Goal: Task Accomplishment & Management: Manage account settings

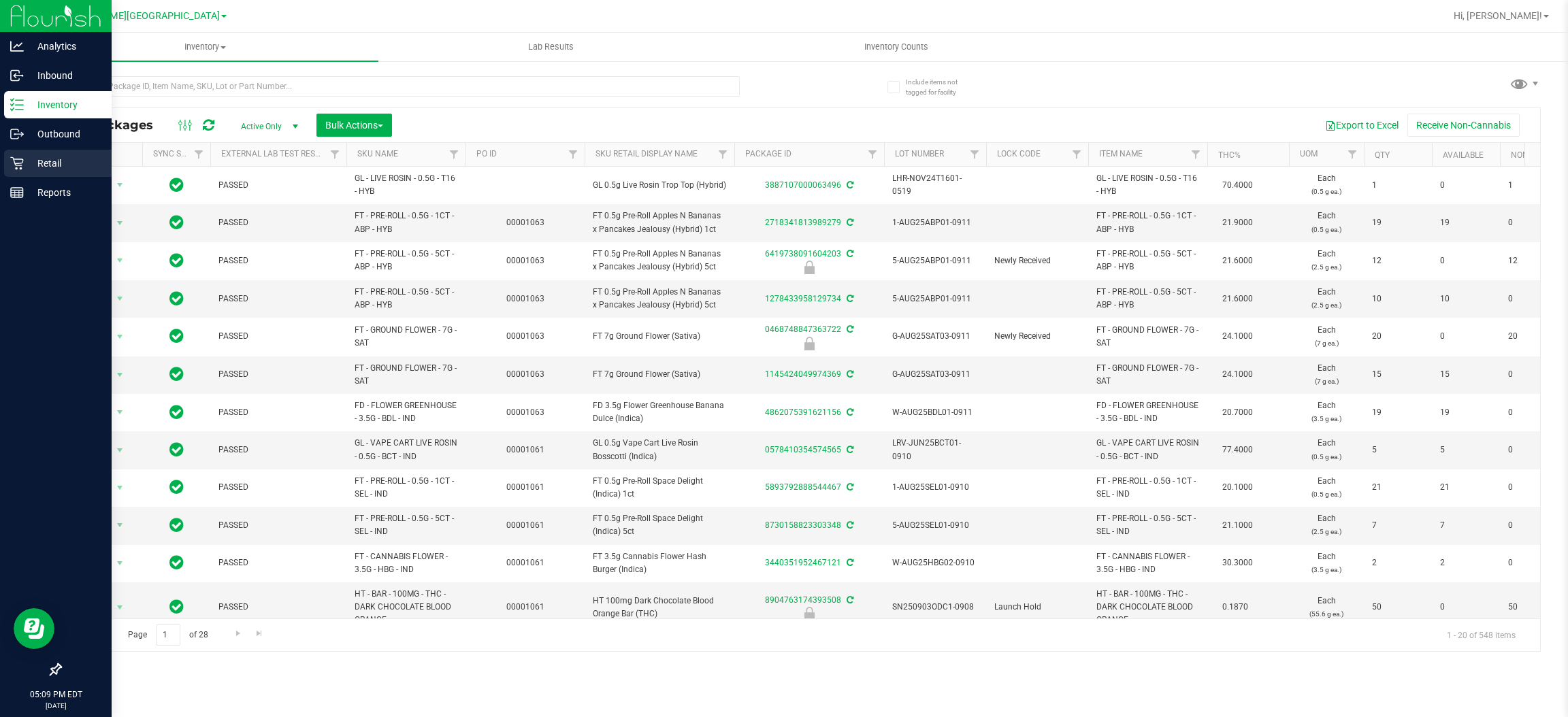
click at [26, 170] on p "Retail" at bounding box center [64, 162] width 81 height 16
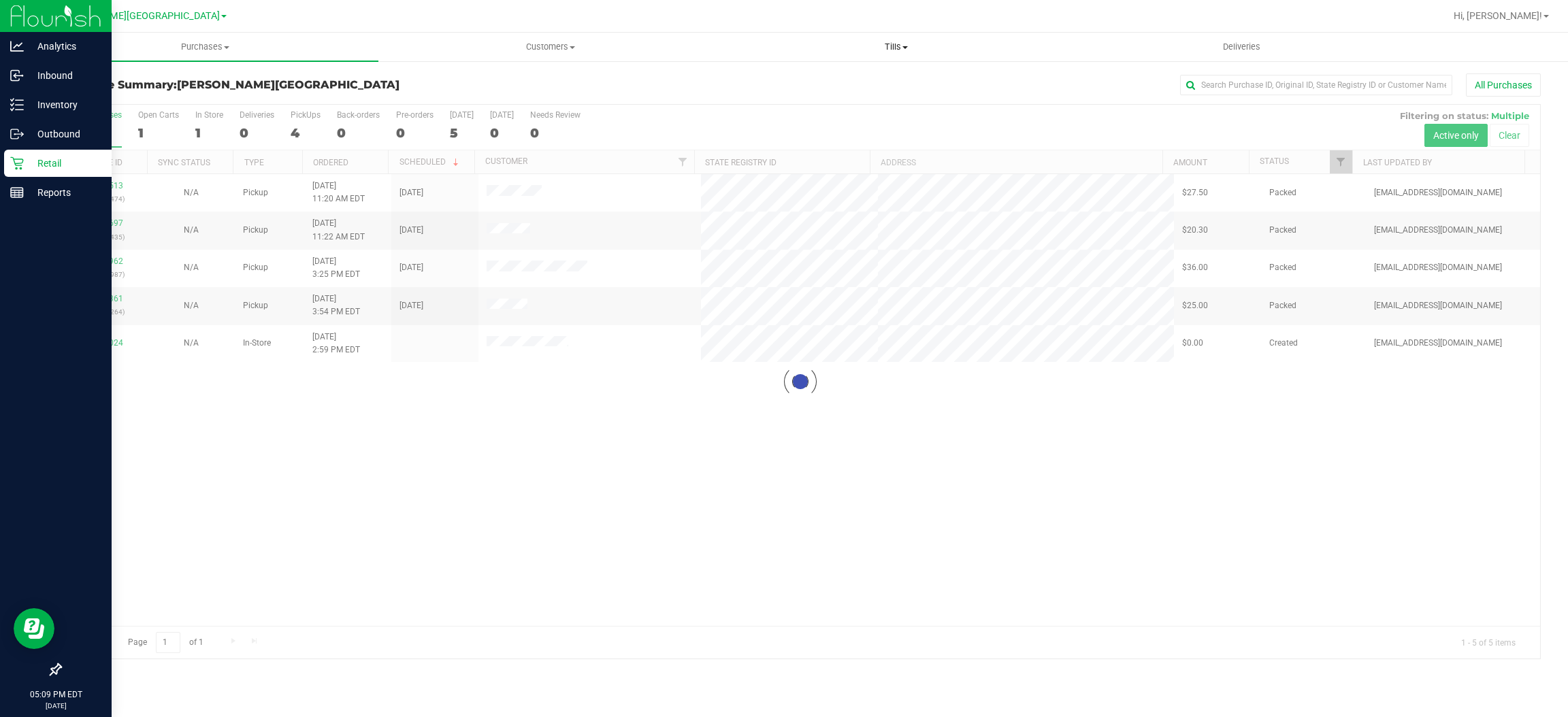
click at [901, 47] on span "Tills" at bounding box center [895, 46] width 345 height 12
click at [826, 87] on li "Manage tills" at bounding box center [896, 82] width 346 height 16
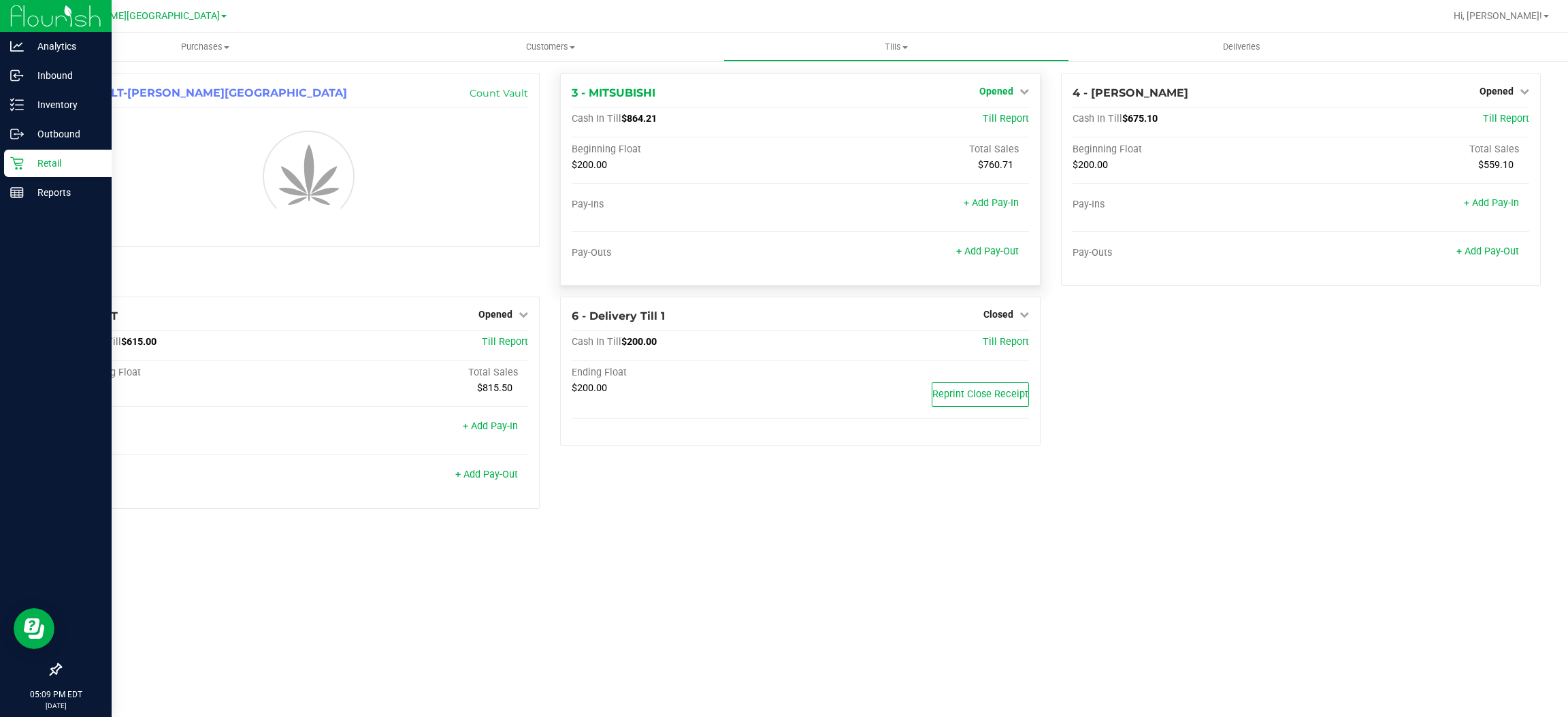
click at [1014, 96] on link "Opened" at bounding box center [1004, 92] width 50 height 11
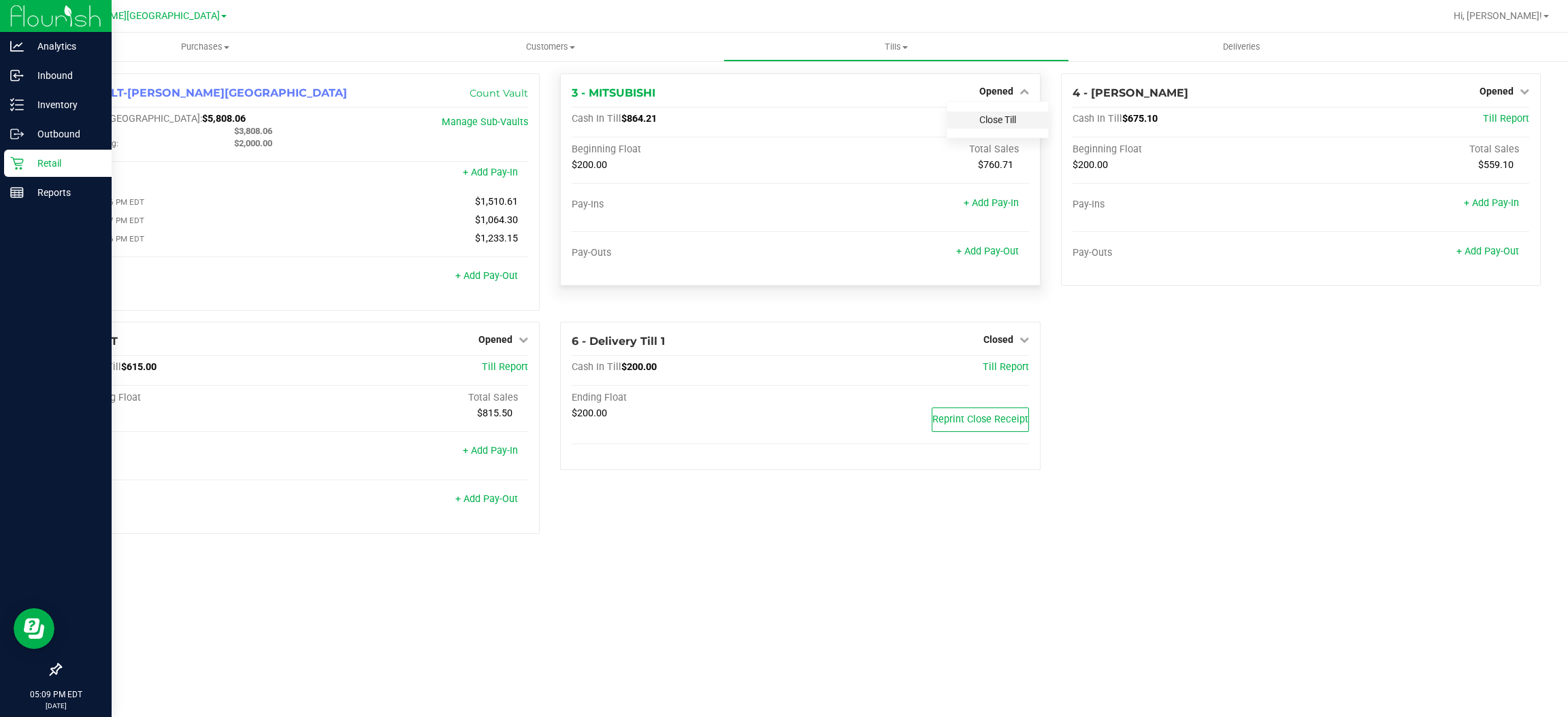
click at [1004, 121] on link "Close Till" at bounding box center [997, 120] width 37 height 11
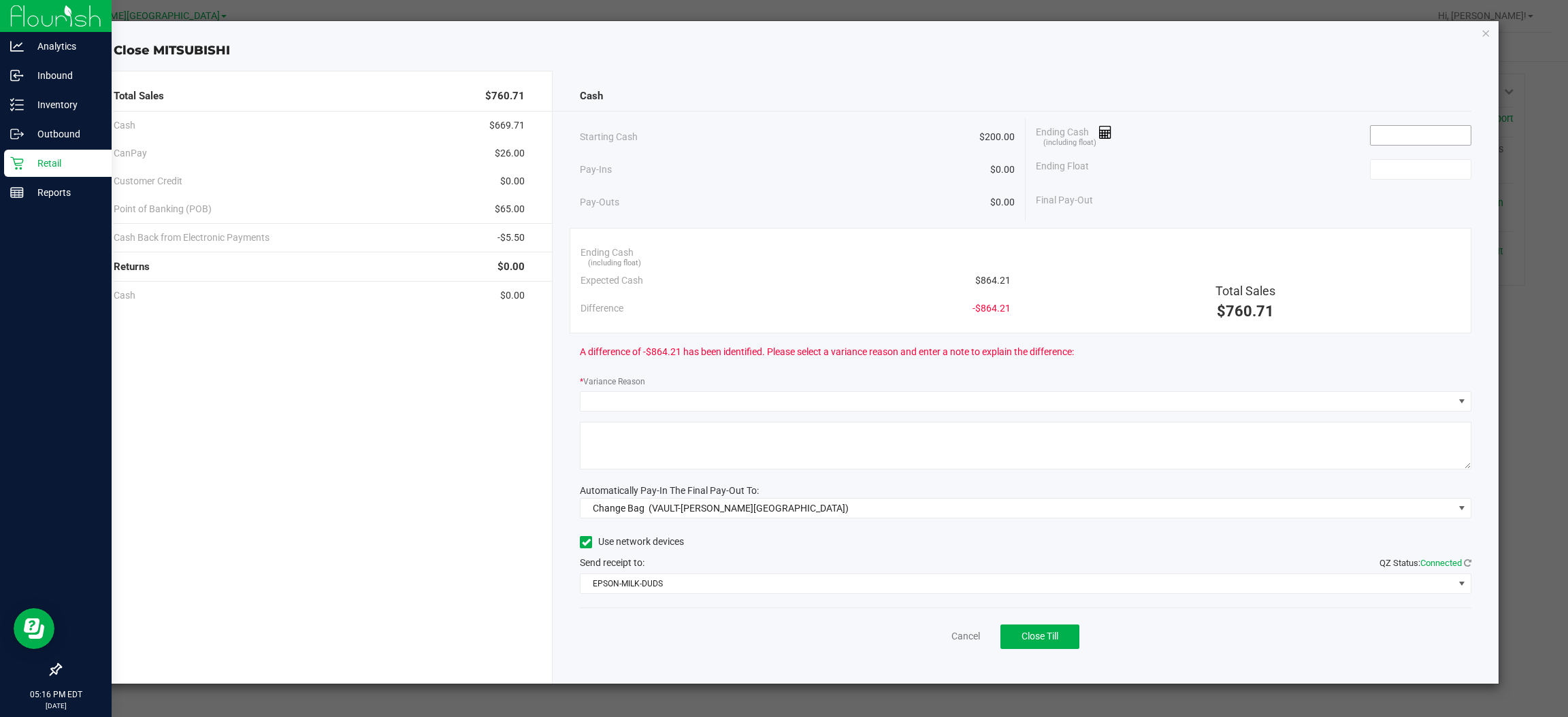
click at [1458, 133] on input at bounding box center [1421, 135] width 100 height 19
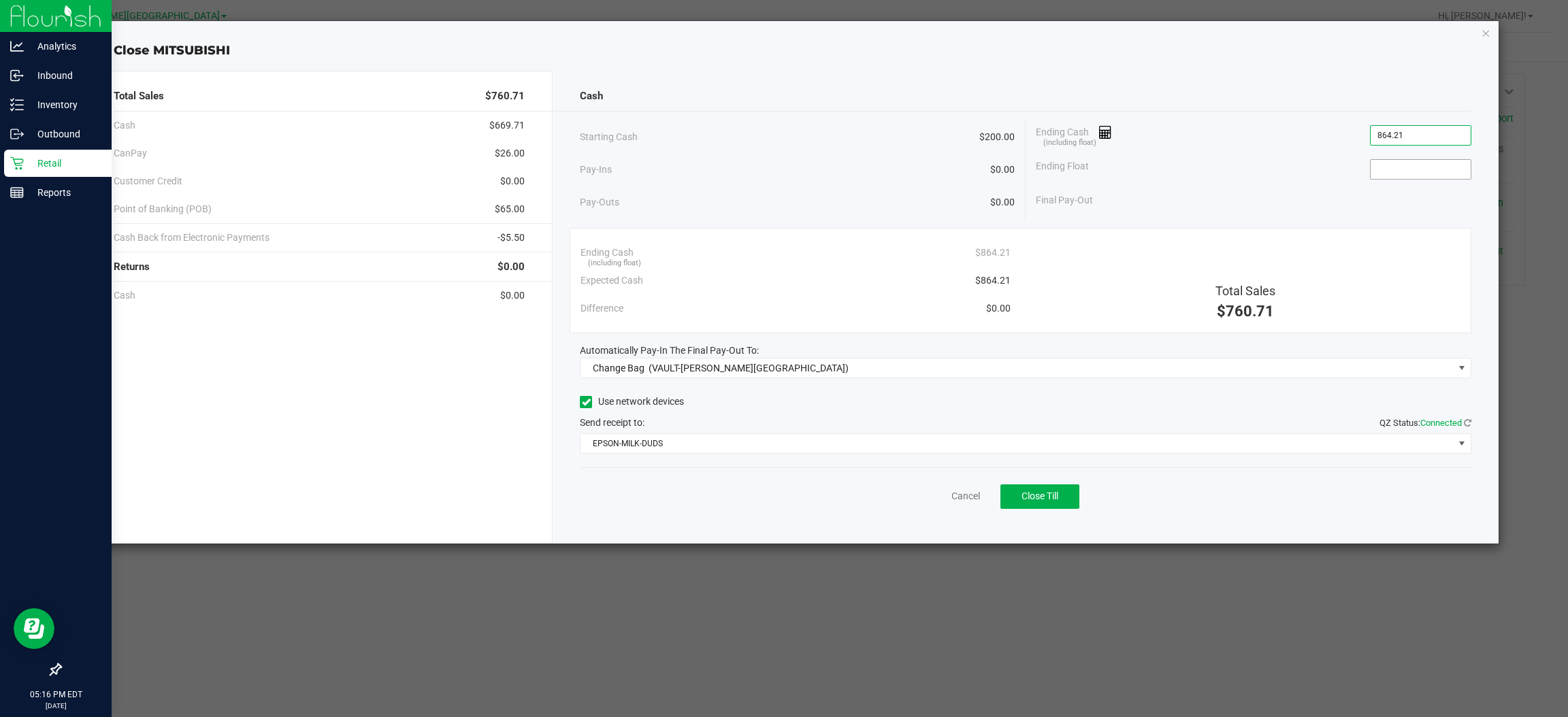
type input "$864.21"
click at [1457, 161] on input at bounding box center [1421, 169] width 100 height 19
type input "$200.00"
click at [1356, 143] on div "Ending Cash (including float) $864.21" at bounding box center [1253, 135] width 435 height 34
click at [791, 364] on span "Change Bag (VAULT-[PERSON_NAME][GEOGRAPHIC_DATA])" at bounding box center [1016, 368] width 873 height 19
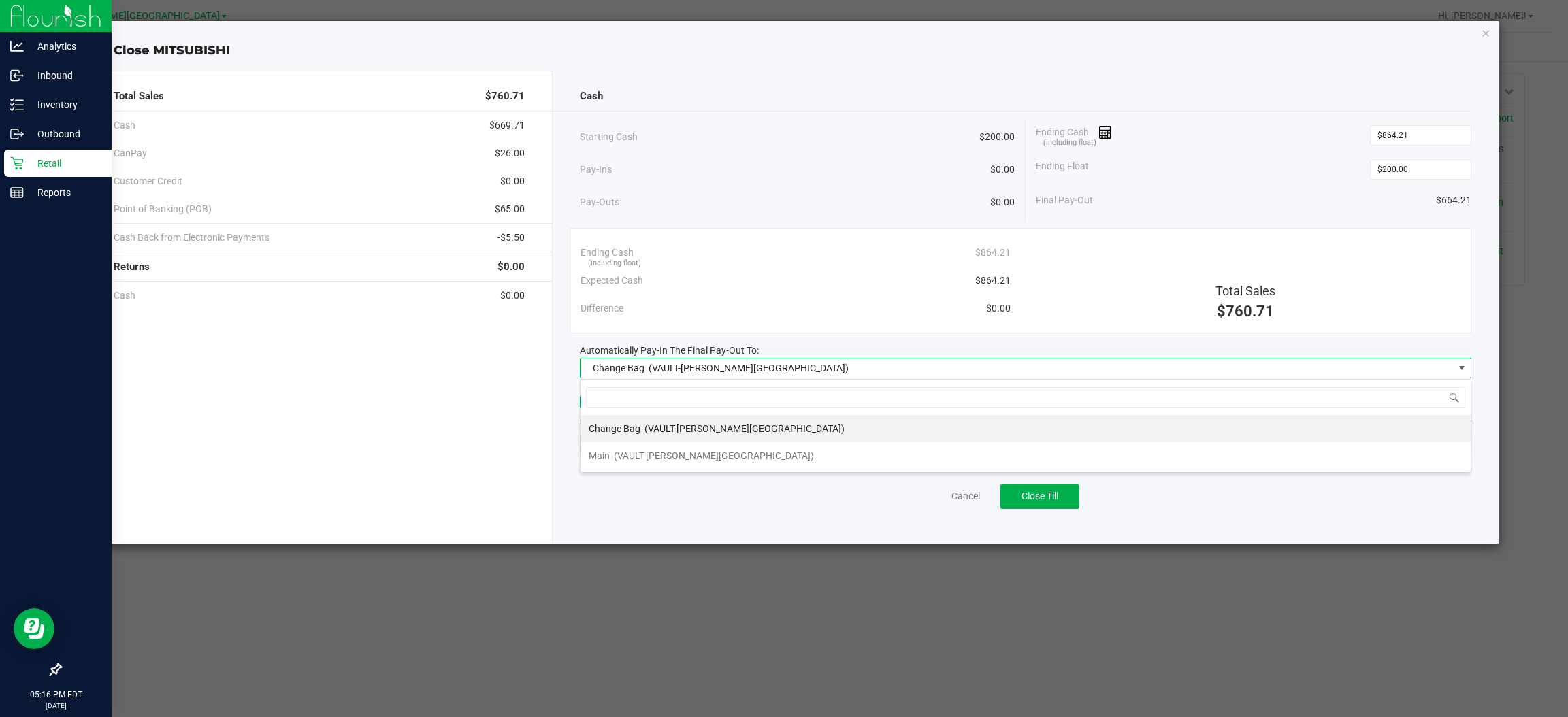
scroll to position [21, 891]
click at [659, 452] on span "(VAULT-[PERSON_NAME][GEOGRAPHIC_DATA])" at bounding box center [714, 456] width 200 height 11
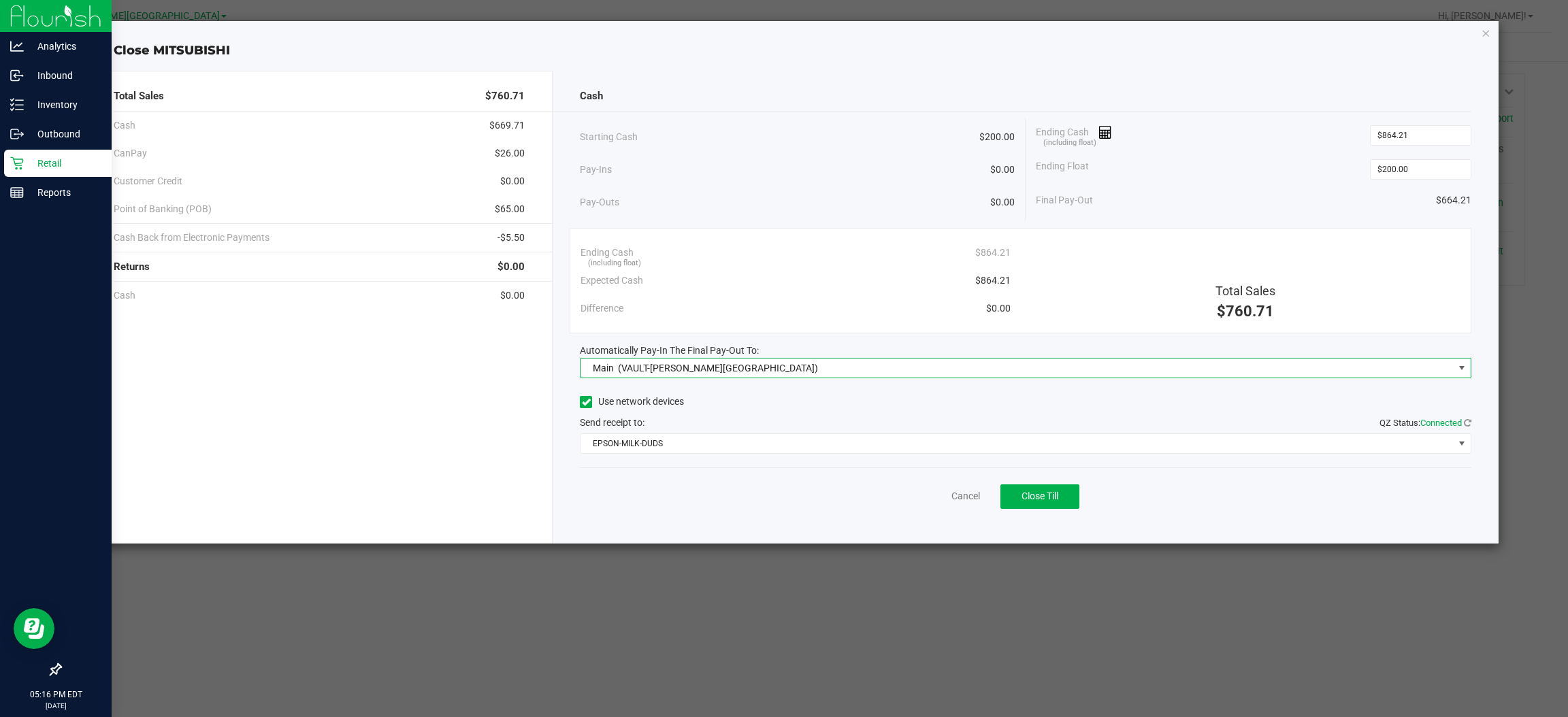
click at [766, 170] on div "Pay-Ins $0.00" at bounding box center [797, 170] width 435 height 28
click at [1043, 504] on button "Close Till" at bounding box center [1040, 497] width 79 height 25
click at [941, 498] on link "Dismiss" at bounding box center [935, 496] width 33 height 14
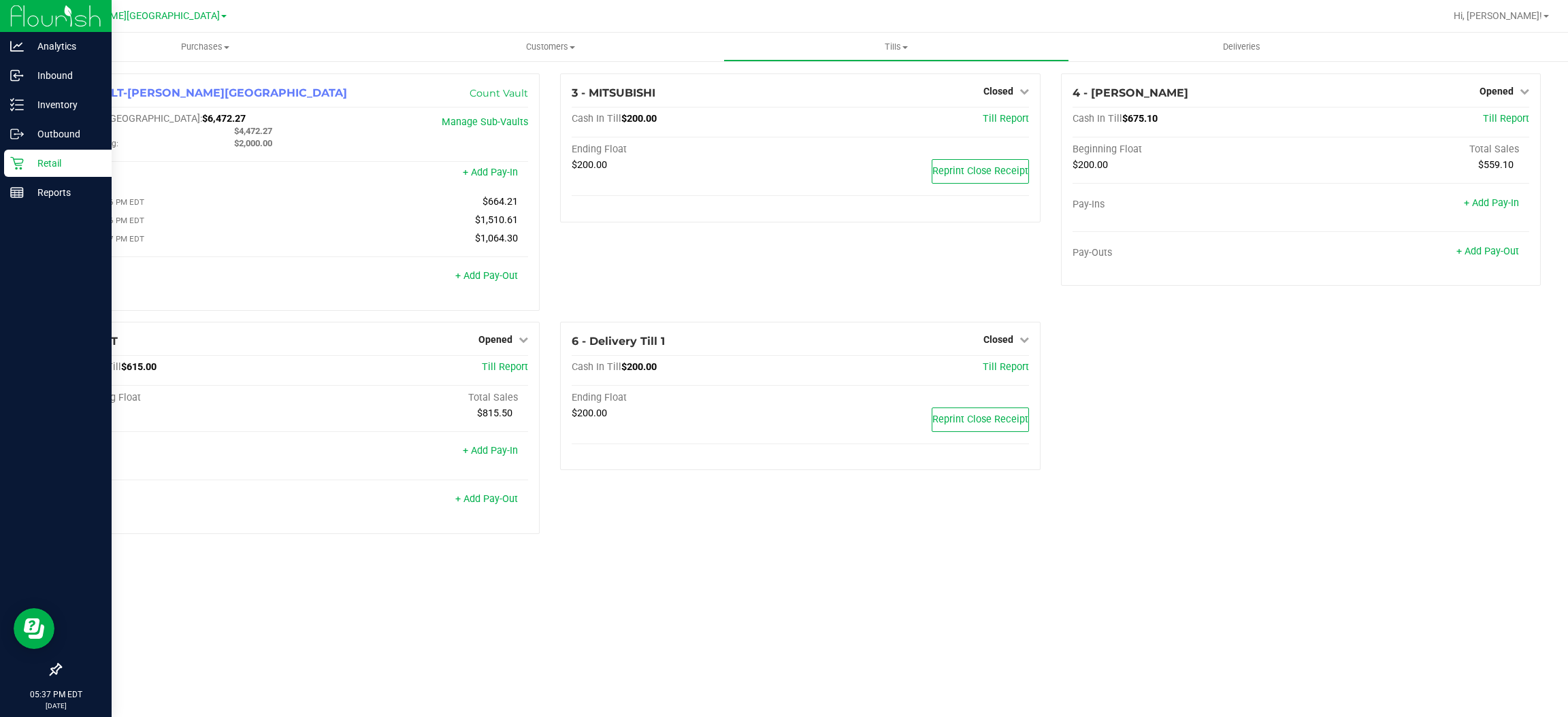
click at [43, 166] on p "Retail" at bounding box center [64, 162] width 81 height 16
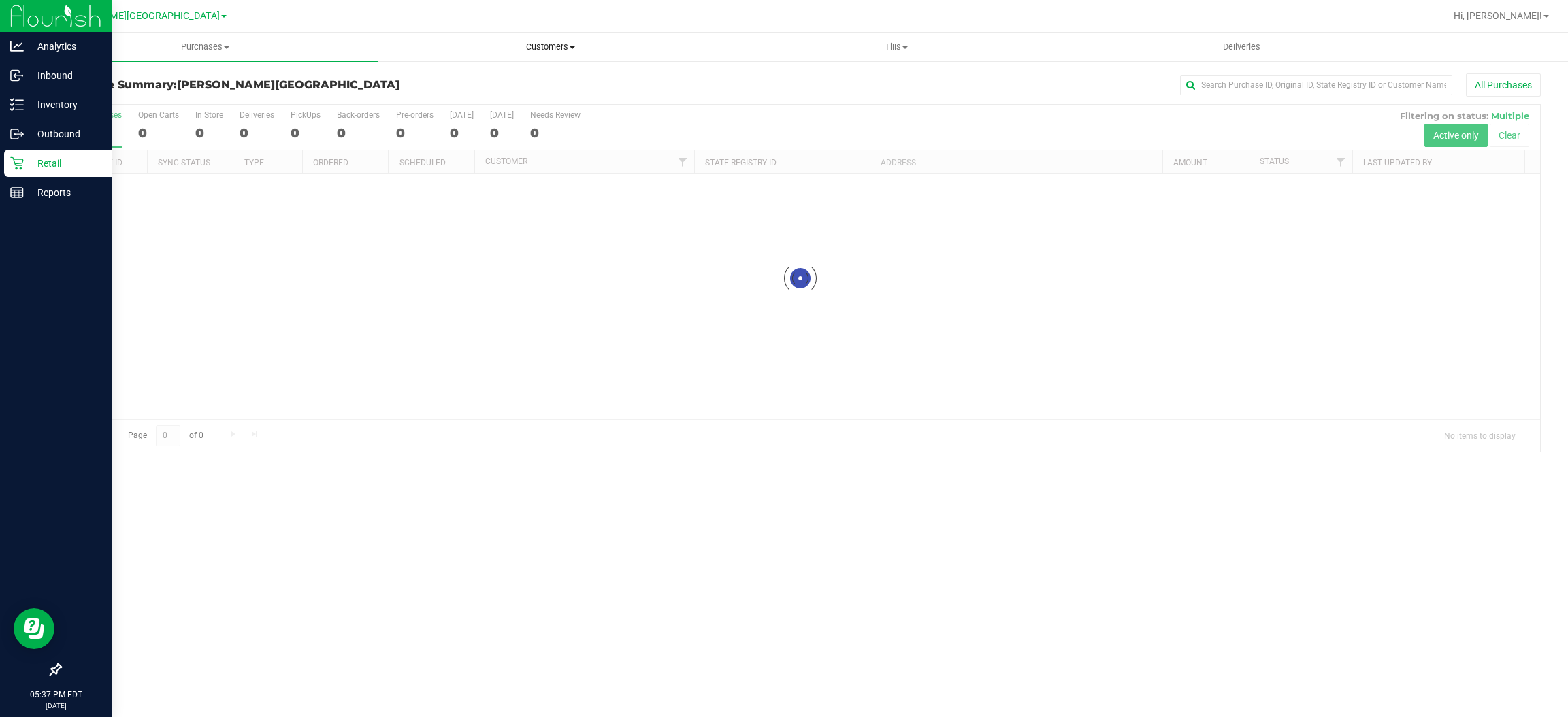
click at [548, 50] on span "Customers" at bounding box center [551, 46] width 345 height 12
click at [456, 87] on span "All customers" at bounding box center [428, 82] width 98 height 11
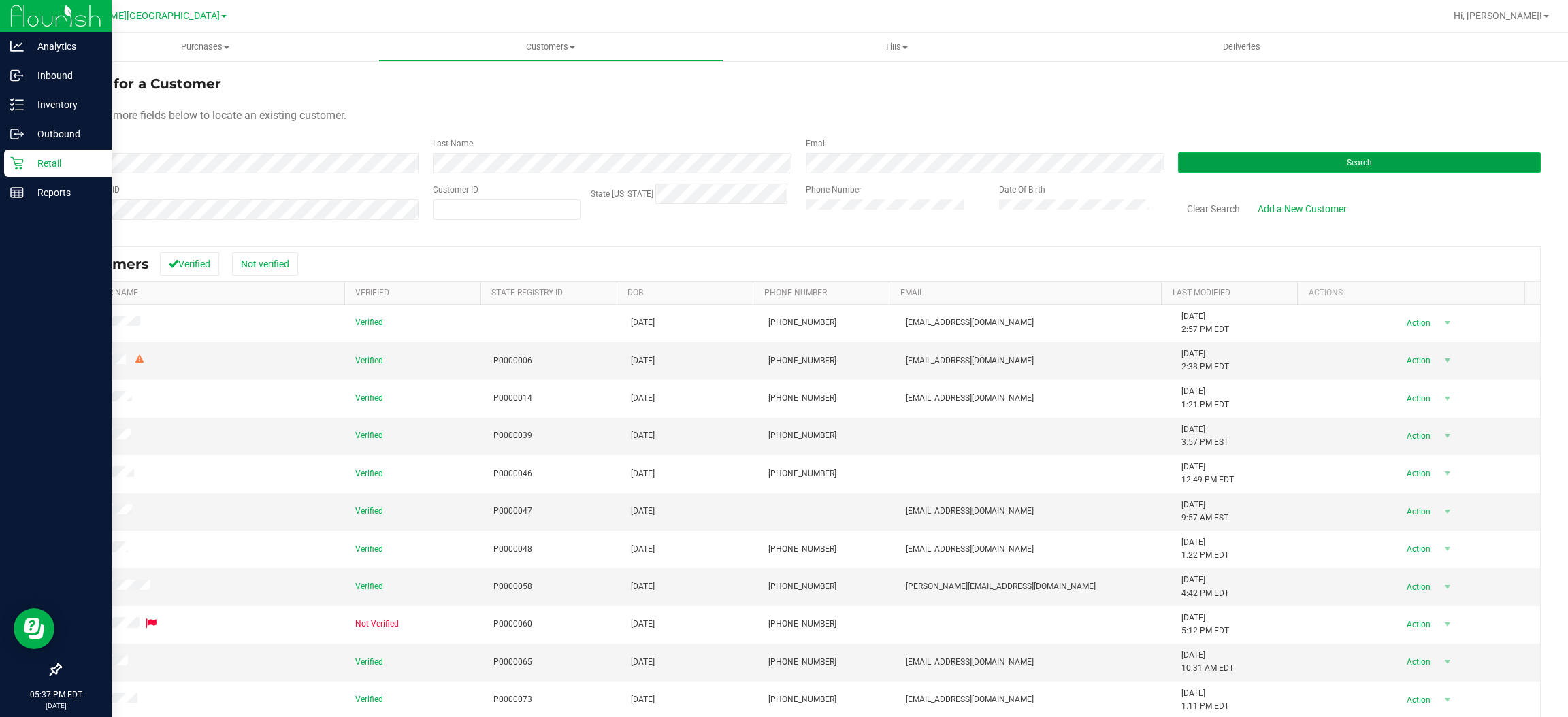
click at [1383, 159] on button "Search" at bounding box center [1359, 162] width 363 height 21
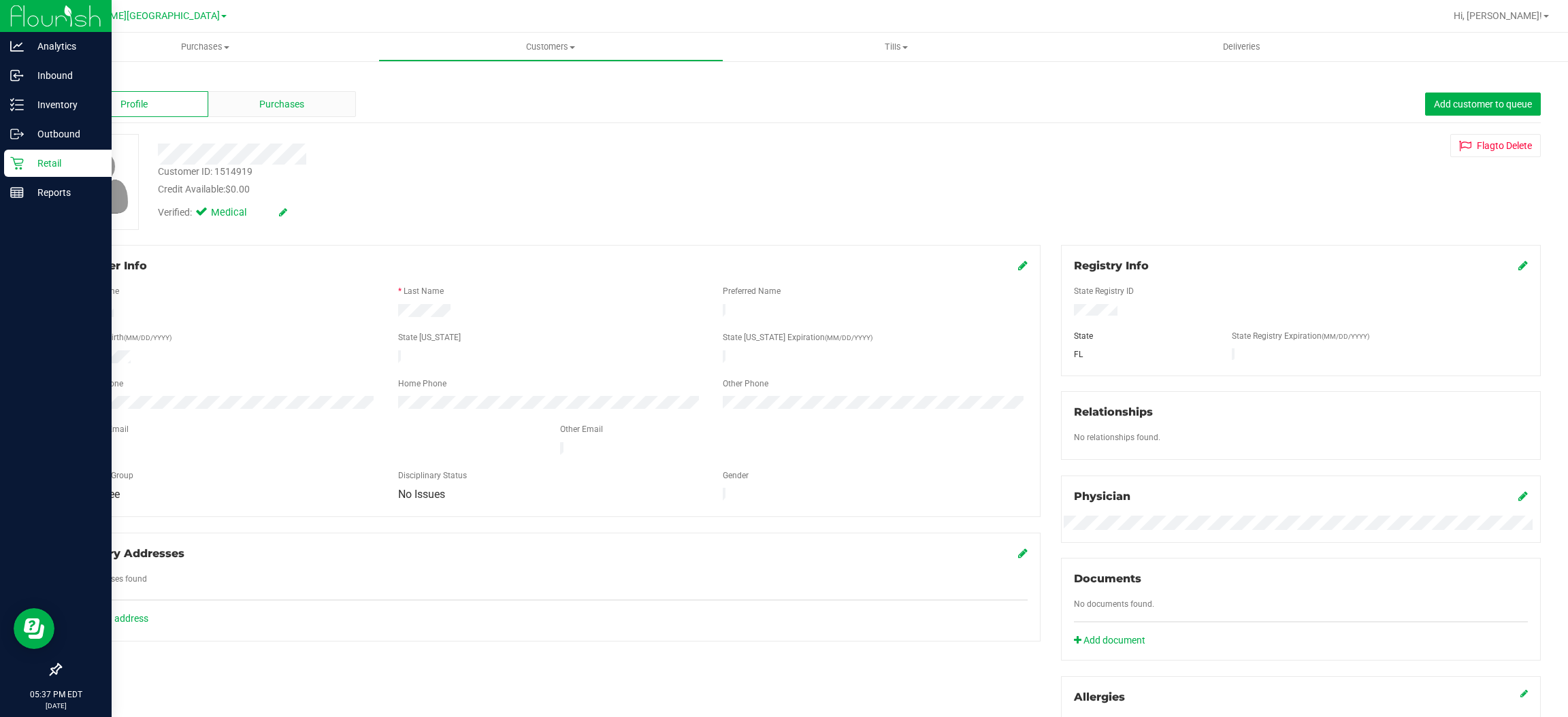
click at [325, 104] on div "Purchases" at bounding box center [281, 104] width 148 height 26
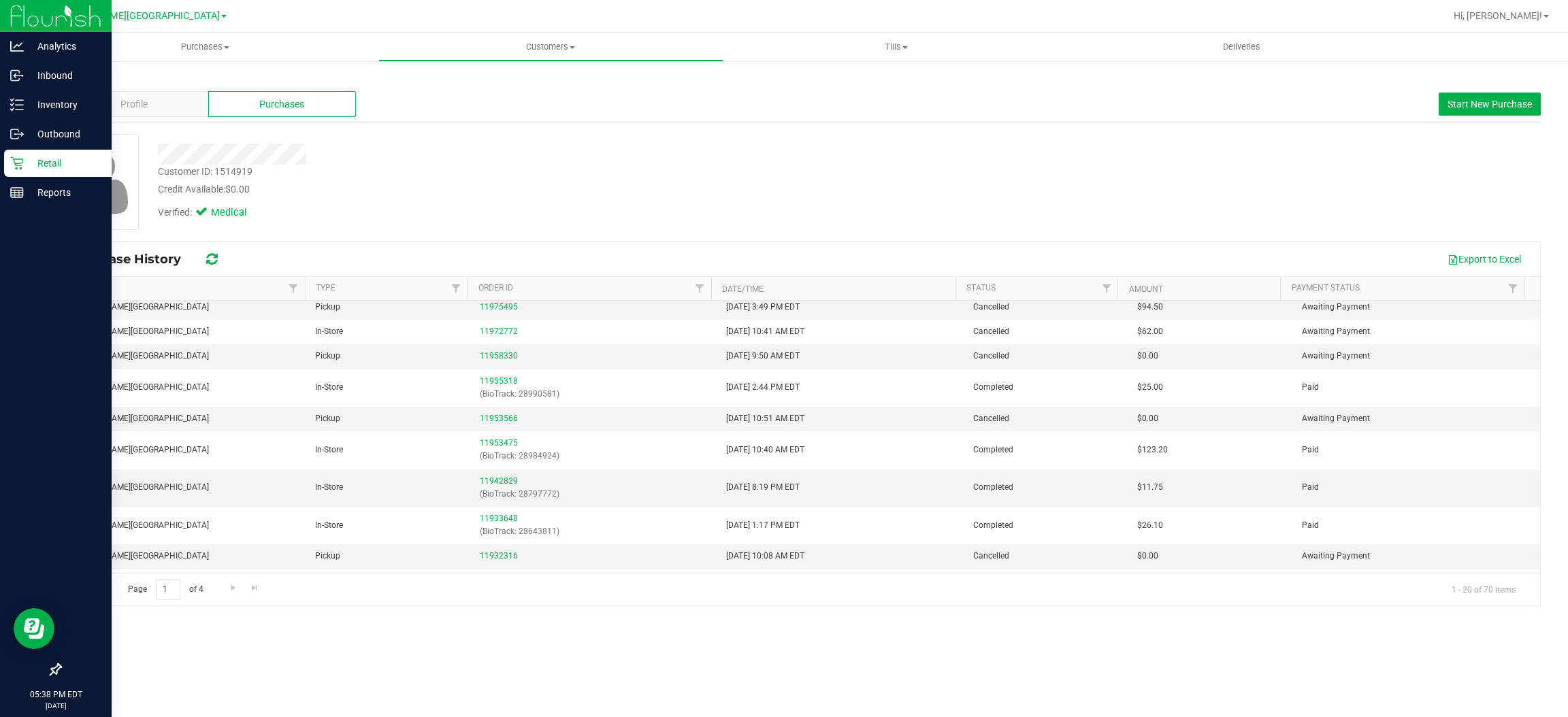
scroll to position [352, 0]
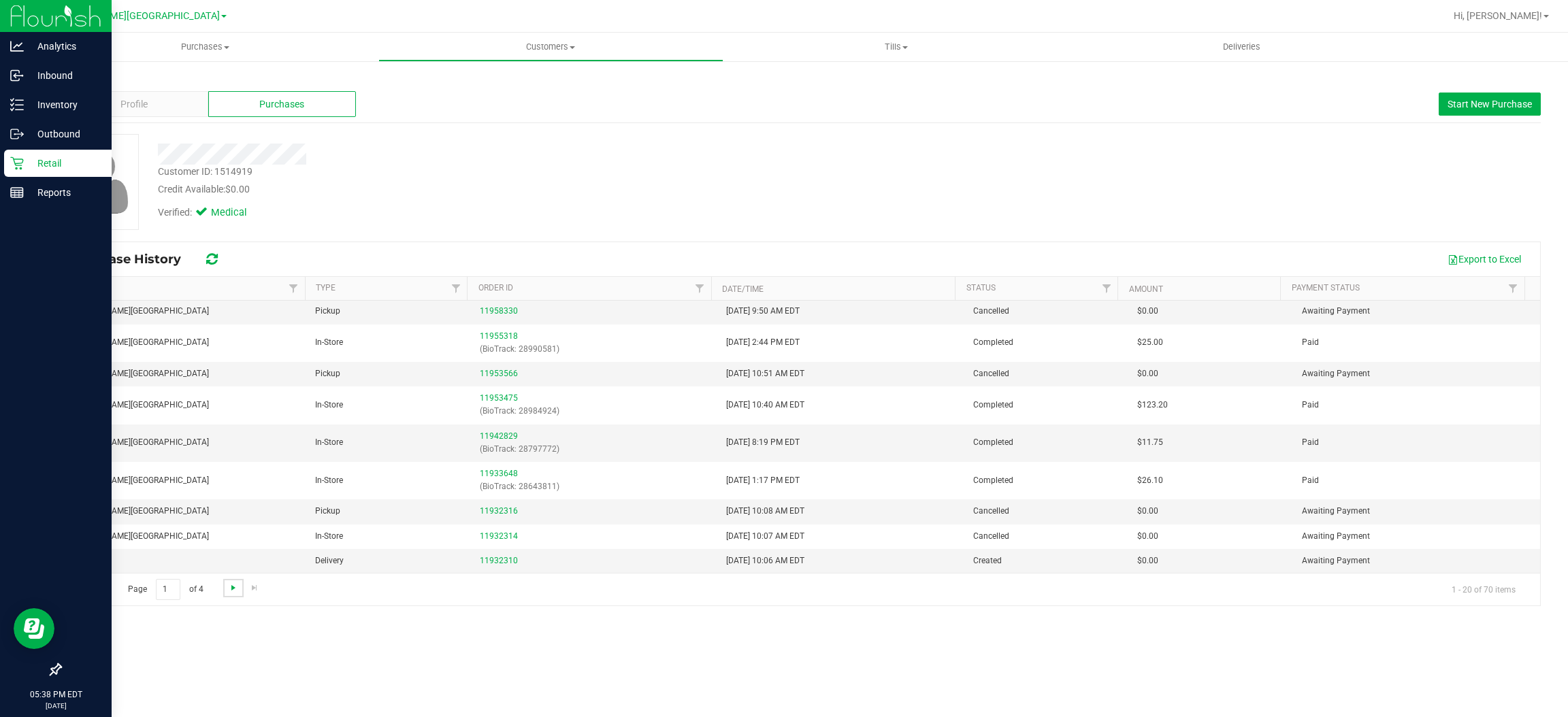
click at [230, 588] on span "Go to the next page" at bounding box center [233, 589] width 11 height 11
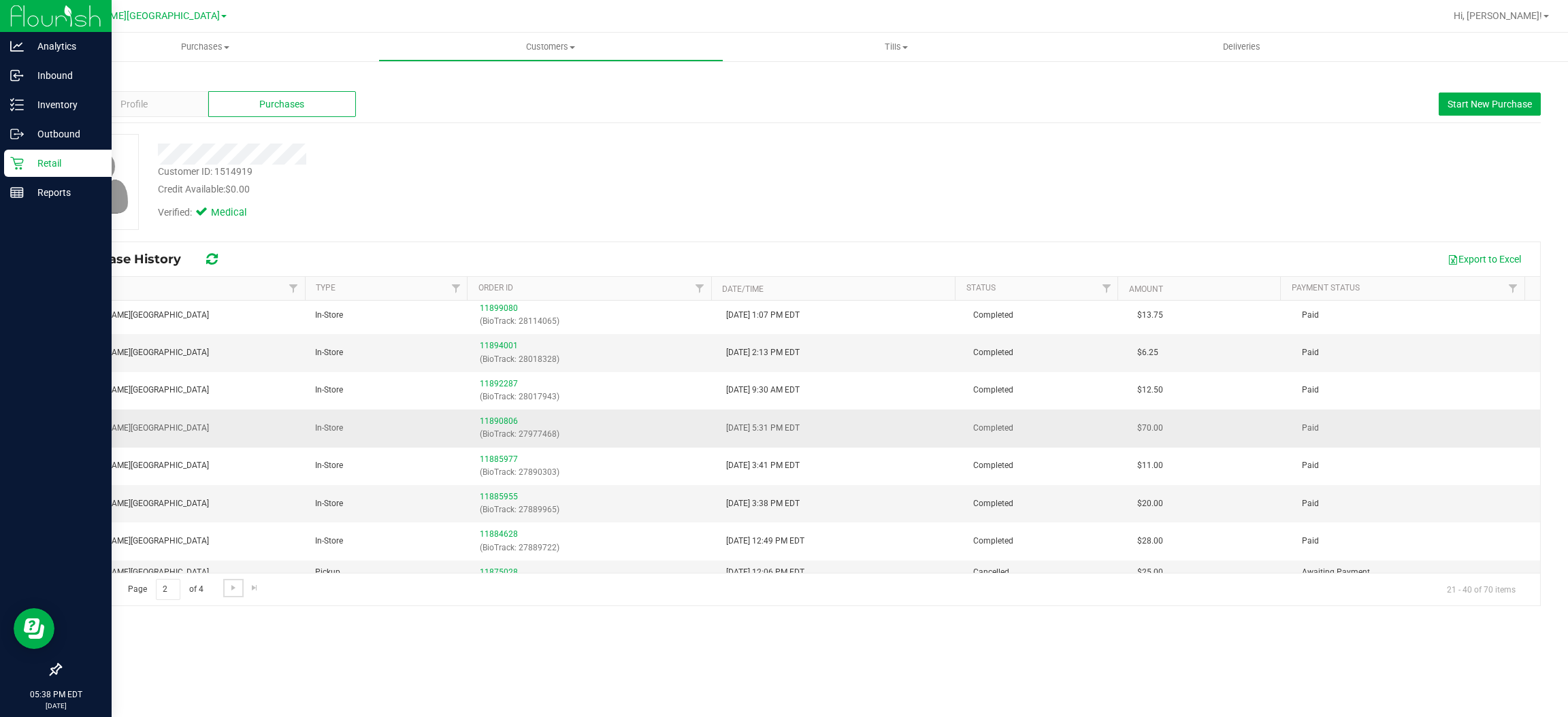
scroll to position [342, 0]
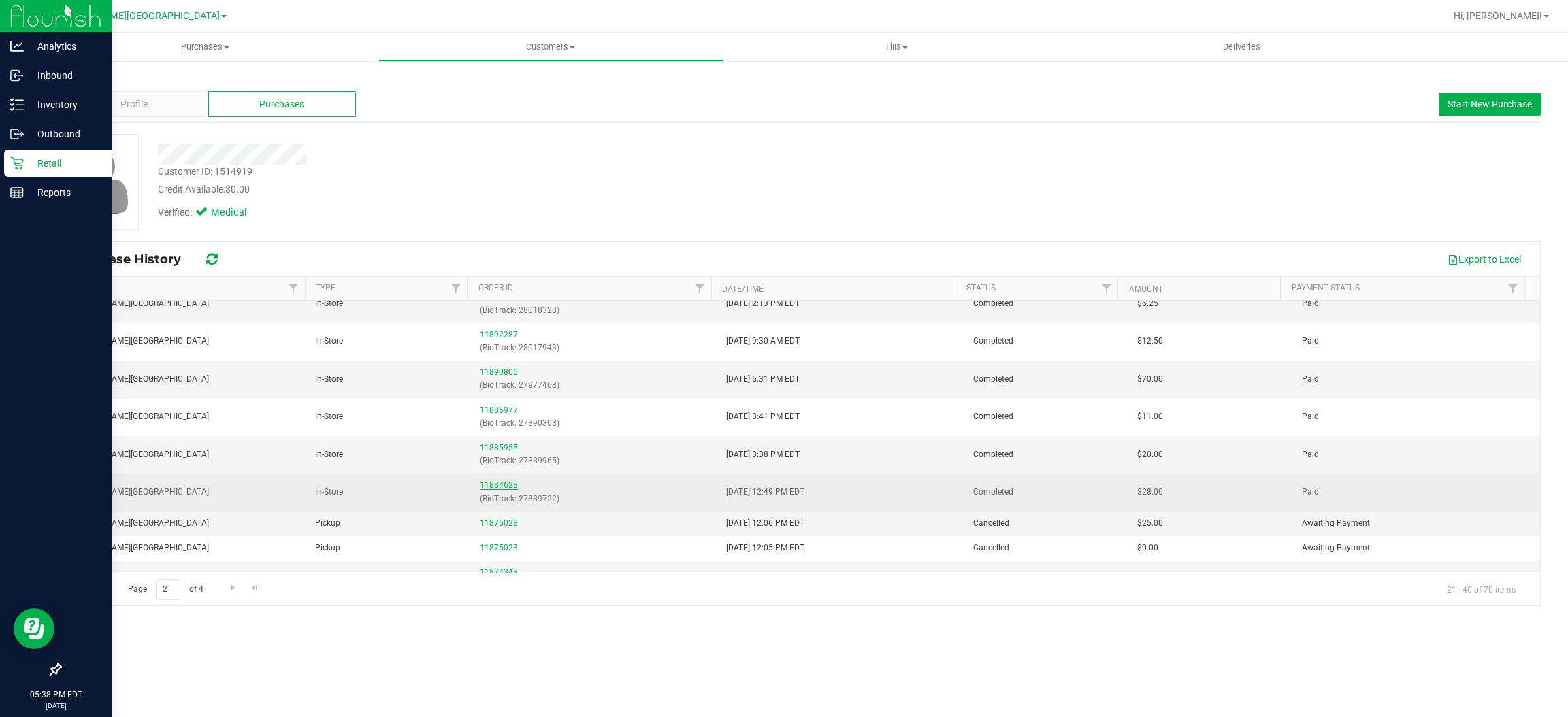
click at [497, 487] on link "11884628" at bounding box center [499, 486] width 38 height 9
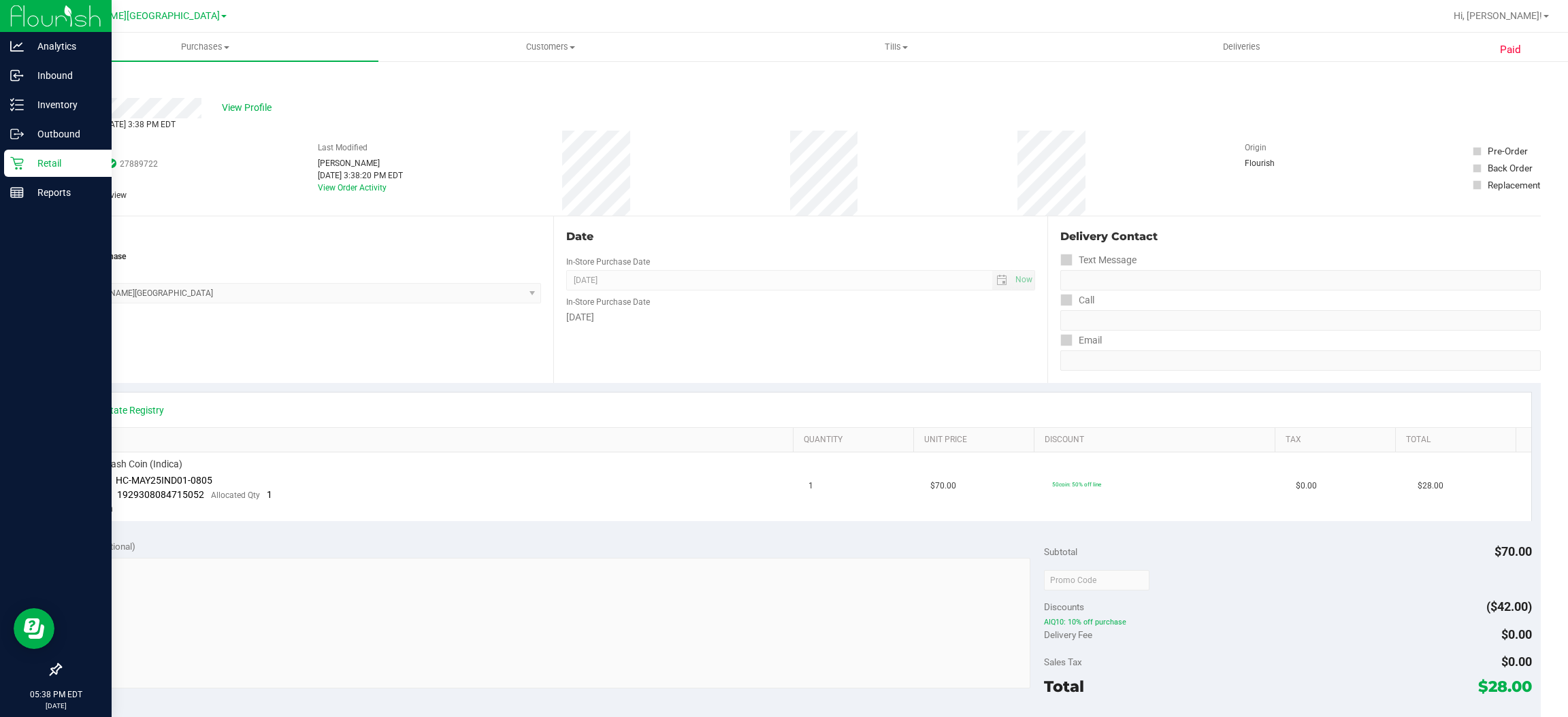
click at [72, 85] on link "Back" at bounding box center [70, 81] width 21 height 9
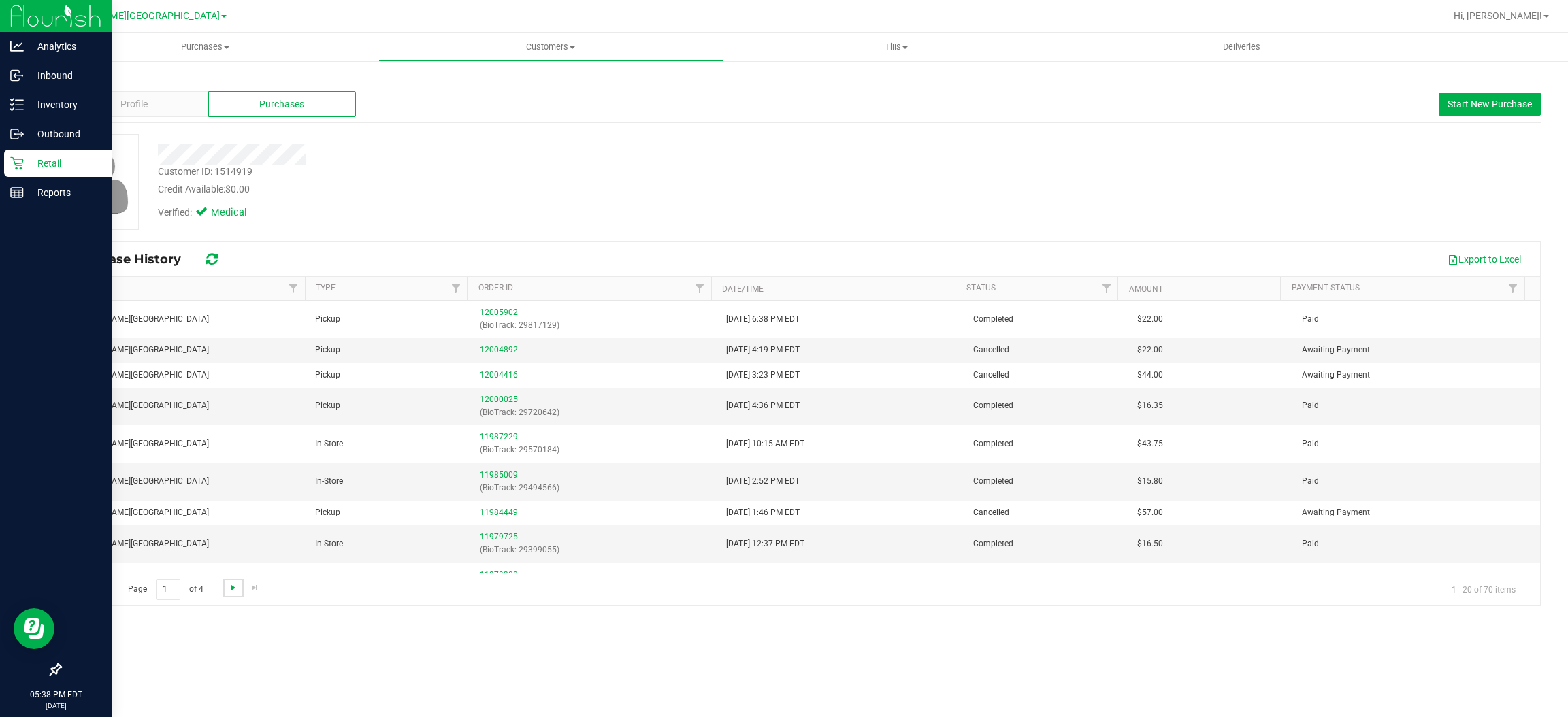
click at [230, 583] on span "Go to the next page" at bounding box center [233, 589] width 11 height 11
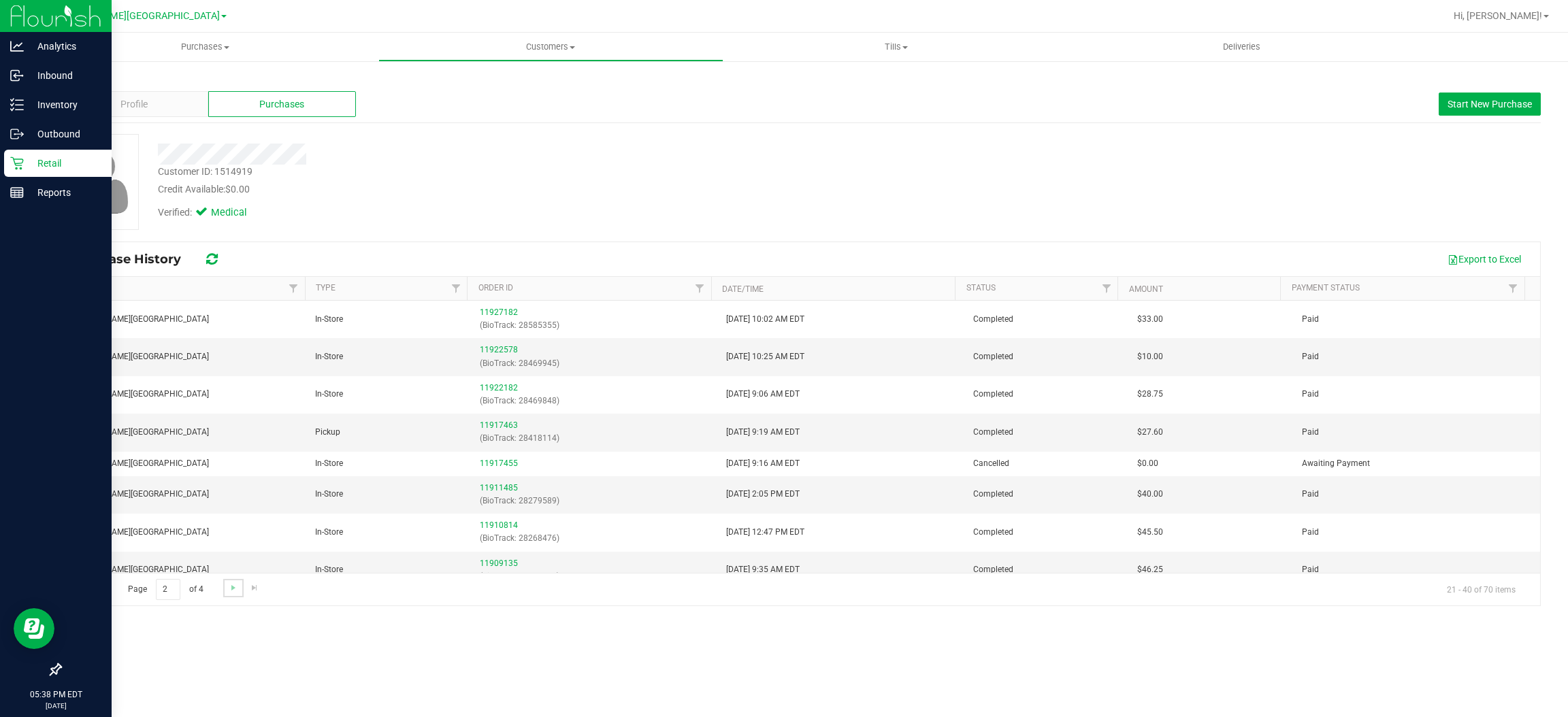
click at [230, 582] on link "Go to the next page" at bounding box center [232, 588] width 20 height 18
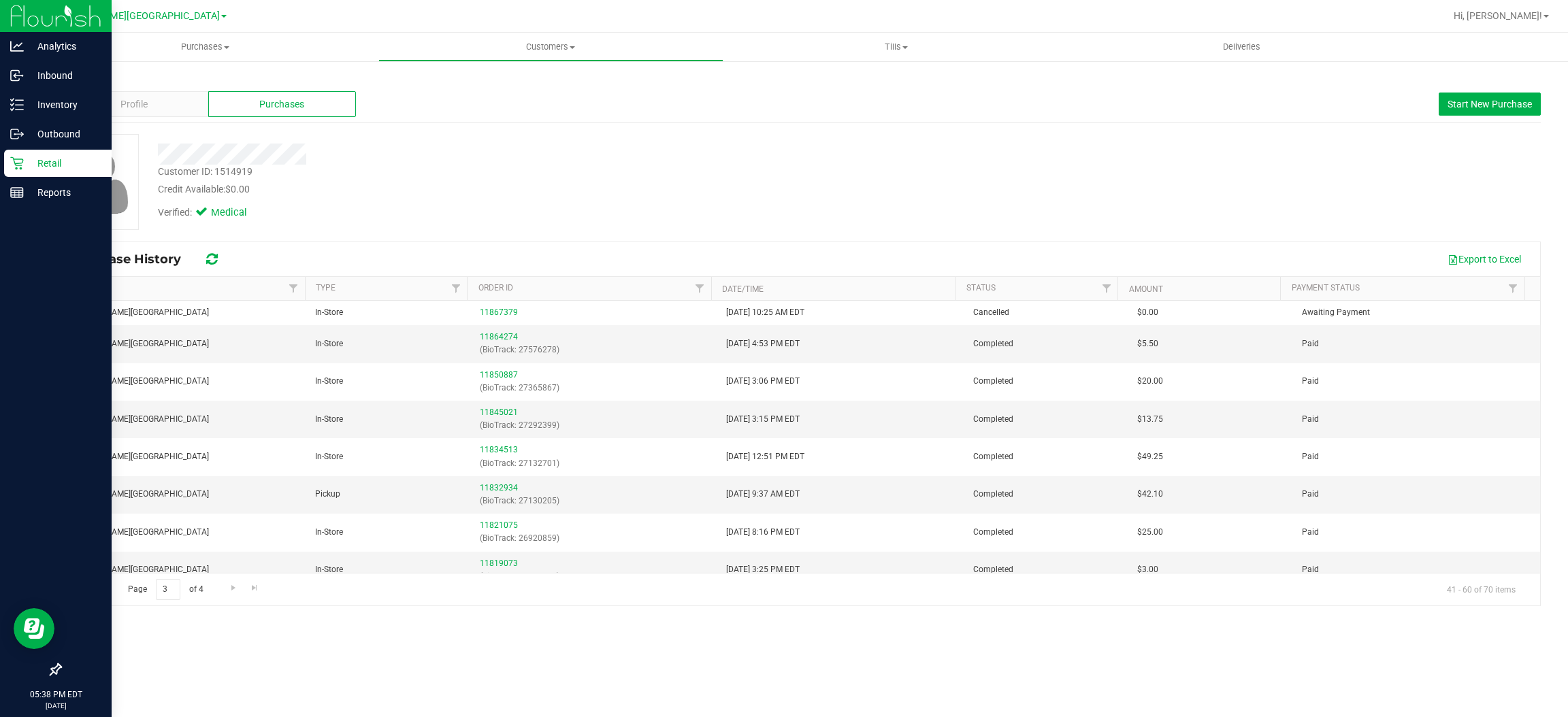
click at [96, 583] on span "Go to the previous page" at bounding box center [98, 589] width 11 height 11
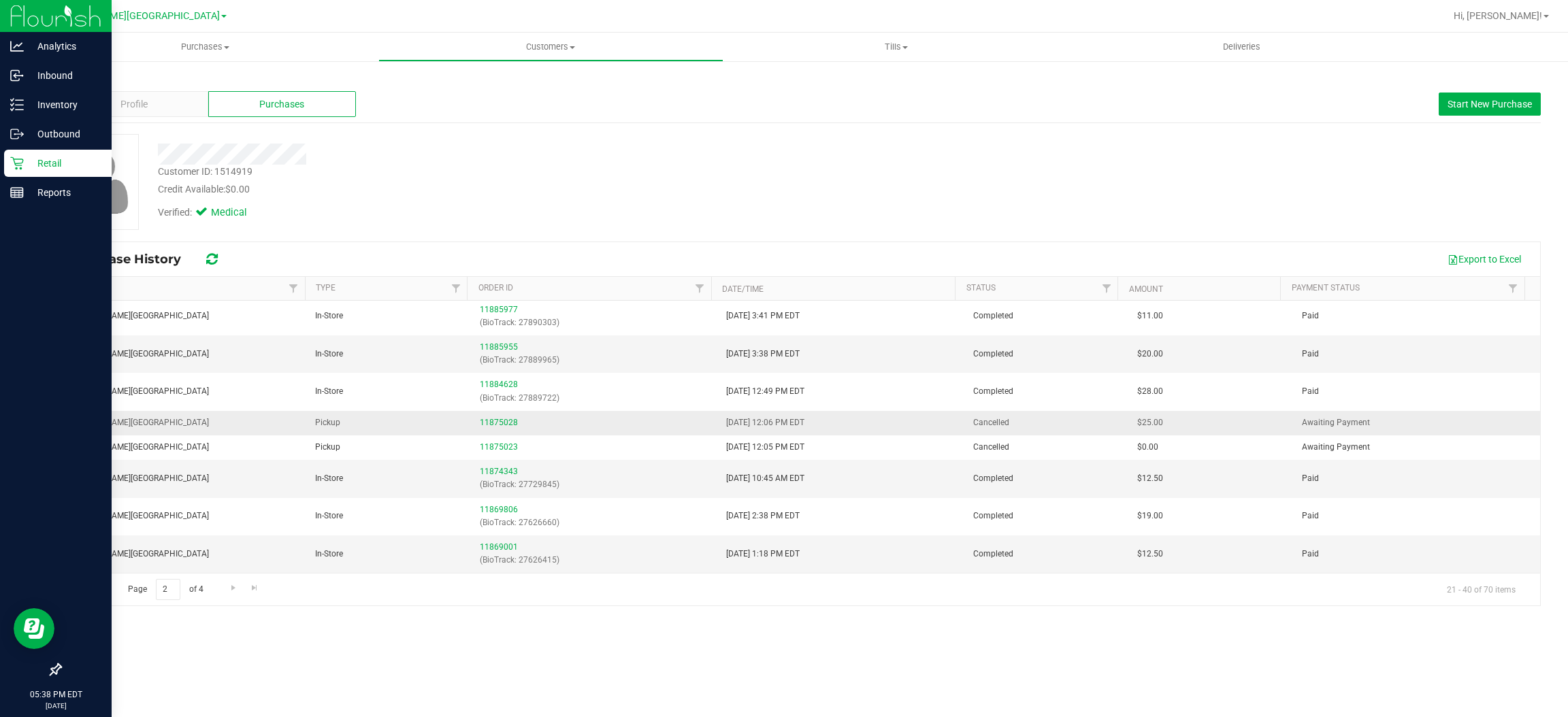
scroll to position [342, 0]
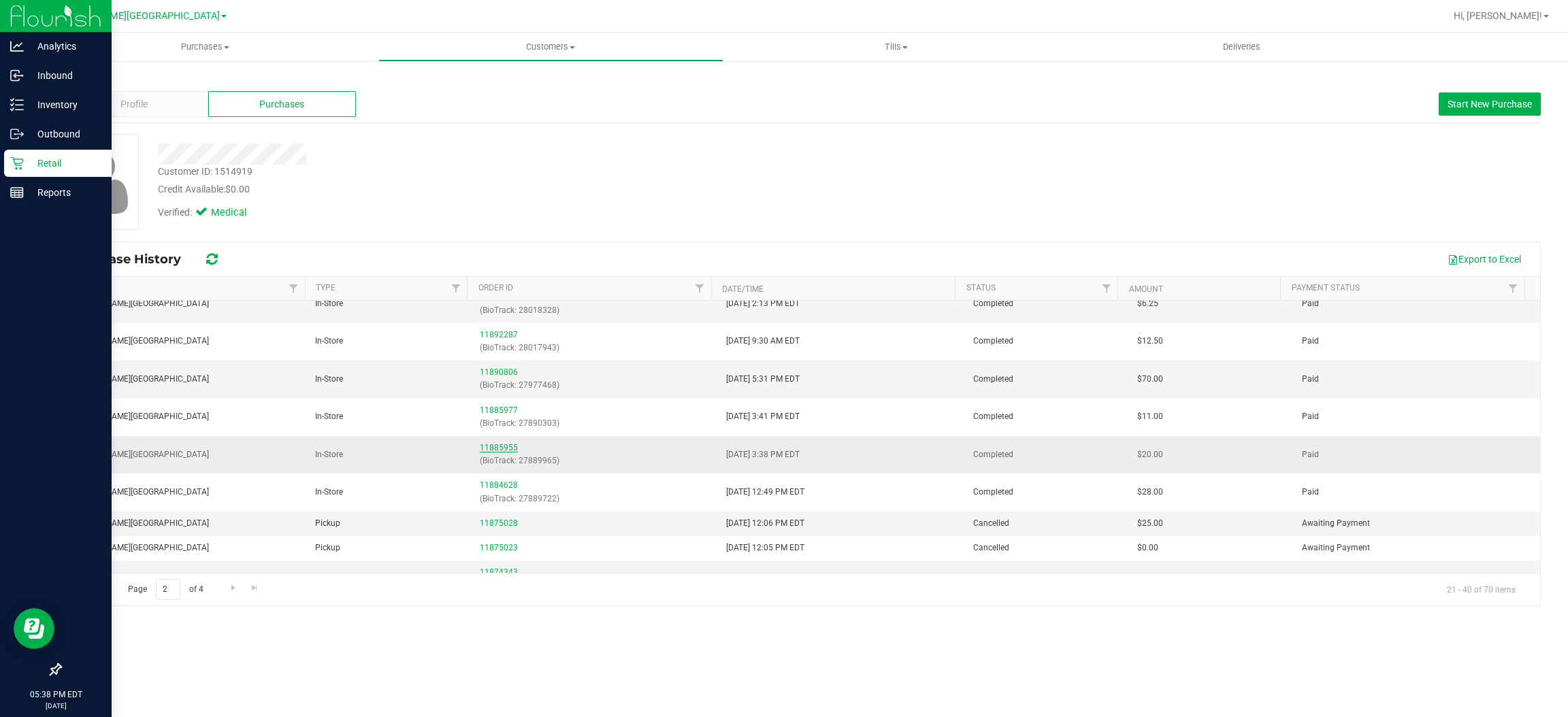
click at [486, 452] on link "11885955" at bounding box center [499, 448] width 38 height 9
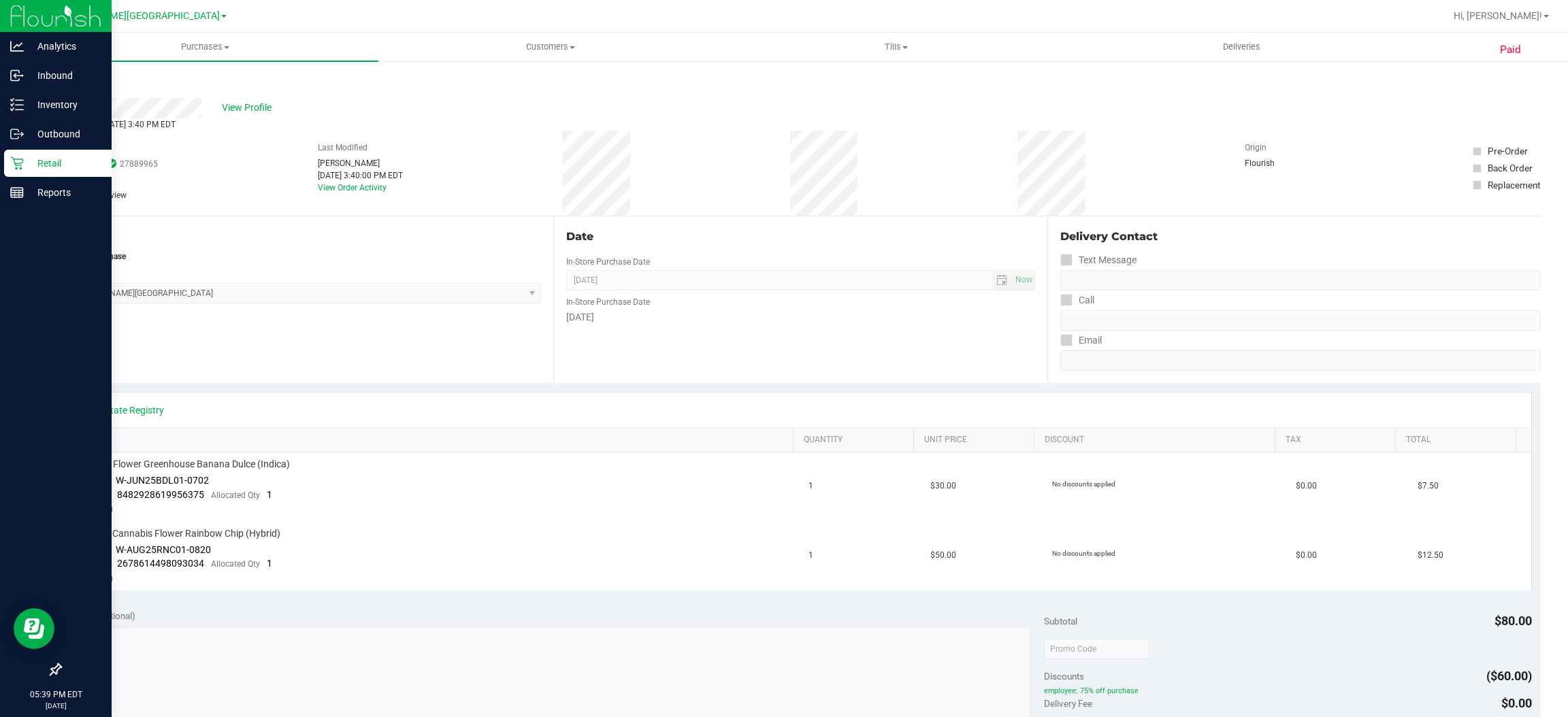
click at [75, 84] on link "Back" at bounding box center [70, 81] width 21 height 9
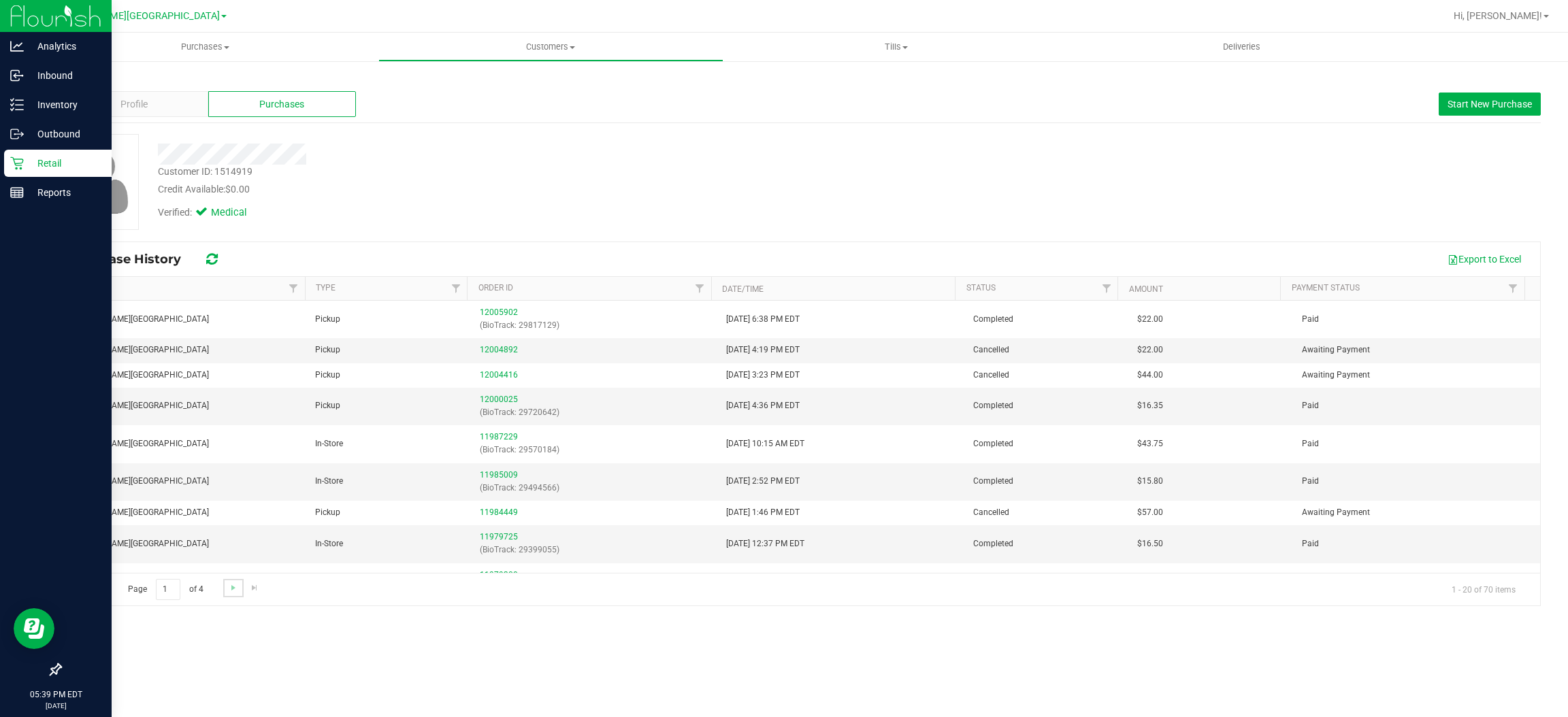
click at [225, 589] on link "Go to the next page" at bounding box center [232, 588] width 20 height 18
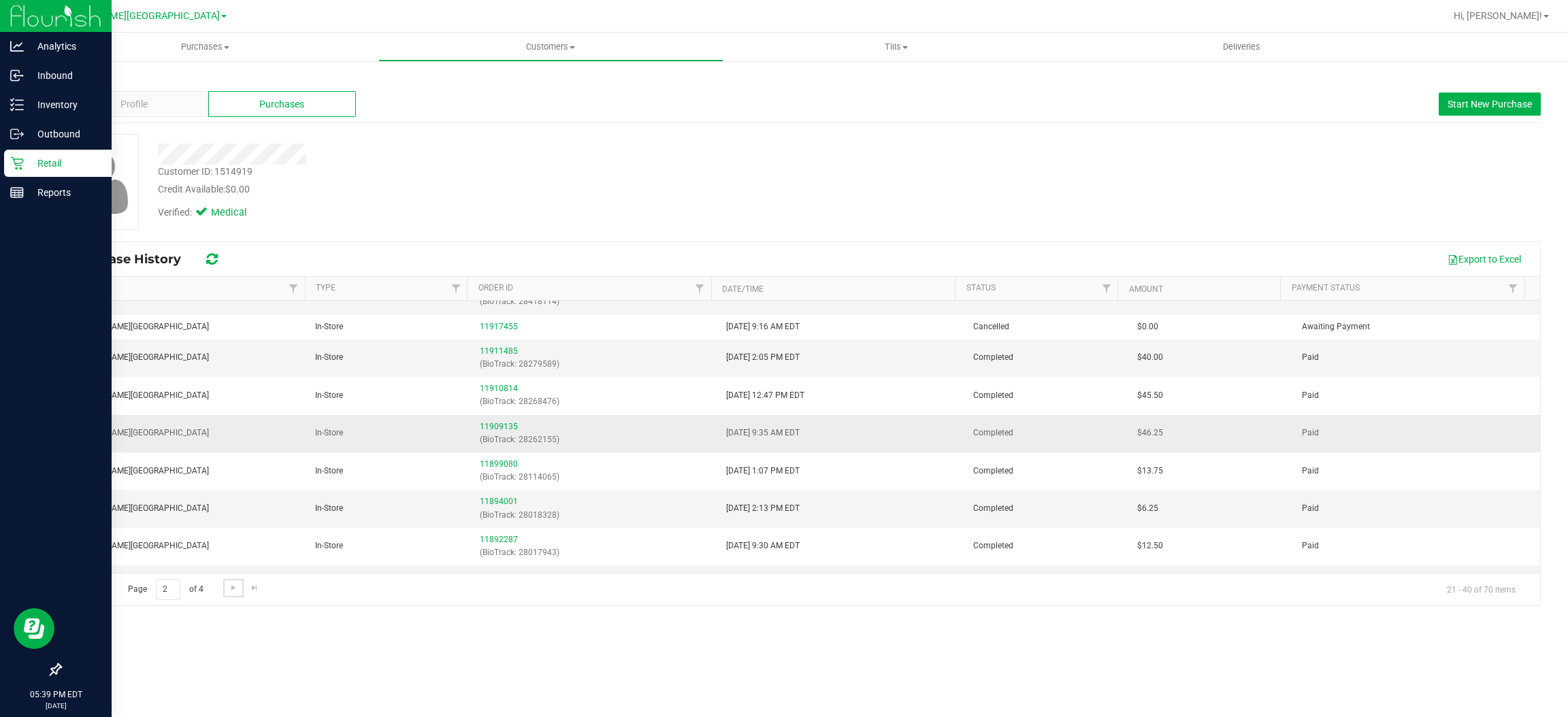
scroll to position [204, 0]
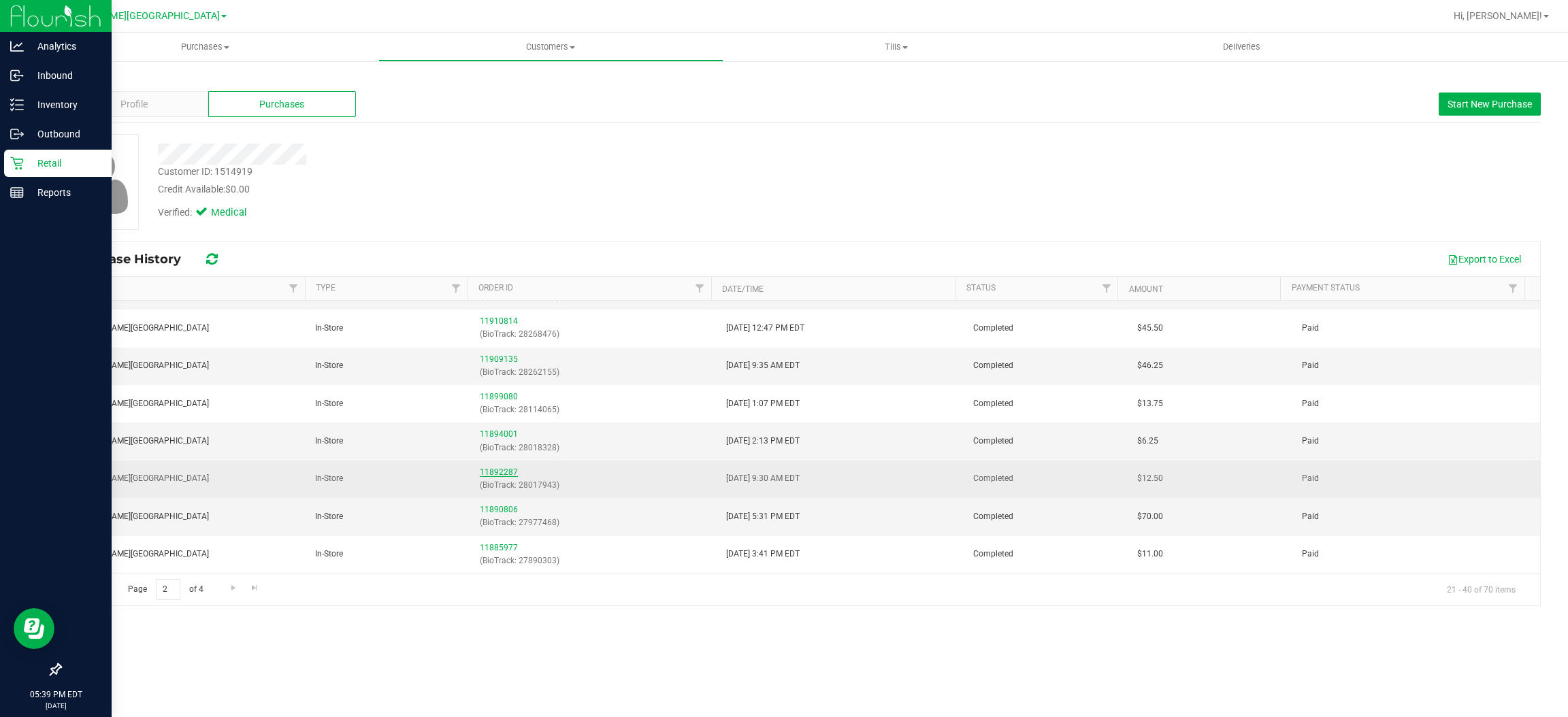
click at [507, 471] on link "11892287" at bounding box center [499, 472] width 38 height 9
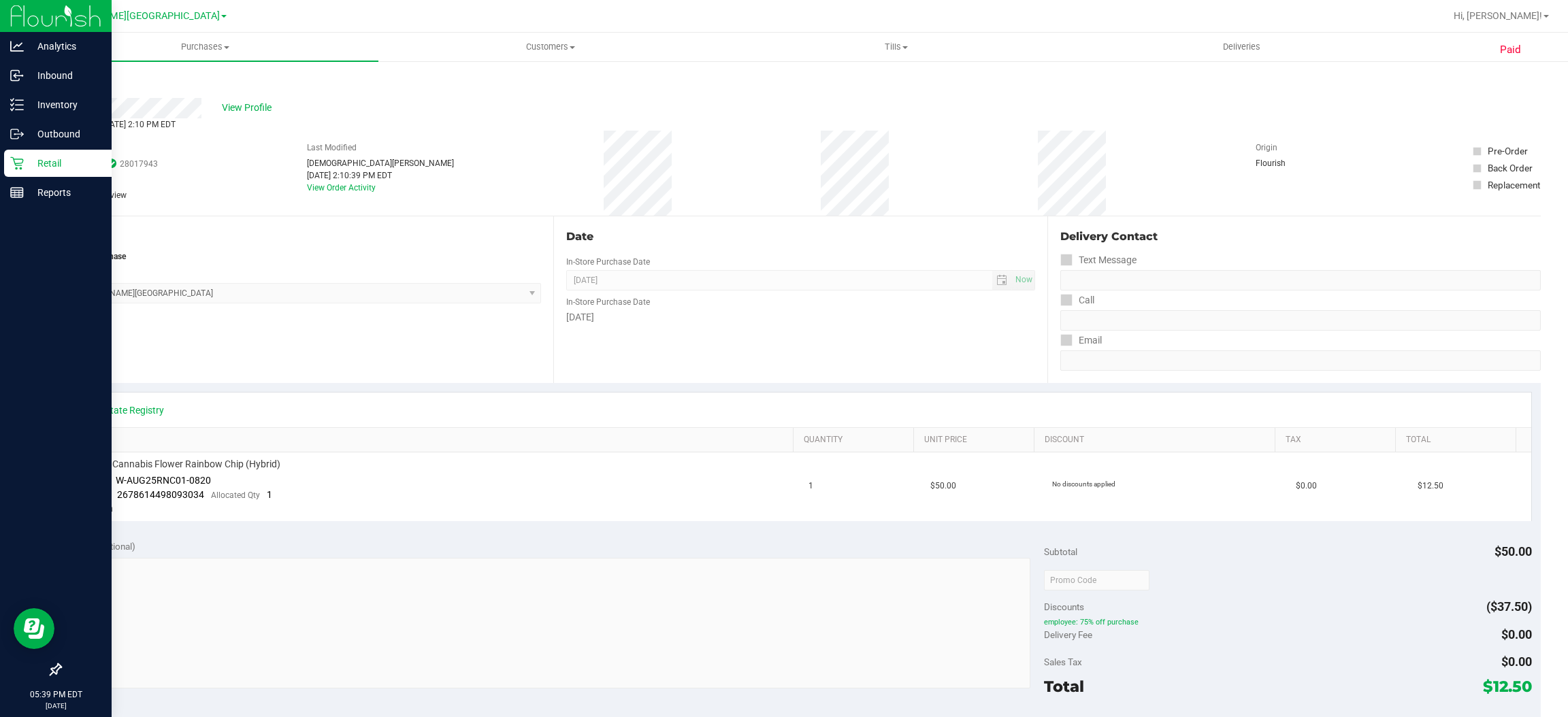
click at [71, 79] on link "Back" at bounding box center [70, 81] width 21 height 9
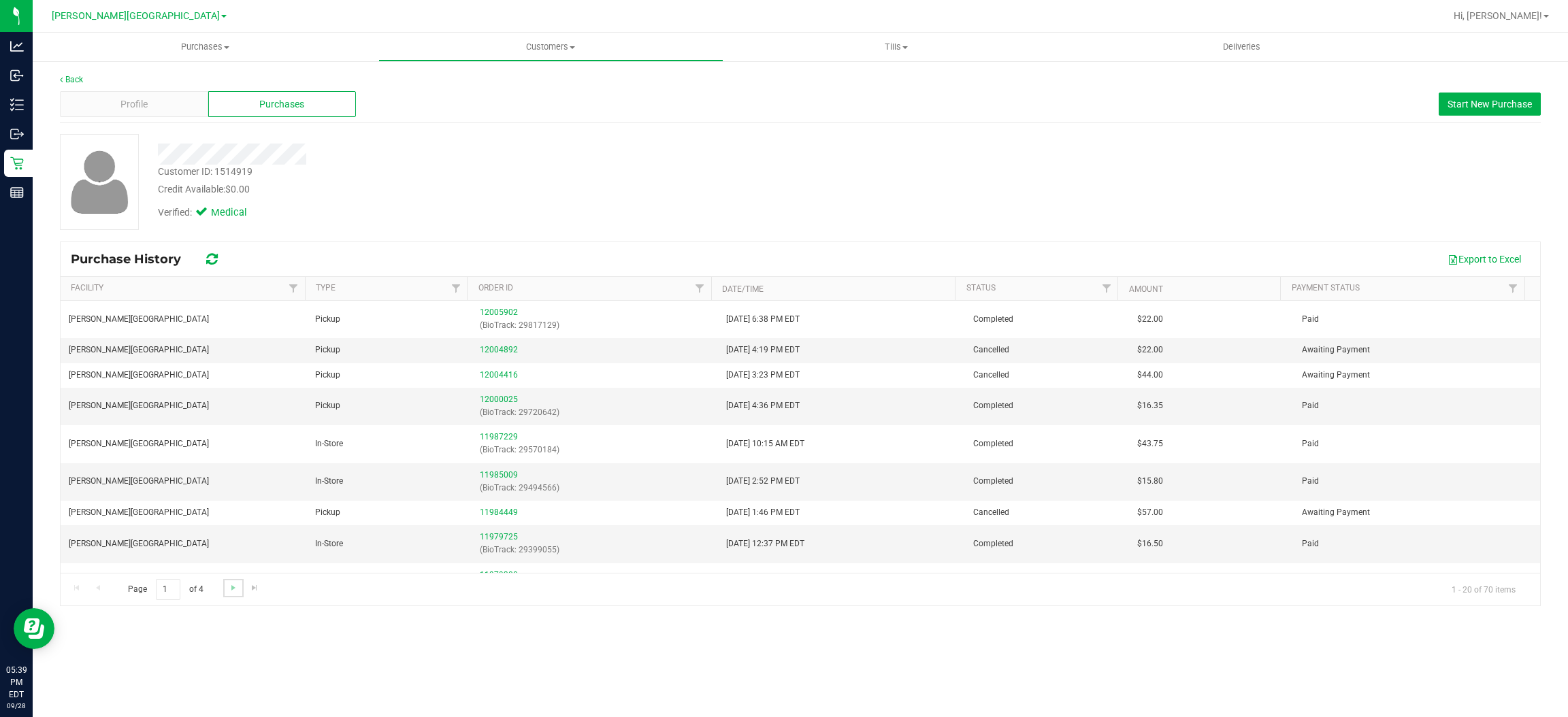
click at [225, 588] on link "Go to the next page" at bounding box center [232, 588] width 20 height 18
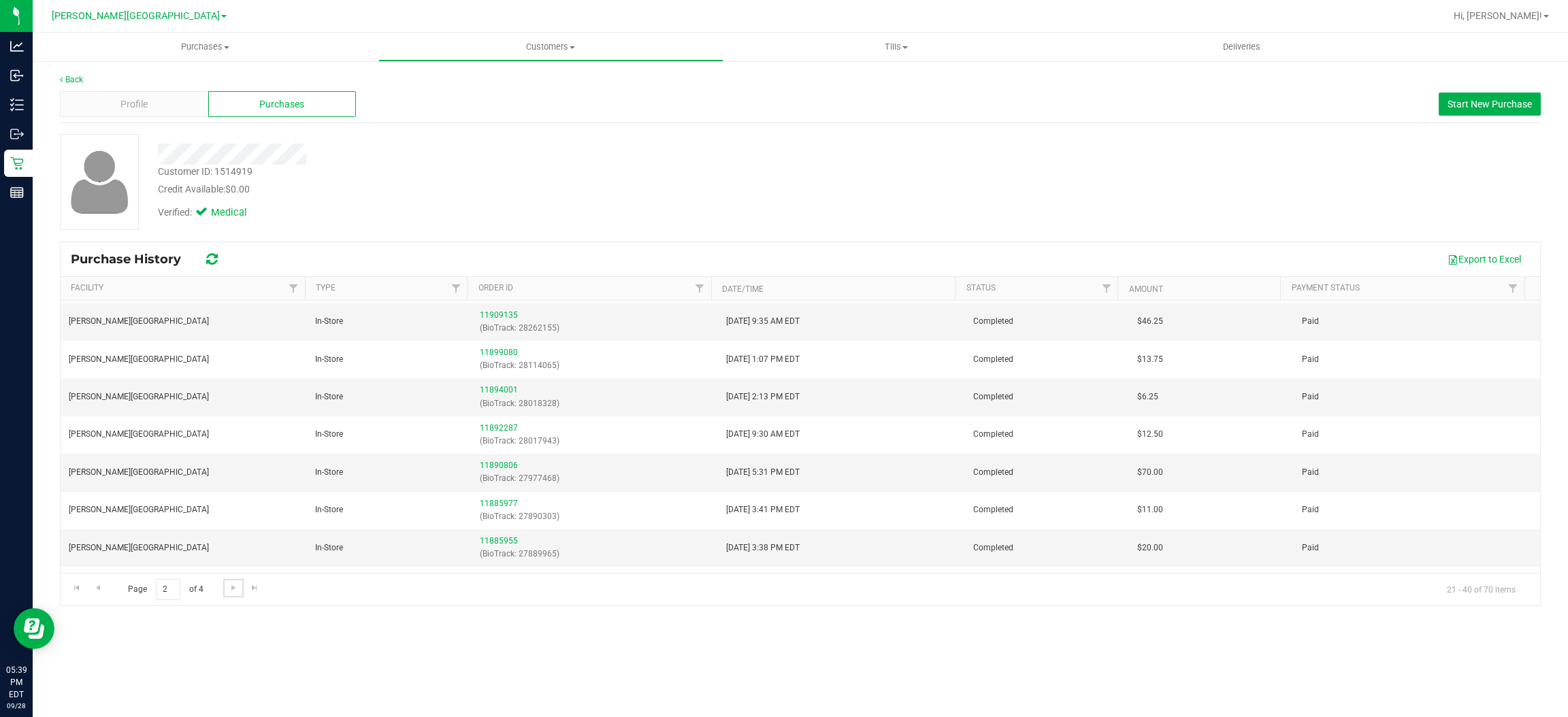
scroll to position [240, 0]
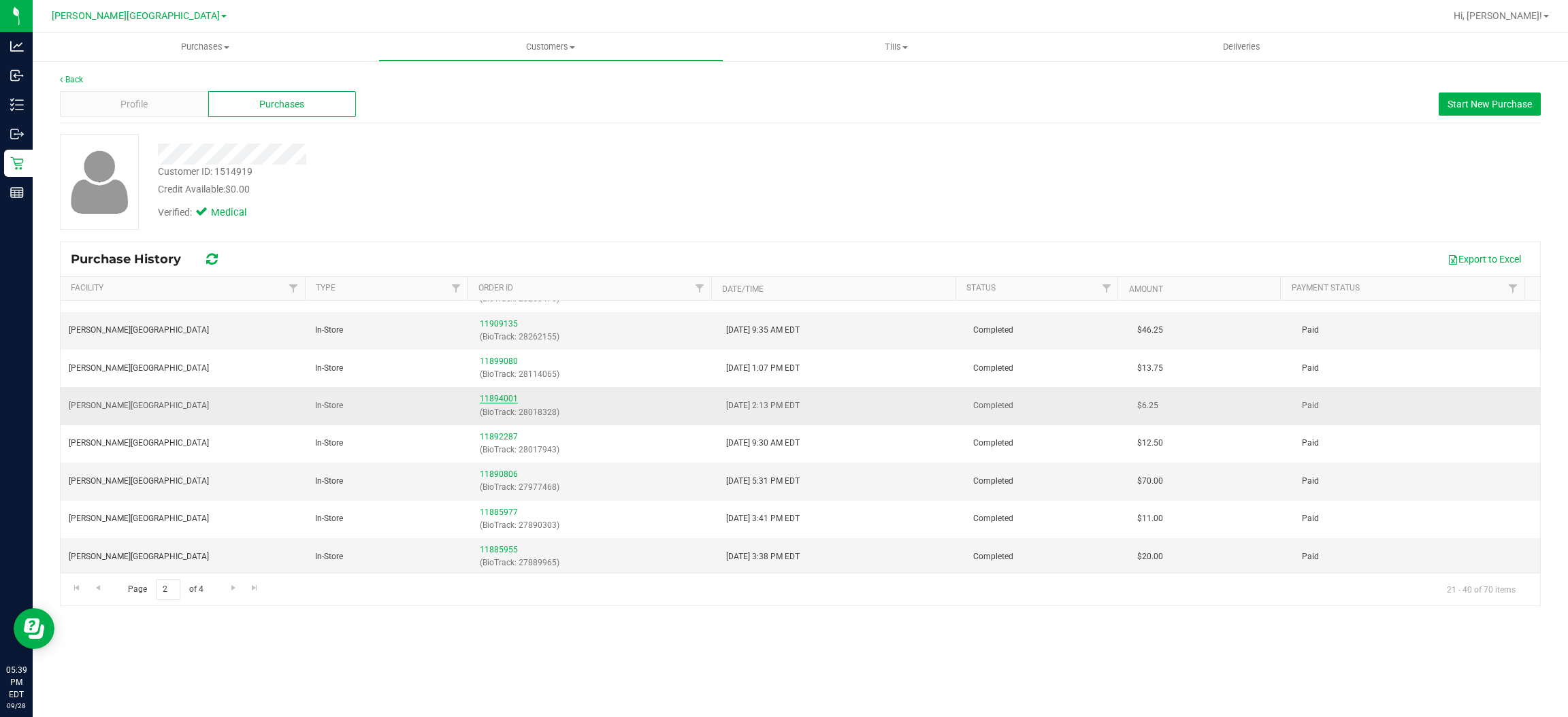
click at [501, 402] on link "11894001" at bounding box center [499, 399] width 38 height 9
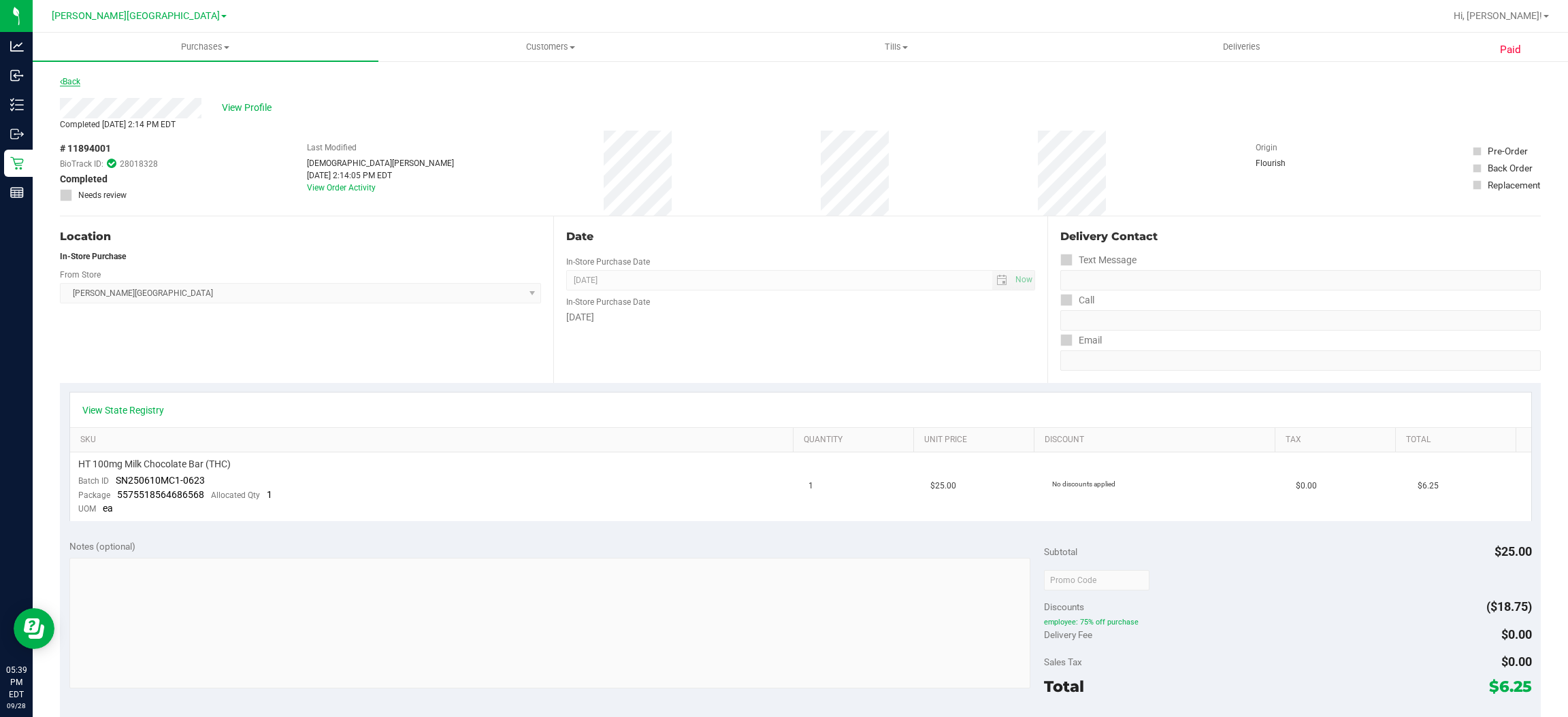
click at [80, 80] on link "Back" at bounding box center [70, 81] width 21 height 9
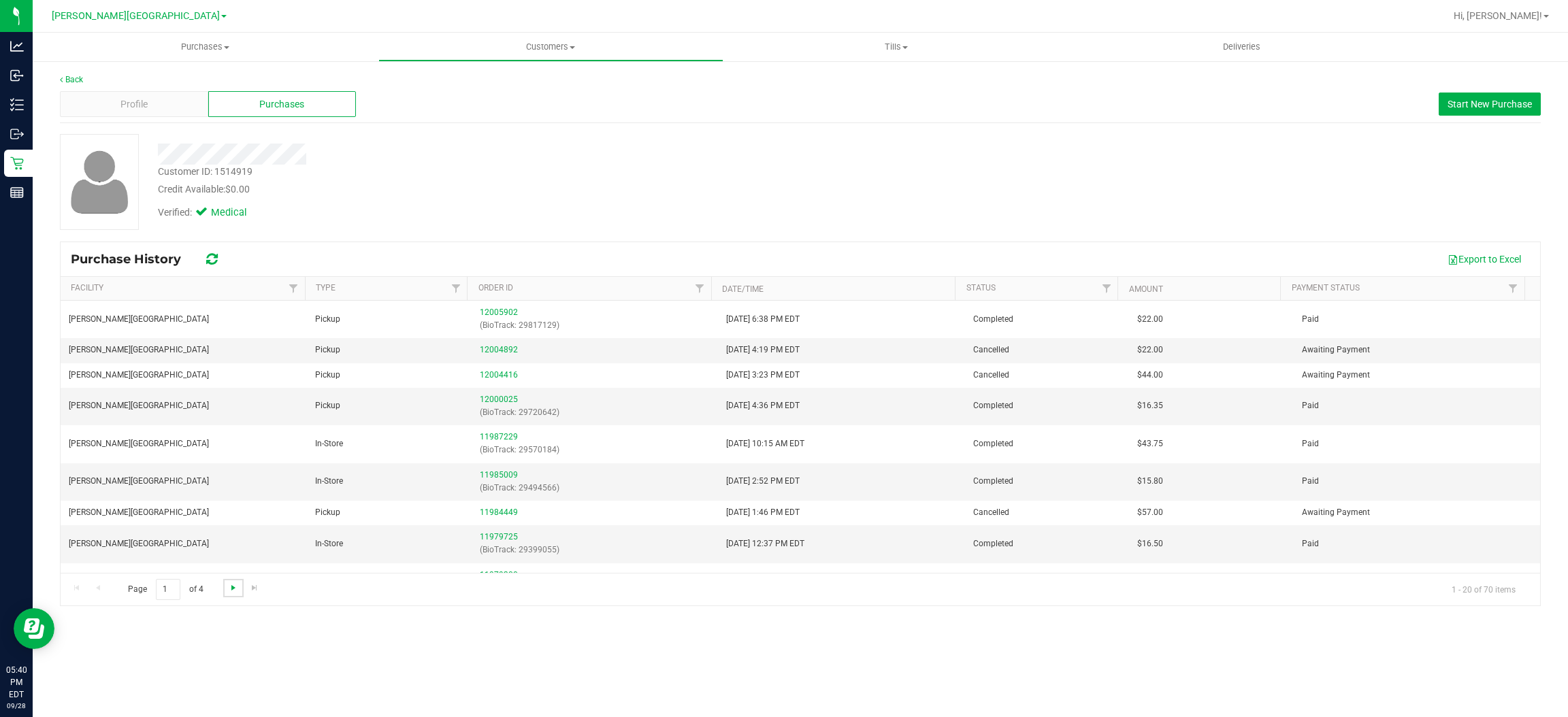
click at [228, 587] on span "Go to the next page" at bounding box center [233, 589] width 11 height 11
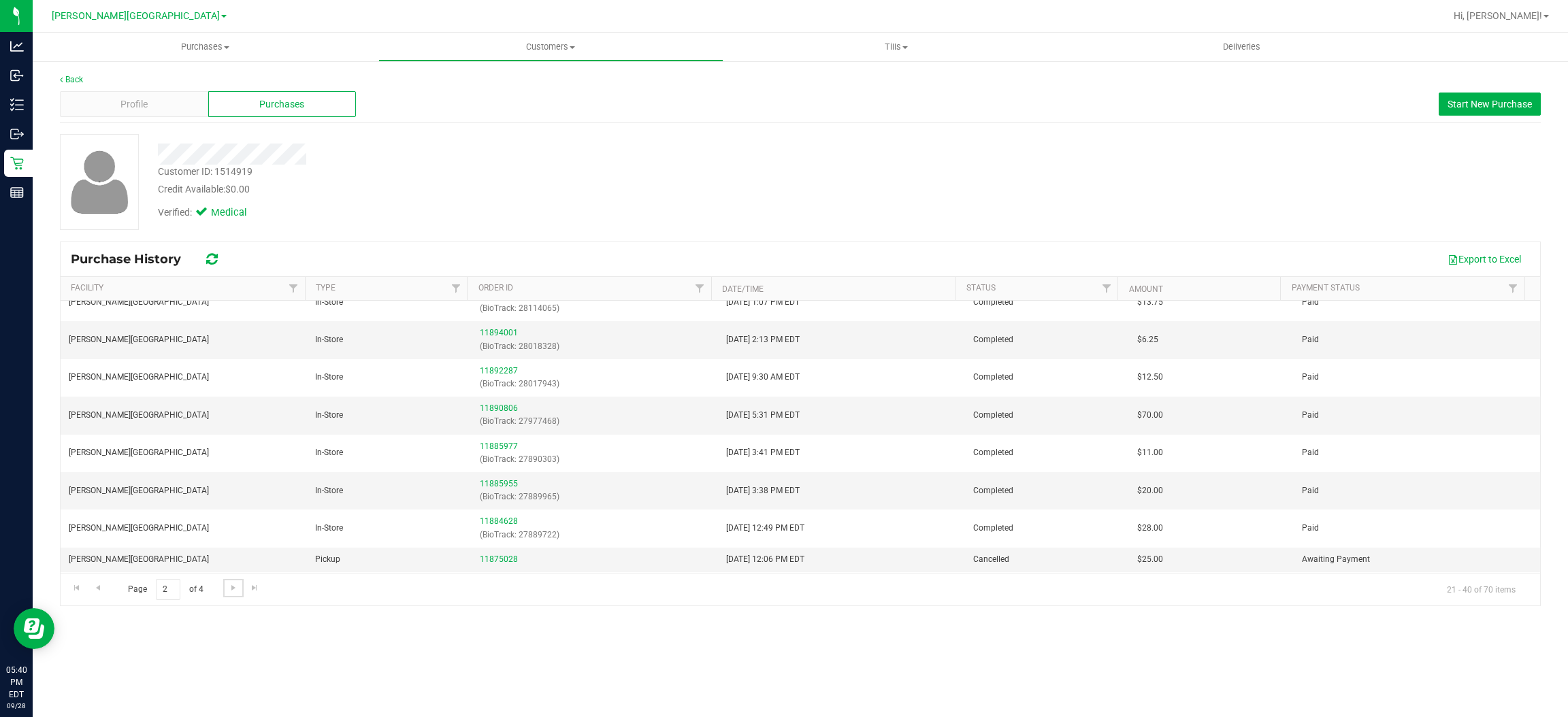
scroll to position [204, 0]
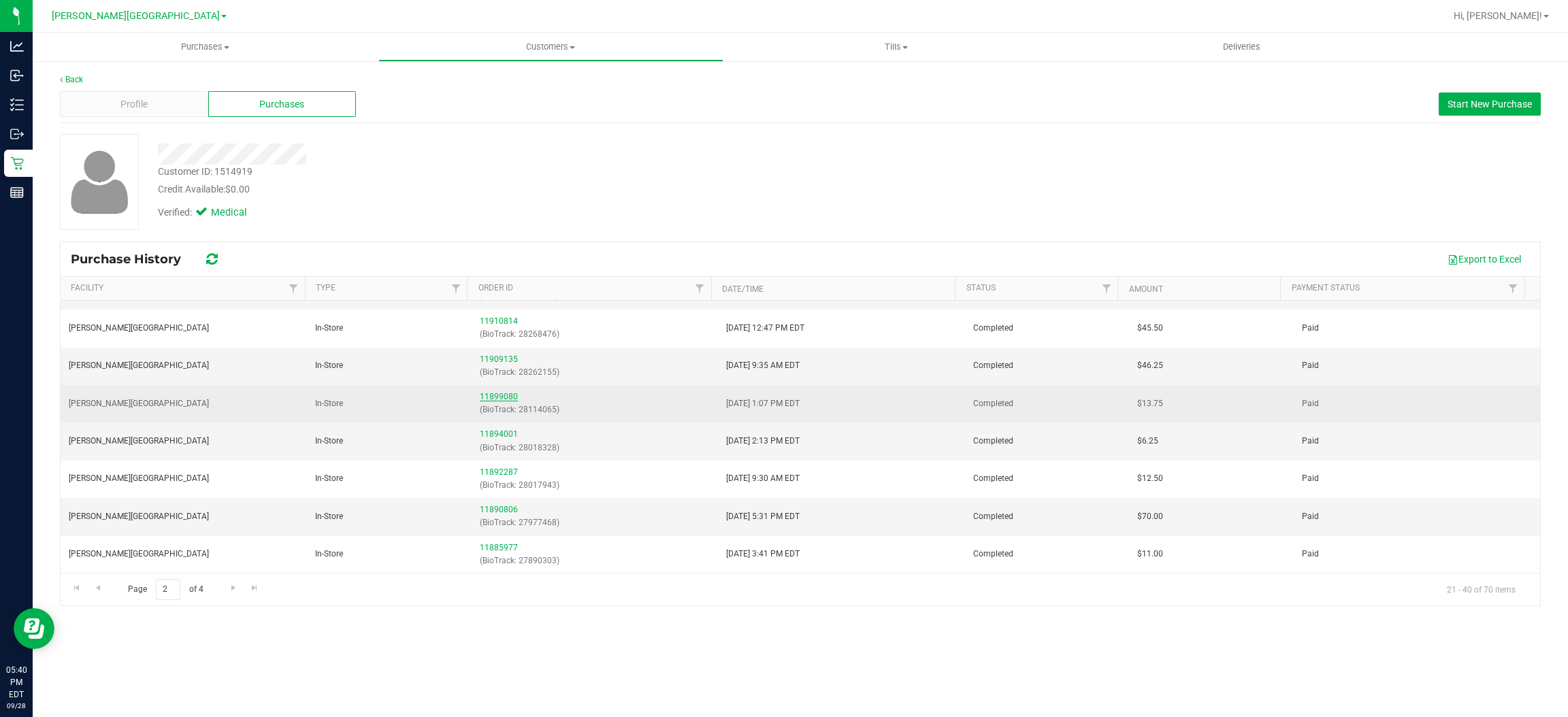
click at [497, 400] on link "11899080" at bounding box center [499, 397] width 38 height 9
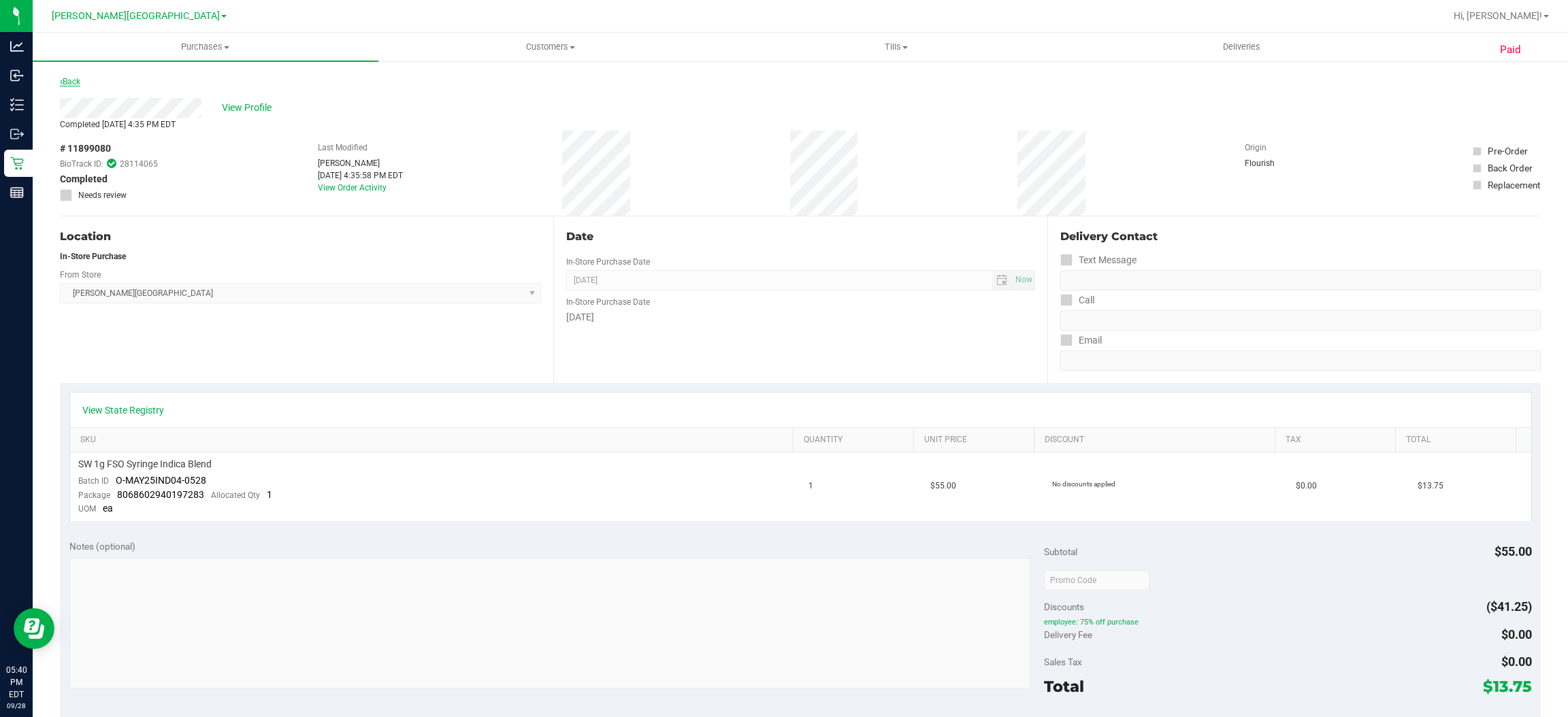
click at [80, 77] on link "Back" at bounding box center [70, 81] width 21 height 9
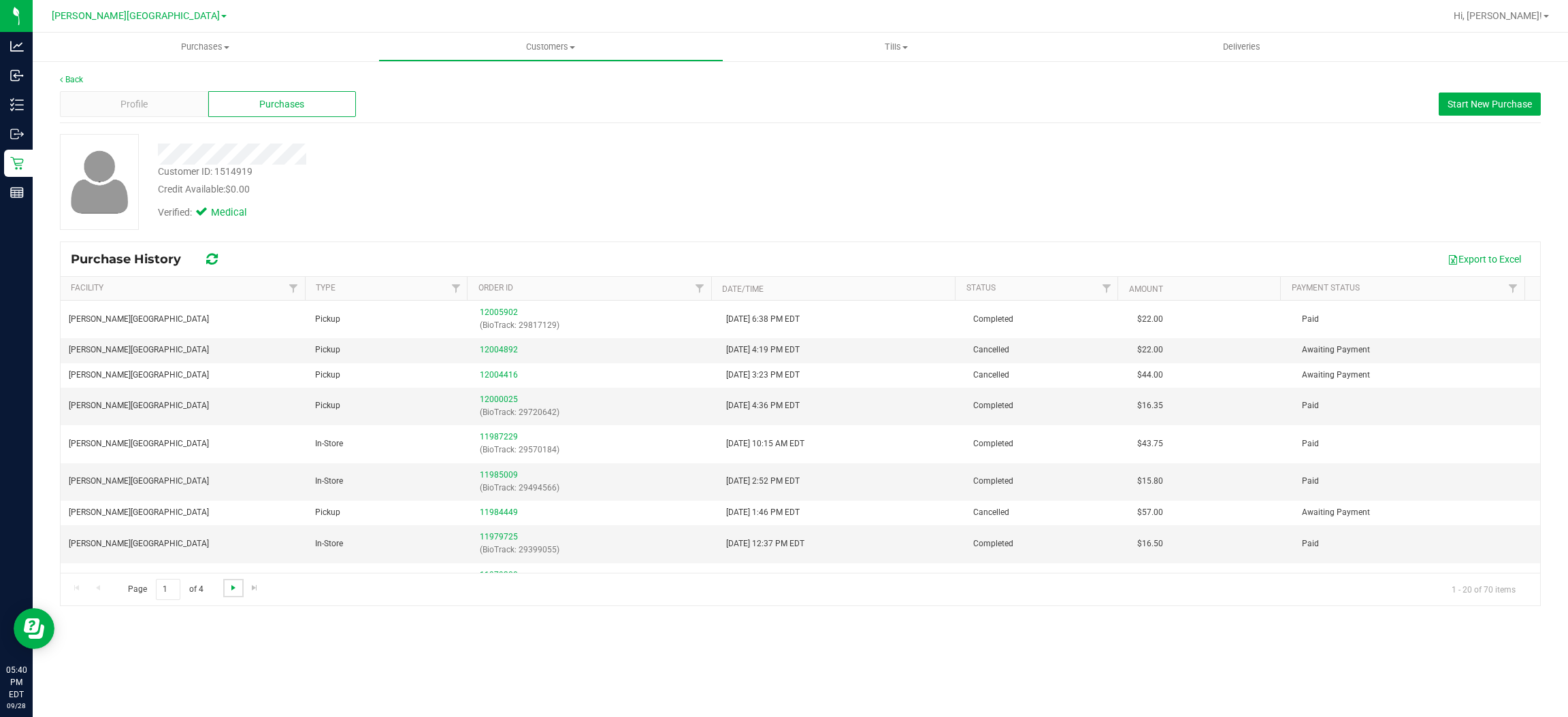
click at [235, 587] on span "Go to the next page" at bounding box center [233, 589] width 11 height 11
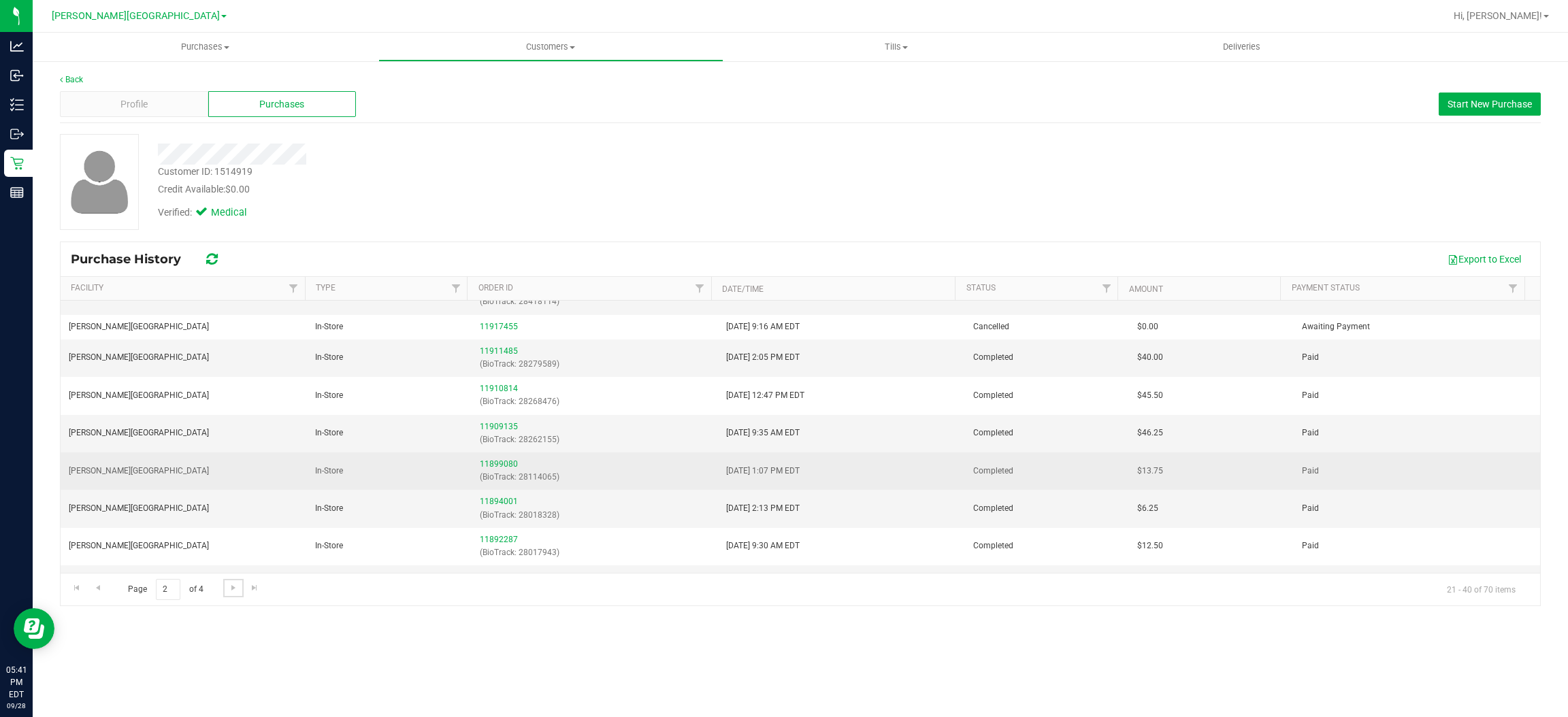
scroll to position [102, 0]
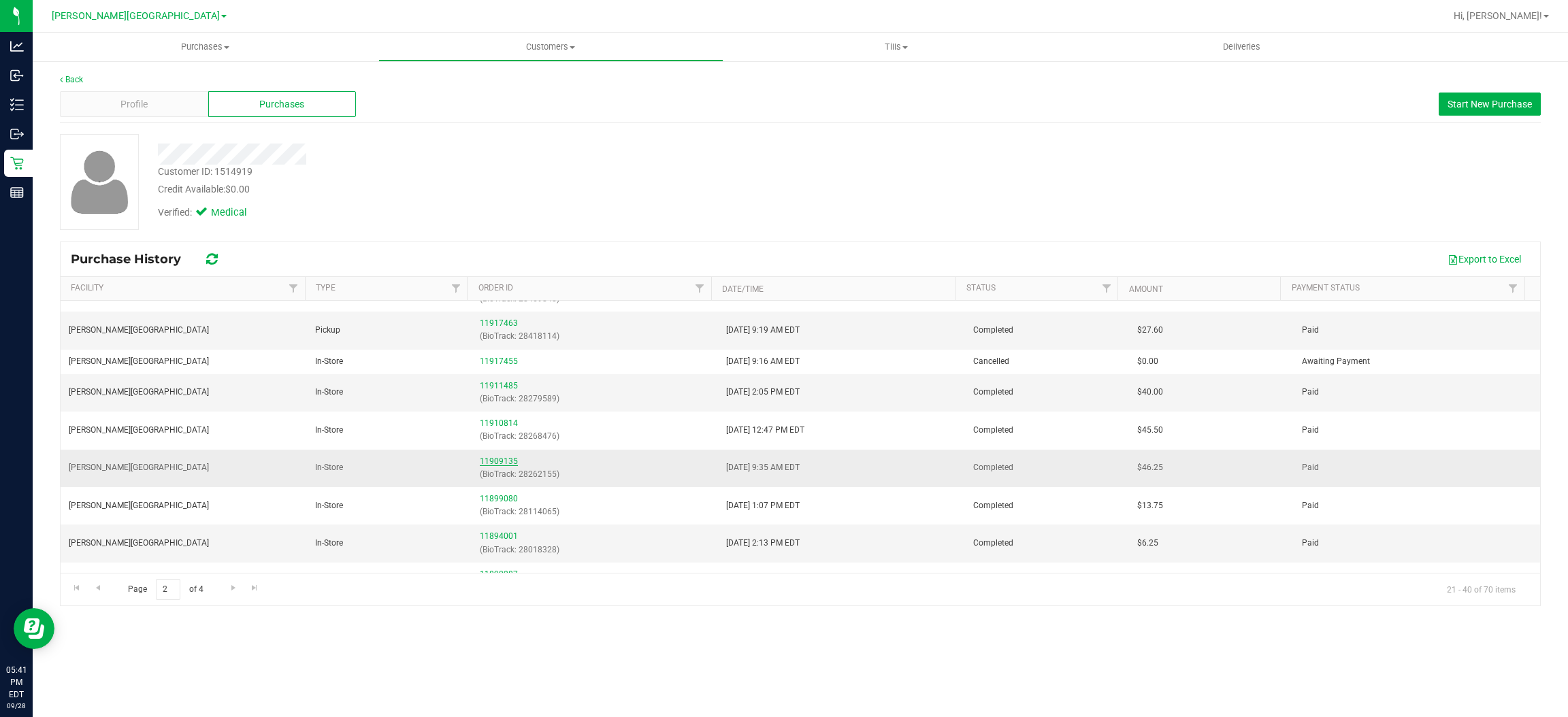
click at [489, 463] on link "11909135" at bounding box center [499, 461] width 38 height 9
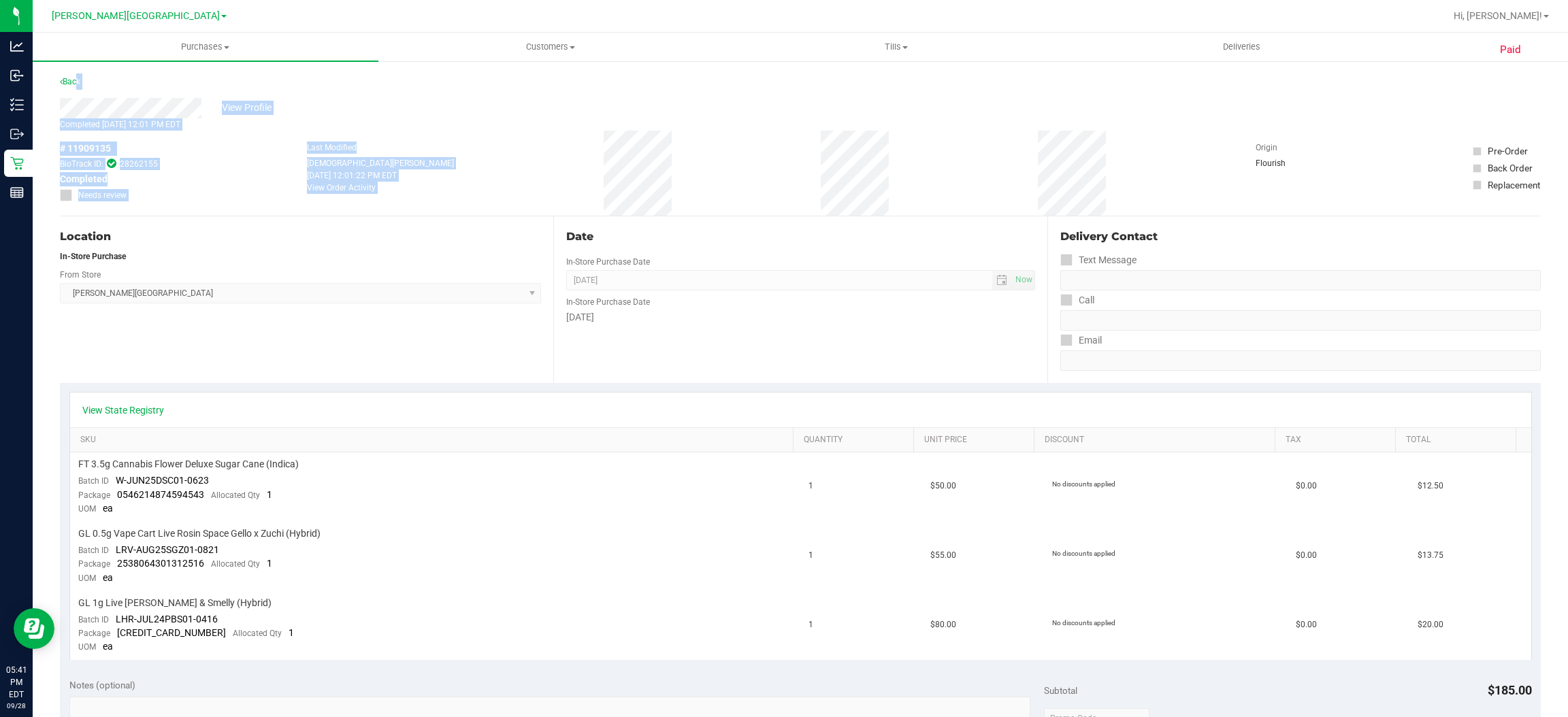
click at [603, 208] on purchase-details "Back View Profile Completed [DATE] 12:01 PM EDT # 11909135 BioTrack ID: 2826215…" at bounding box center [800, 652] width 1481 height 1157
click at [67, 81] on link "Back" at bounding box center [70, 81] width 21 height 9
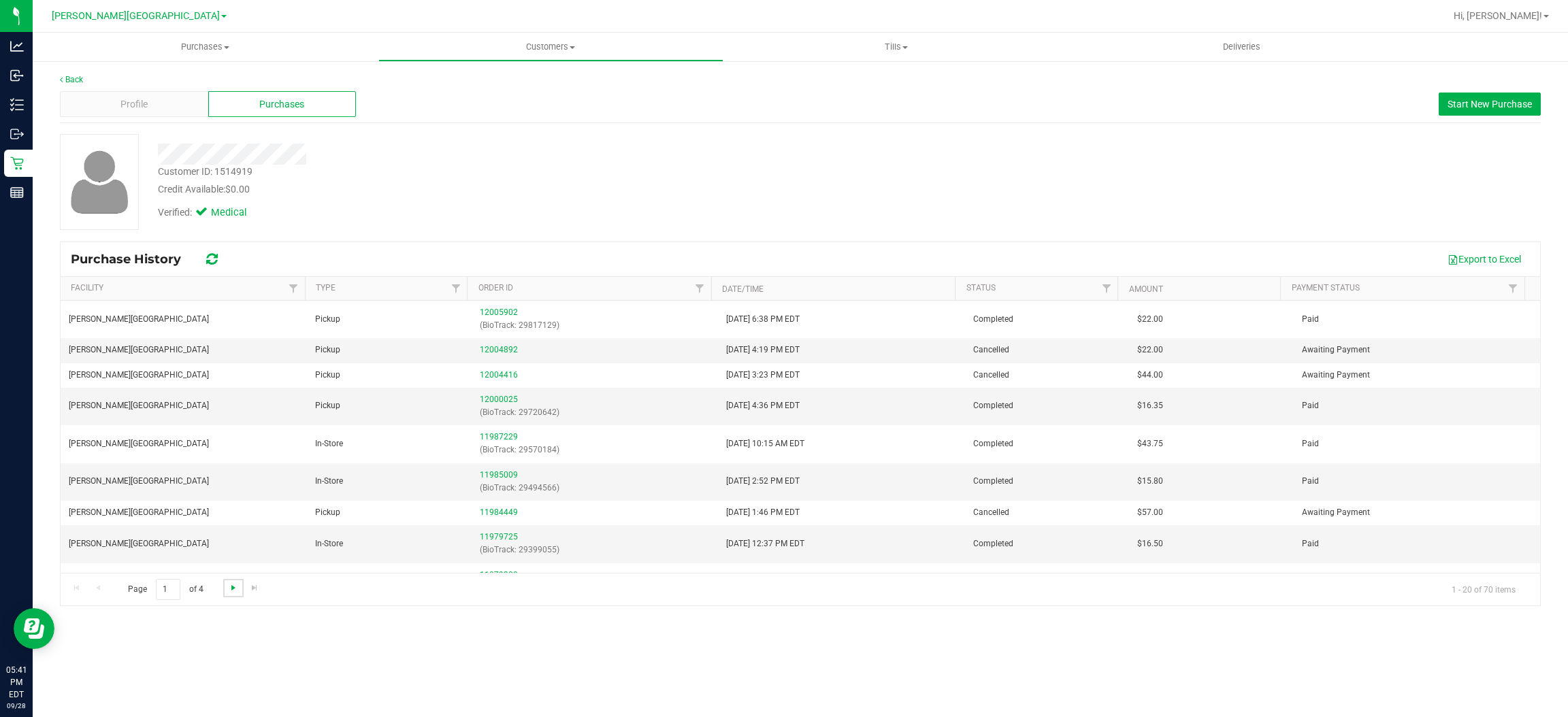
click at [232, 590] on span "Go to the next page" at bounding box center [233, 589] width 11 height 11
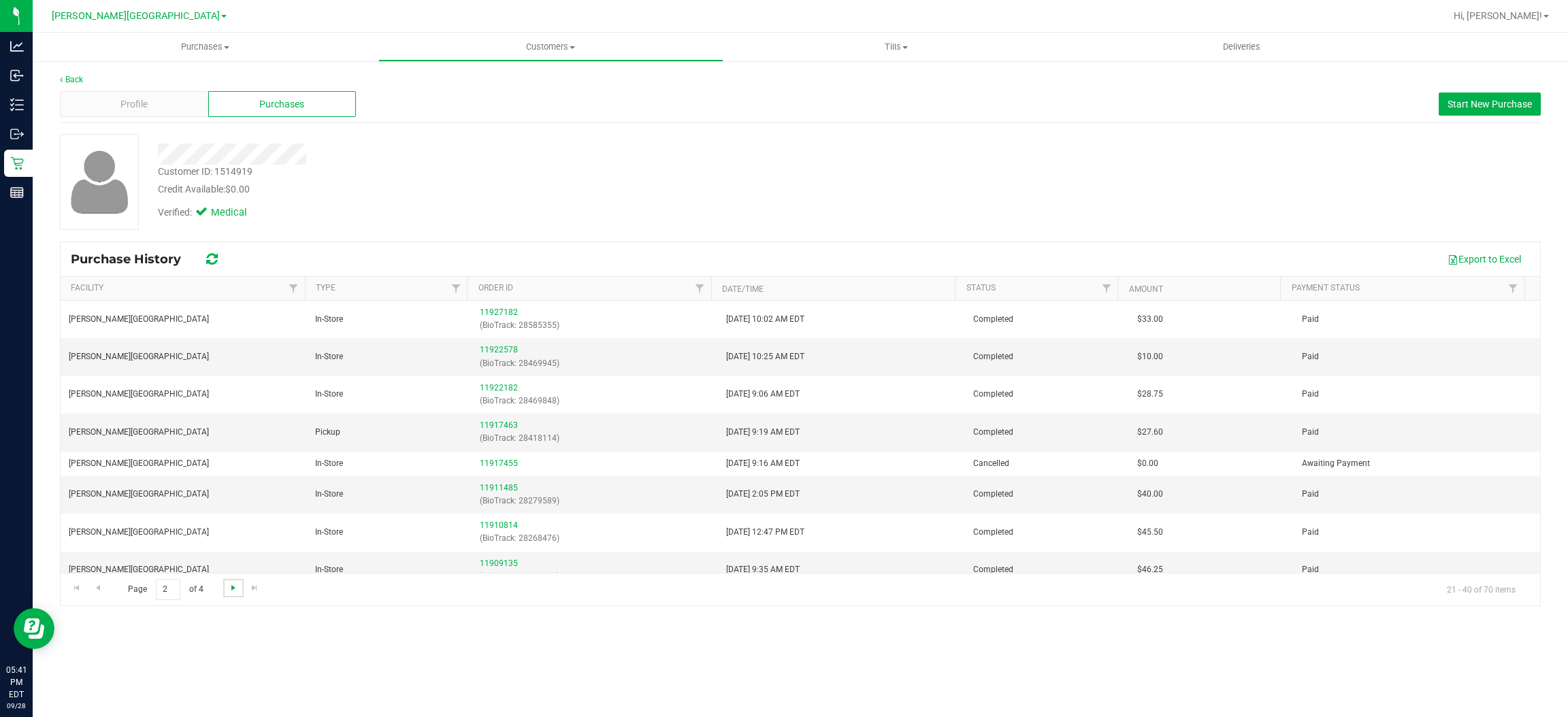
click at [228, 587] on span "Go to the next page" at bounding box center [233, 589] width 11 height 11
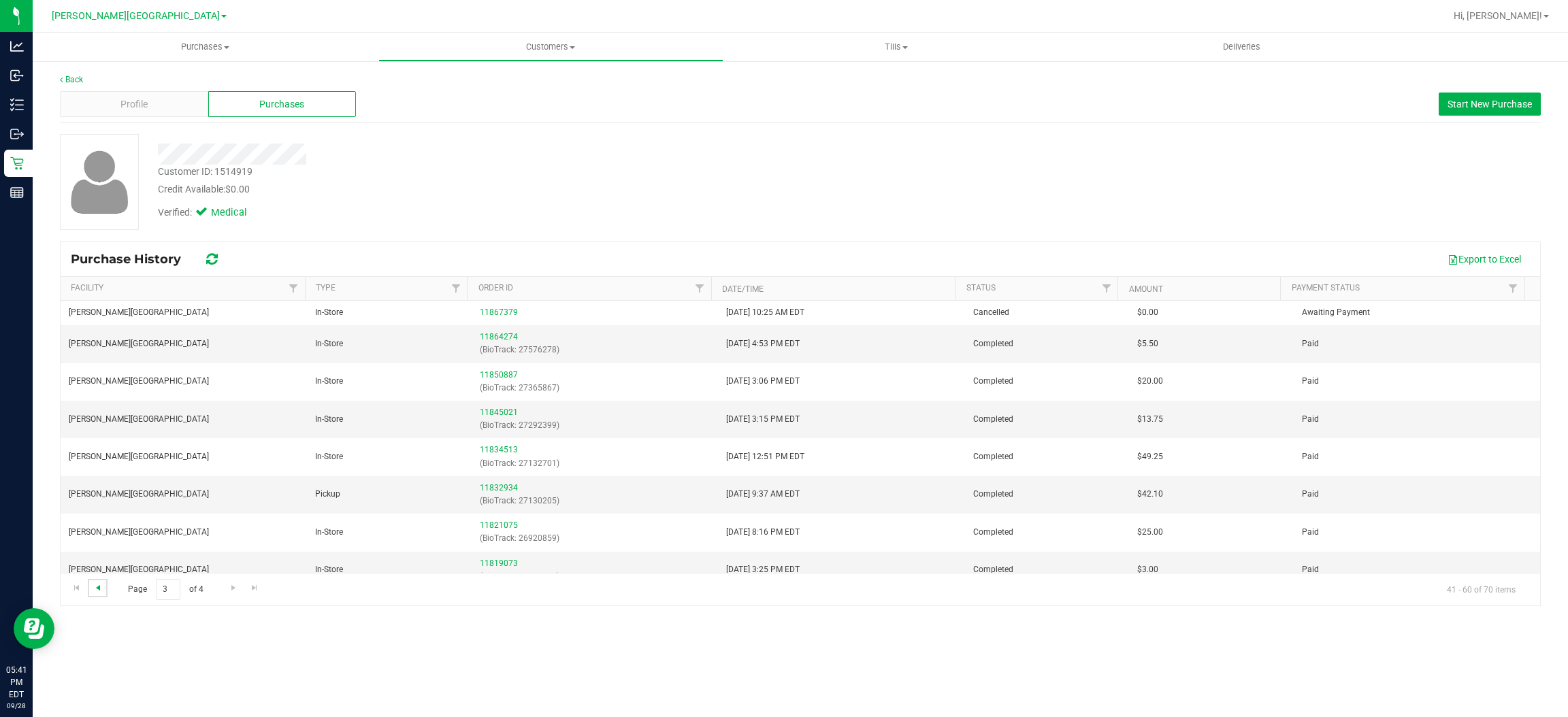
click at [96, 587] on span "Go to the previous page" at bounding box center [98, 589] width 11 height 11
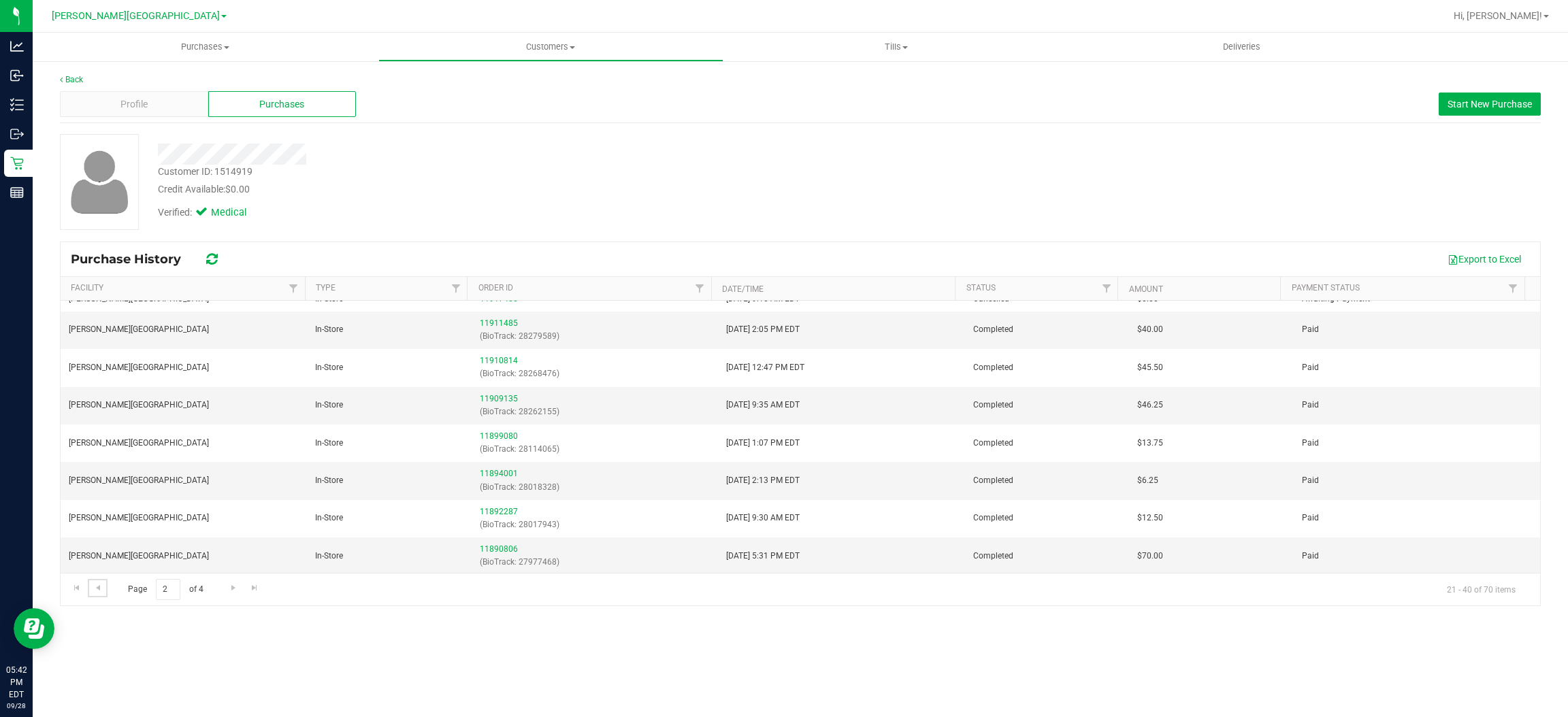
scroll to position [138, 0]
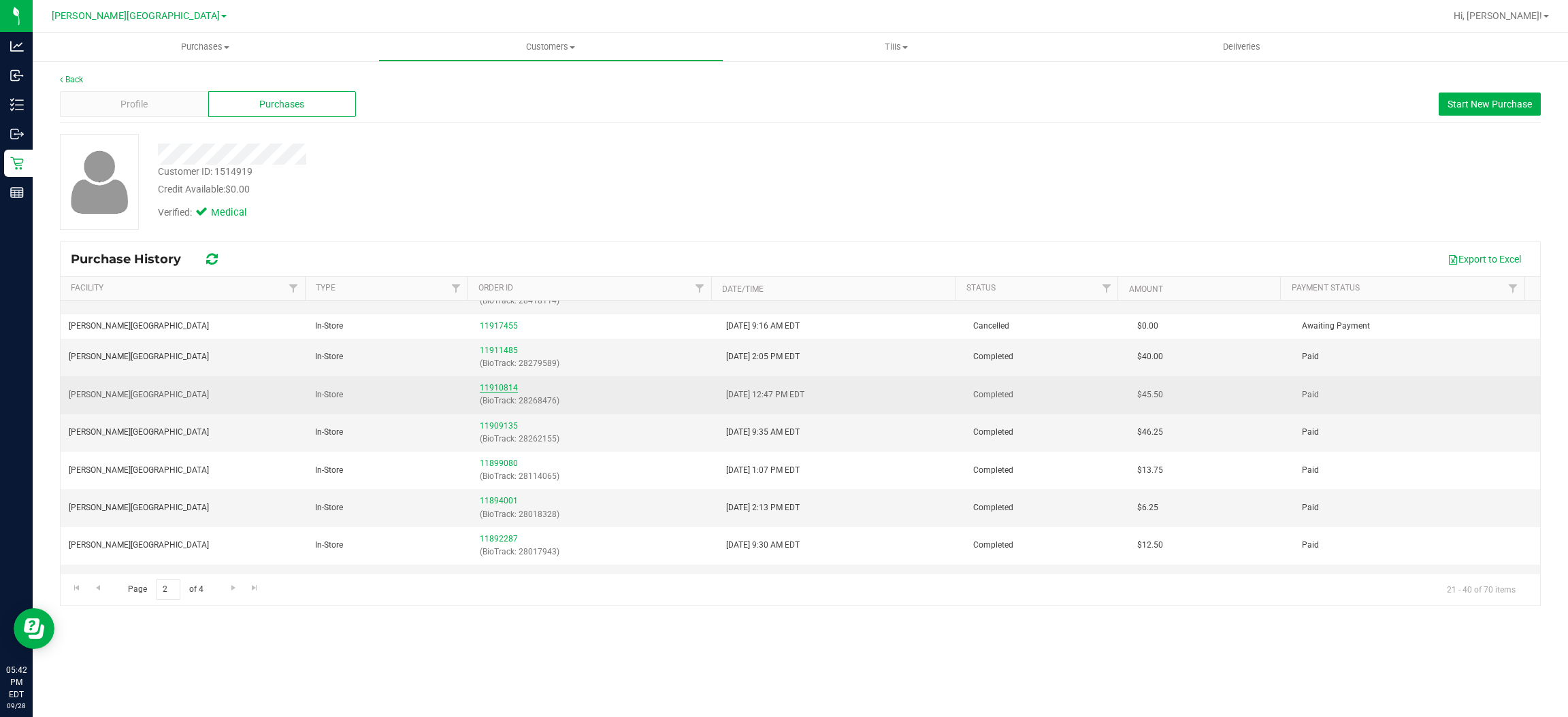
click at [499, 390] on link "11910814" at bounding box center [499, 388] width 38 height 9
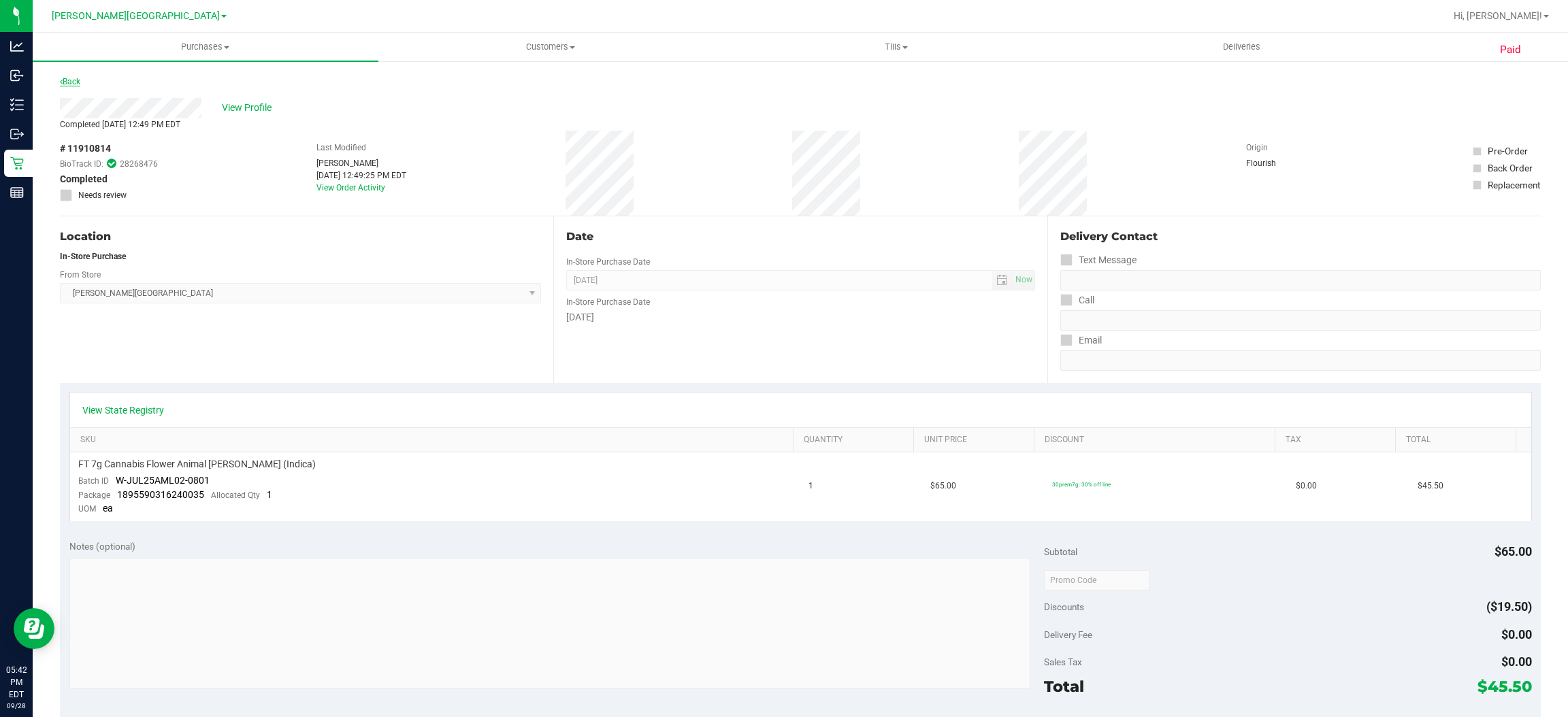
click at [75, 81] on link "Back" at bounding box center [70, 81] width 21 height 9
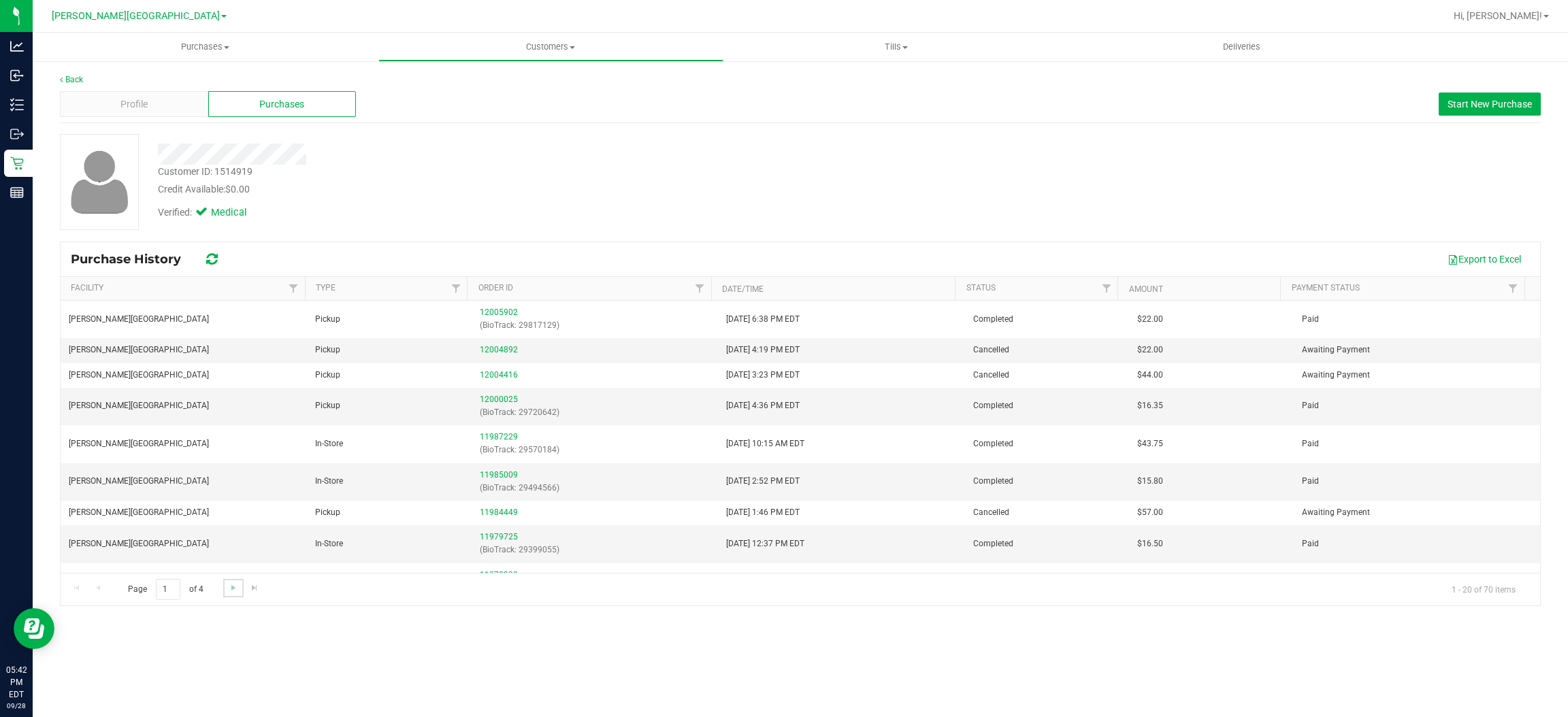
click at [240, 592] on link "Go to the next page" at bounding box center [232, 588] width 20 height 18
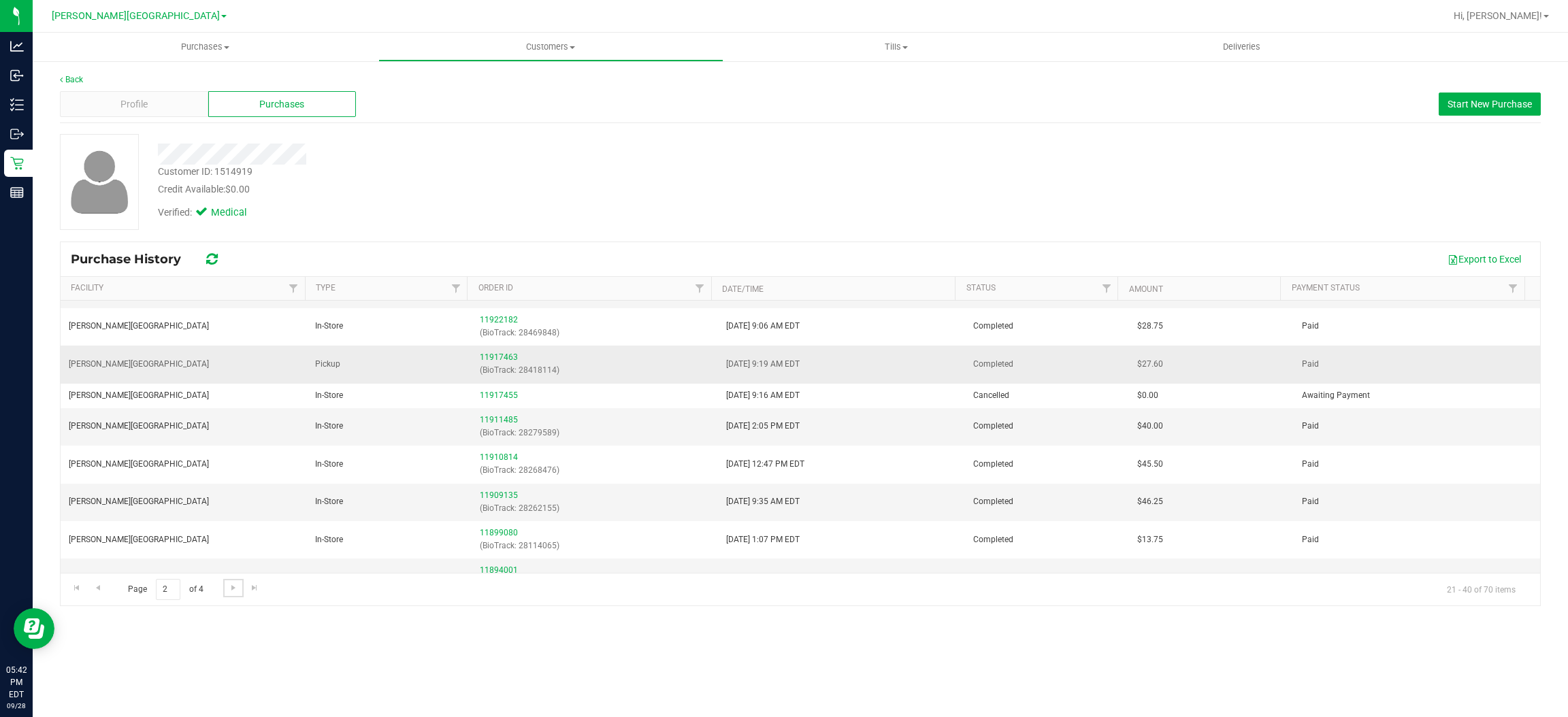
scroll to position [102, 0]
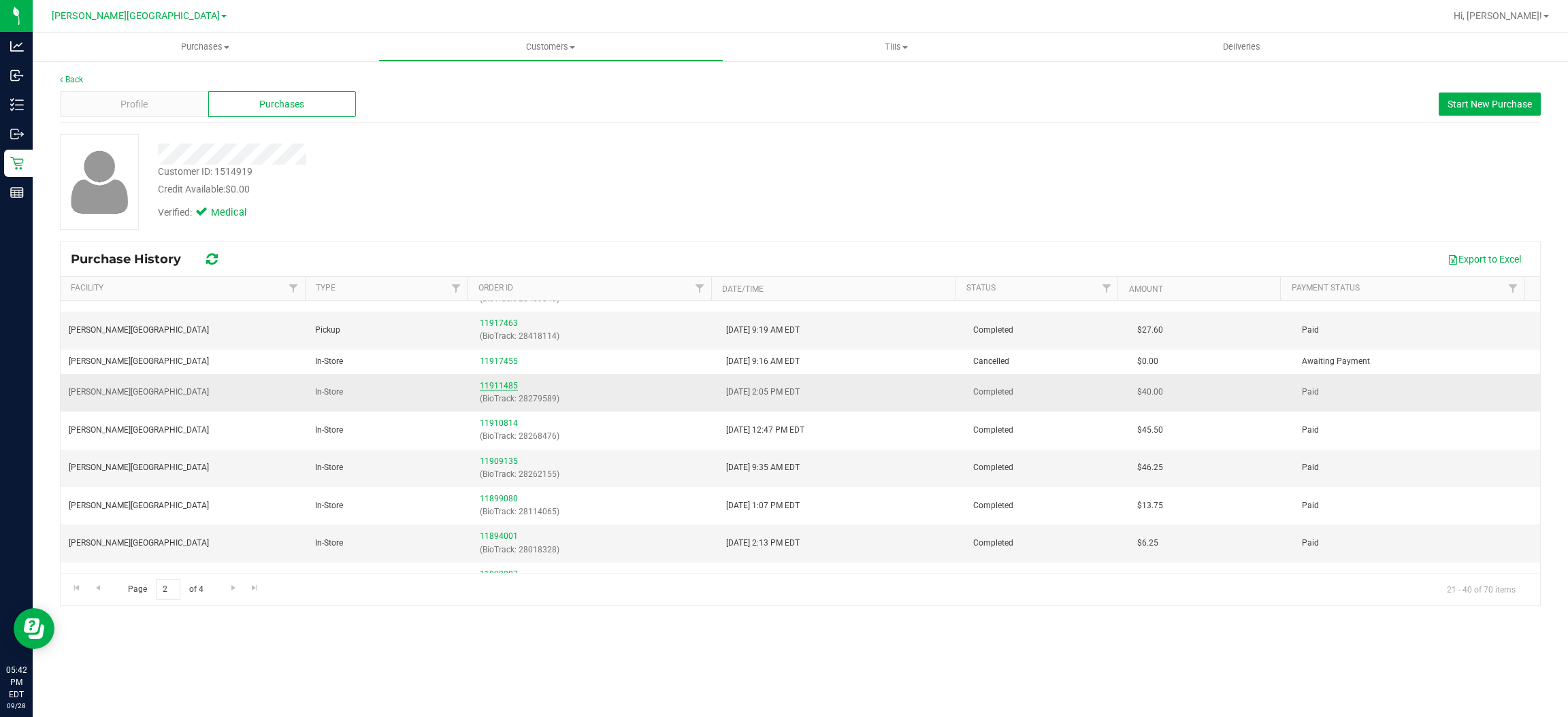
click at [495, 384] on link "11911485" at bounding box center [499, 385] width 38 height 9
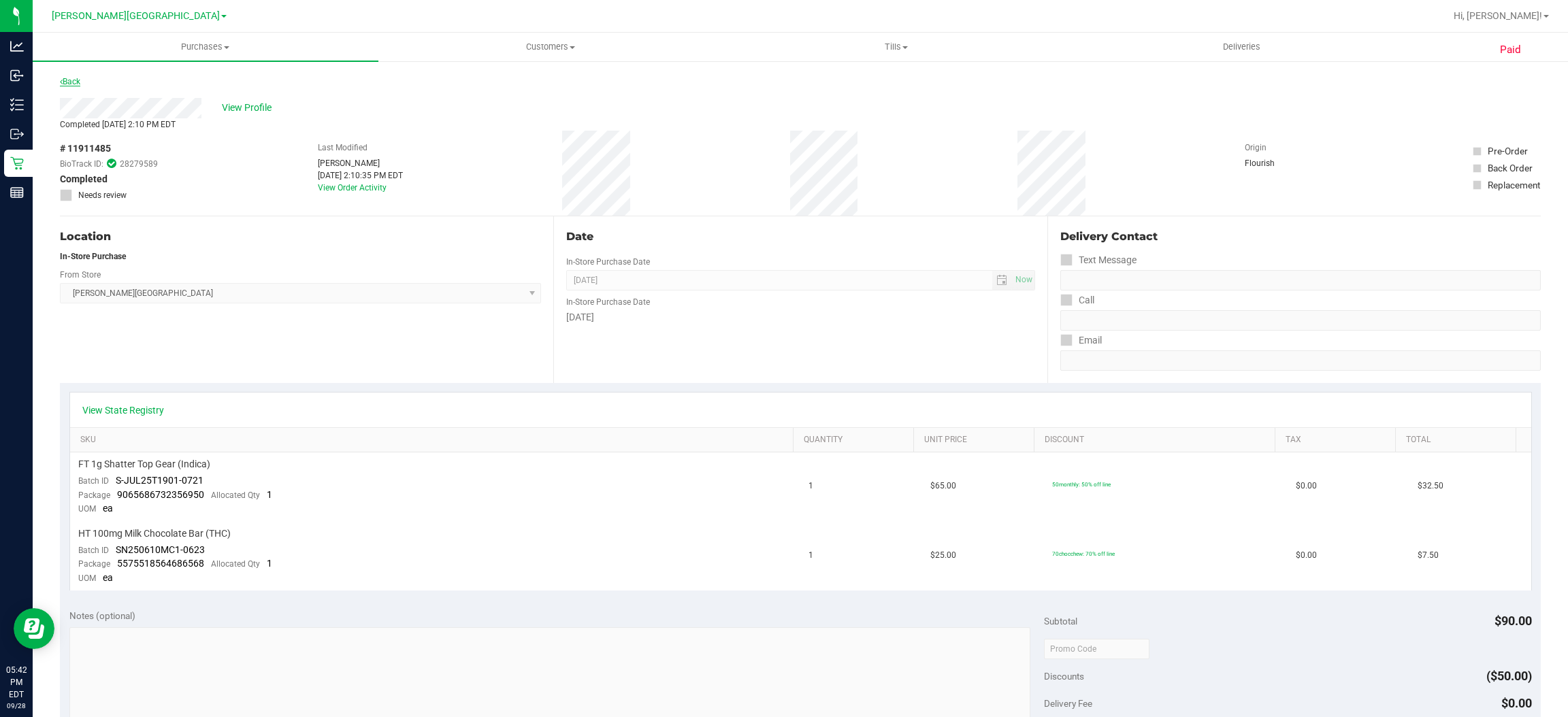
click at [77, 81] on link "Back" at bounding box center [70, 81] width 21 height 9
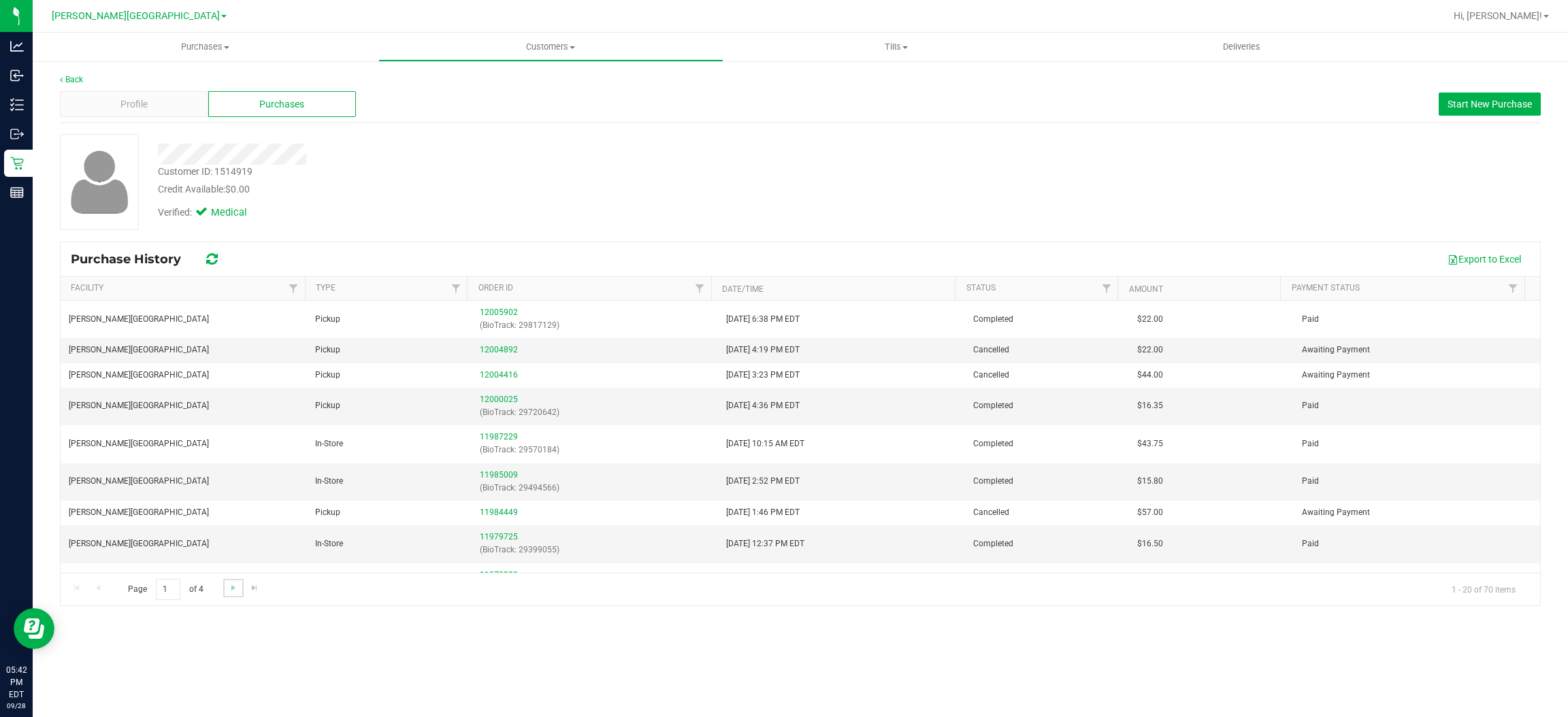
click at [225, 584] on link "Go to the next page" at bounding box center [232, 588] width 20 height 18
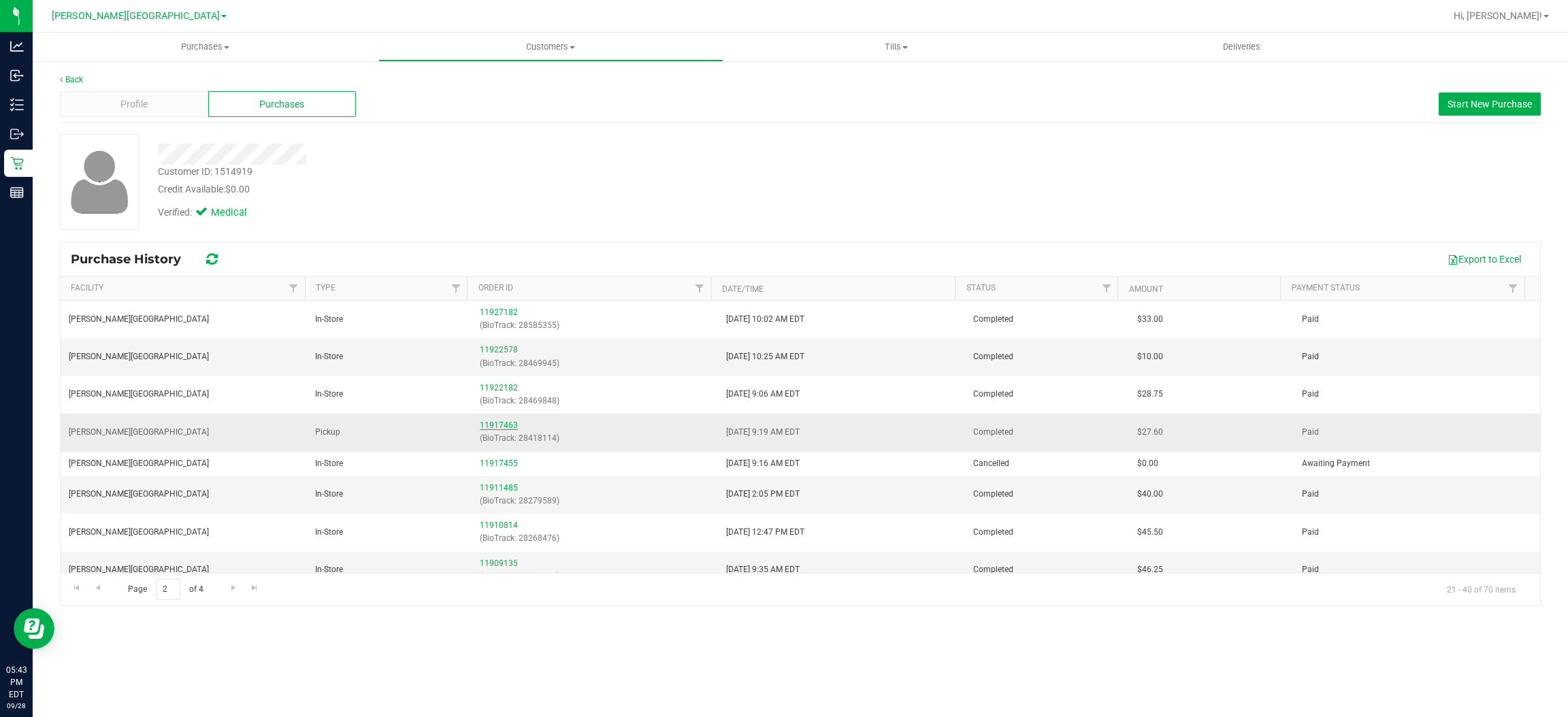
click at [492, 423] on link "11917463" at bounding box center [499, 425] width 38 height 9
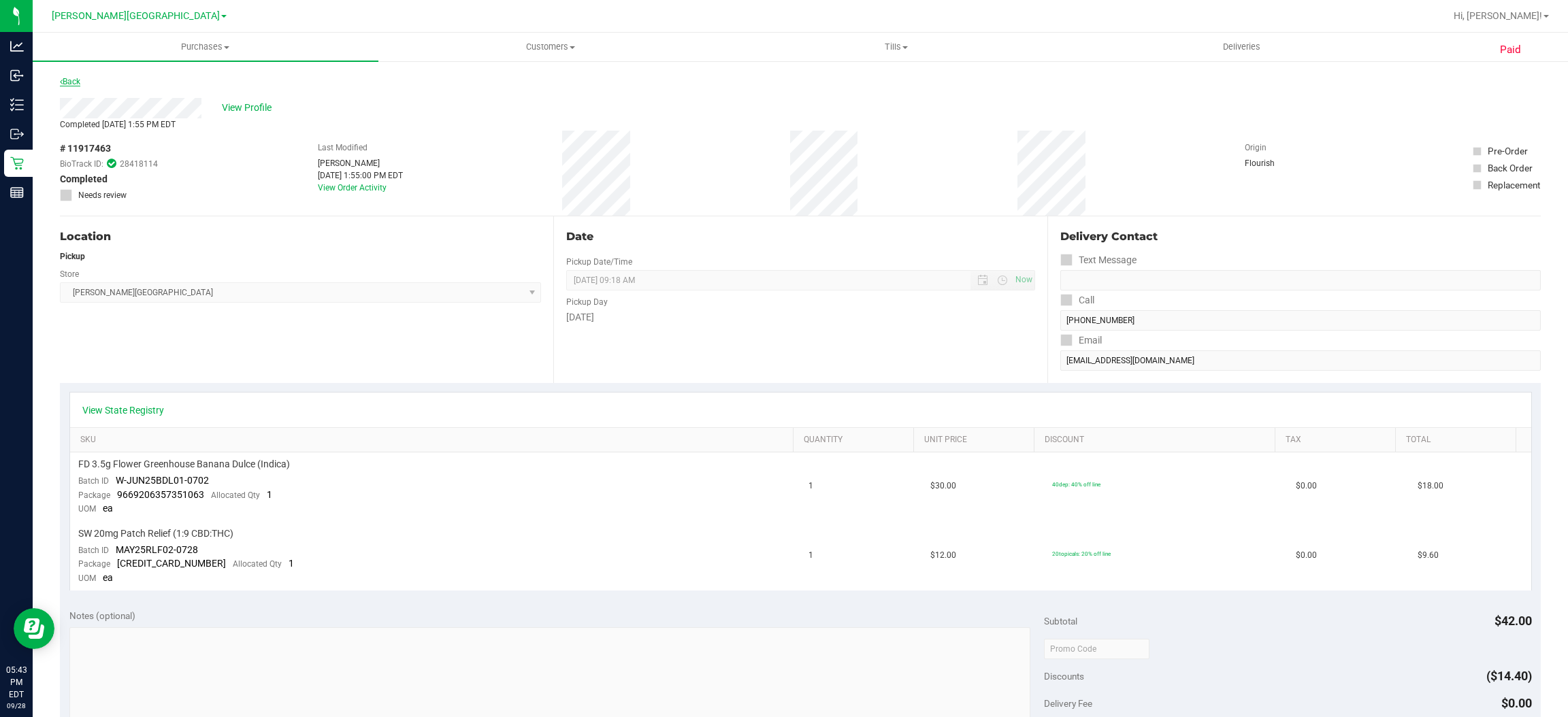
click at [79, 83] on link "Back" at bounding box center [70, 81] width 21 height 9
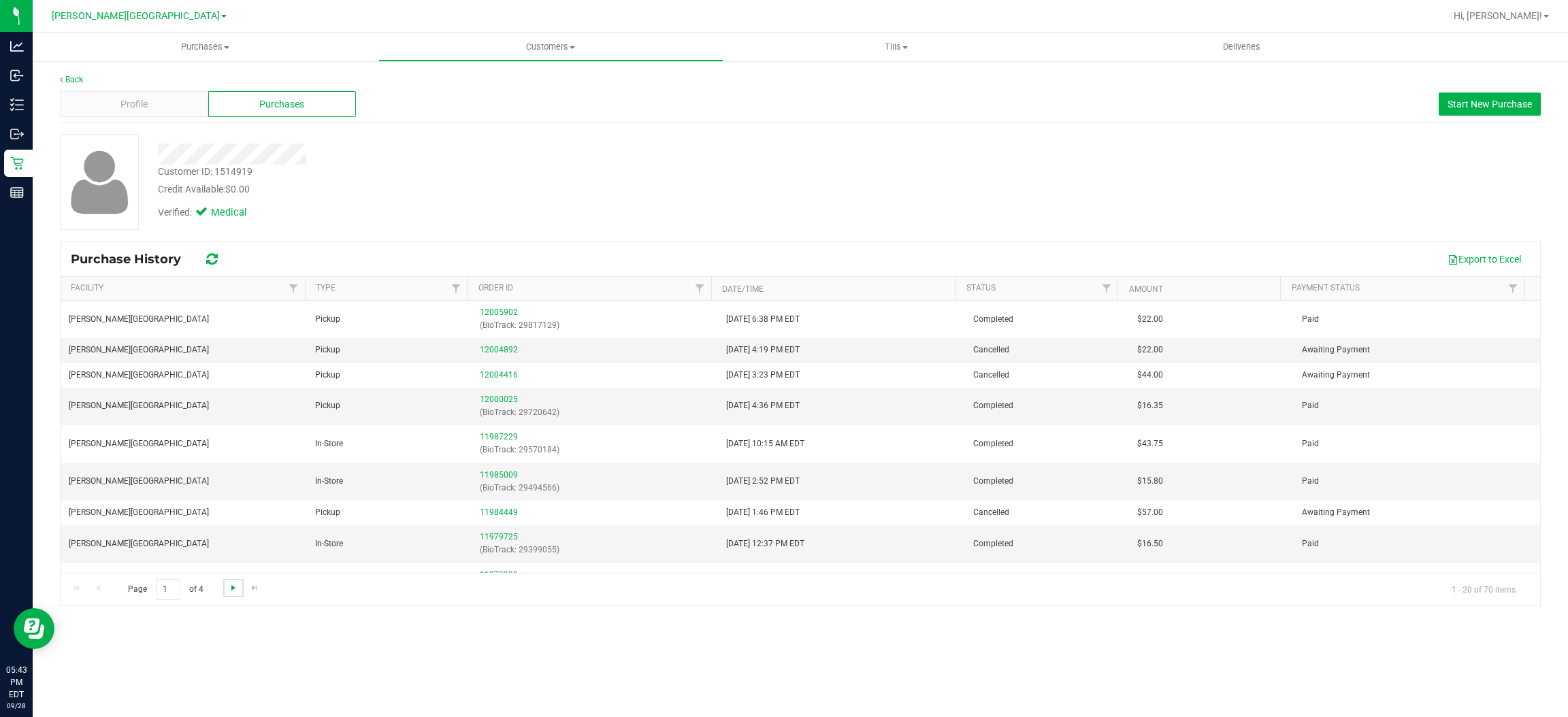
click at [230, 589] on span "Go to the next page" at bounding box center [233, 589] width 11 height 11
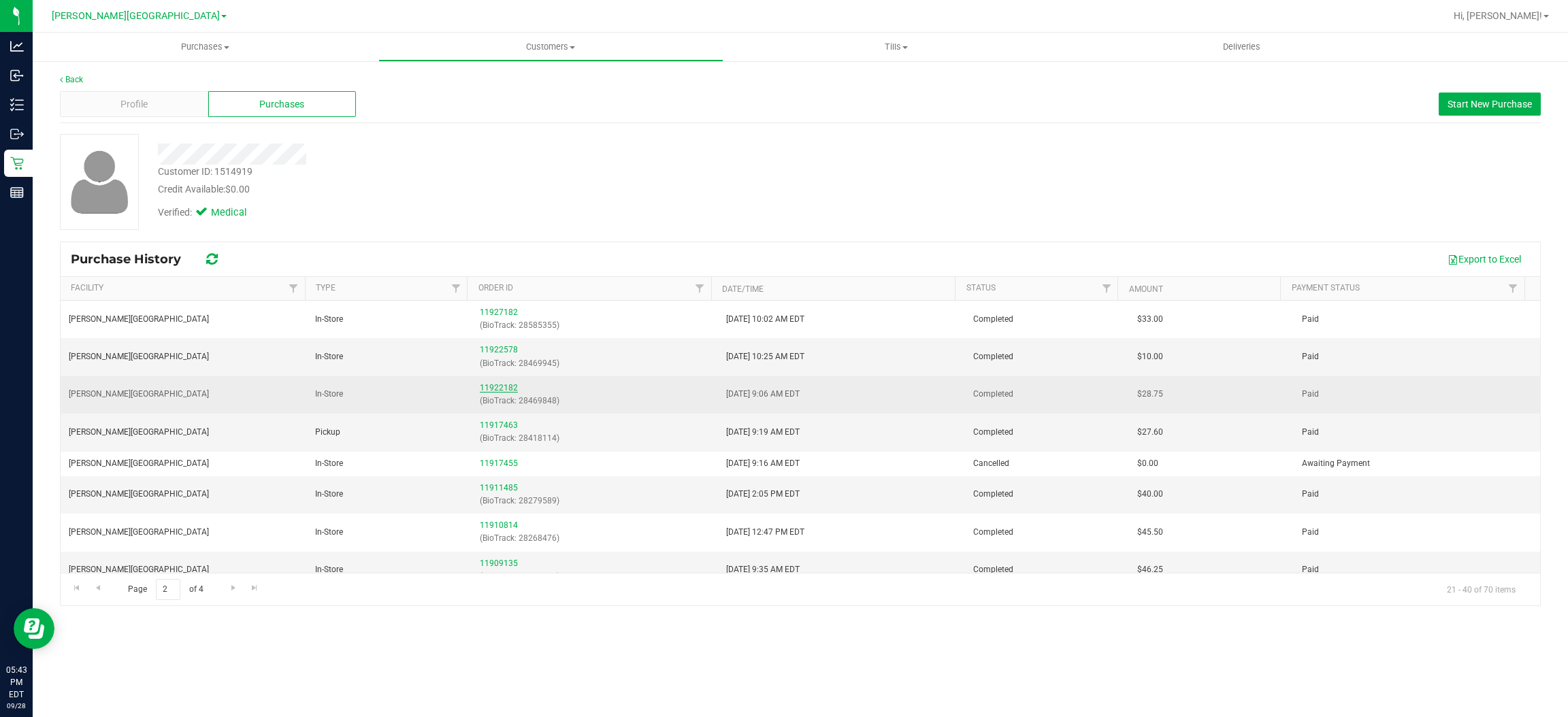
click at [500, 388] on link "11922182" at bounding box center [499, 388] width 38 height 9
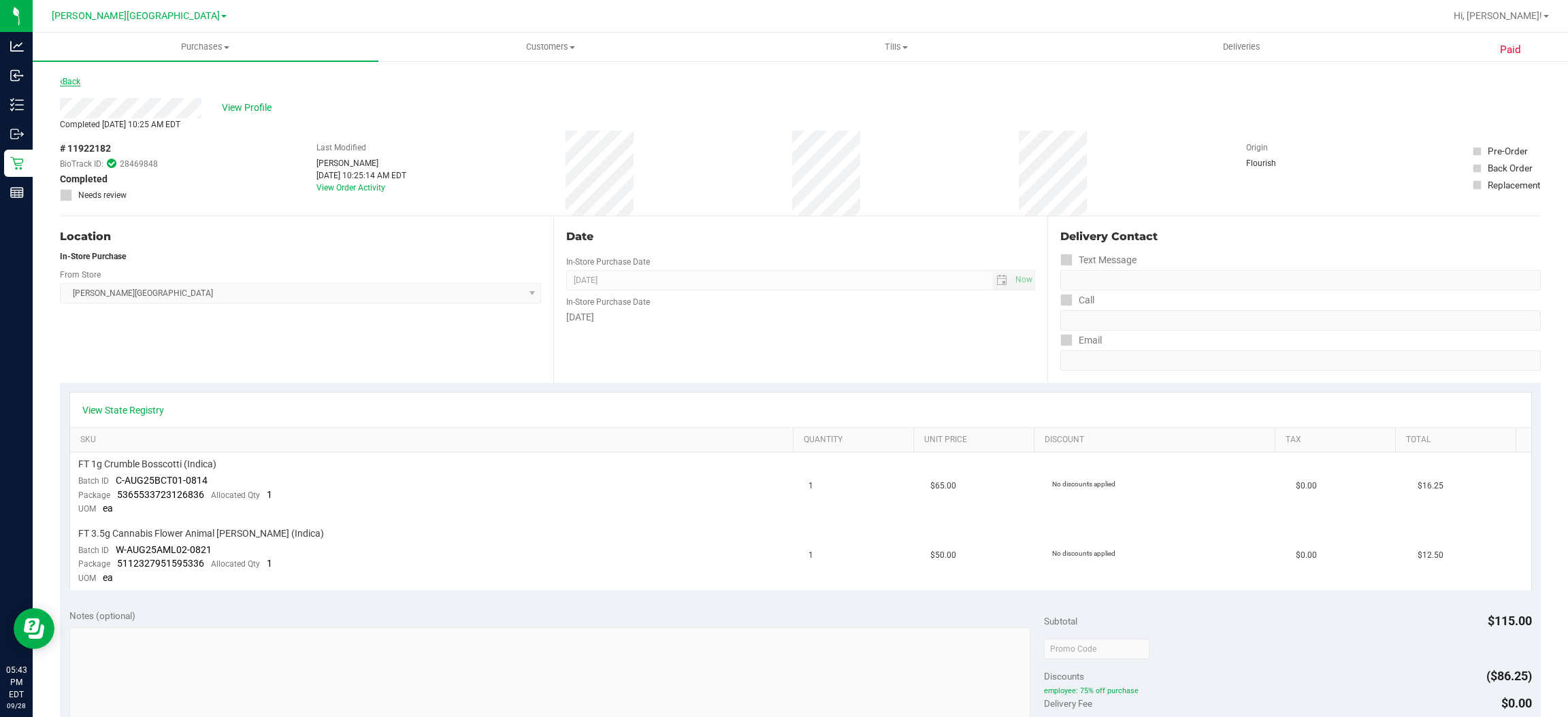
click at [76, 83] on link "Back" at bounding box center [70, 81] width 21 height 9
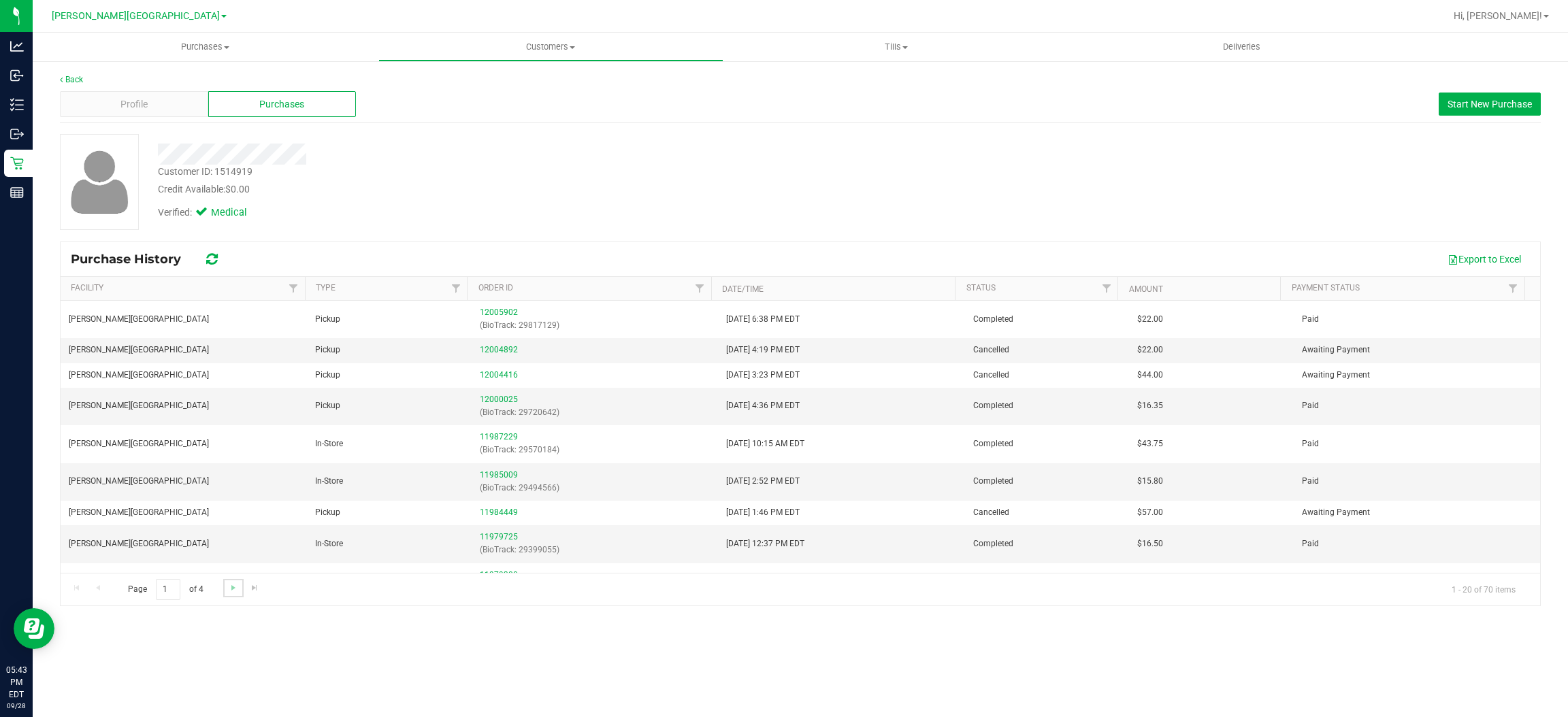
click at [226, 593] on link "Go to the next page" at bounding box center [232, 588] width 20 height 18
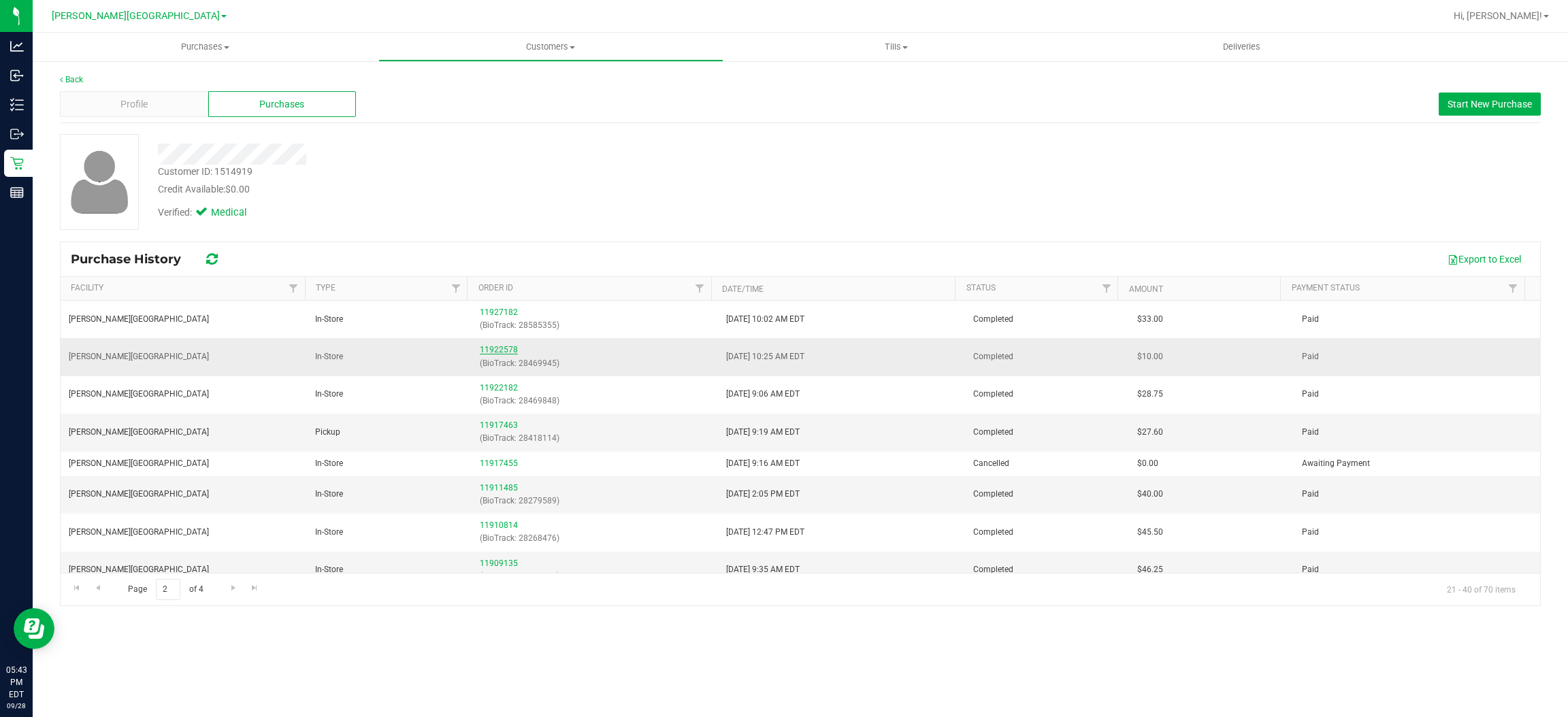
click at [500, 350] on link "11922578" at bounding box center [499, 350] width 38 height 9
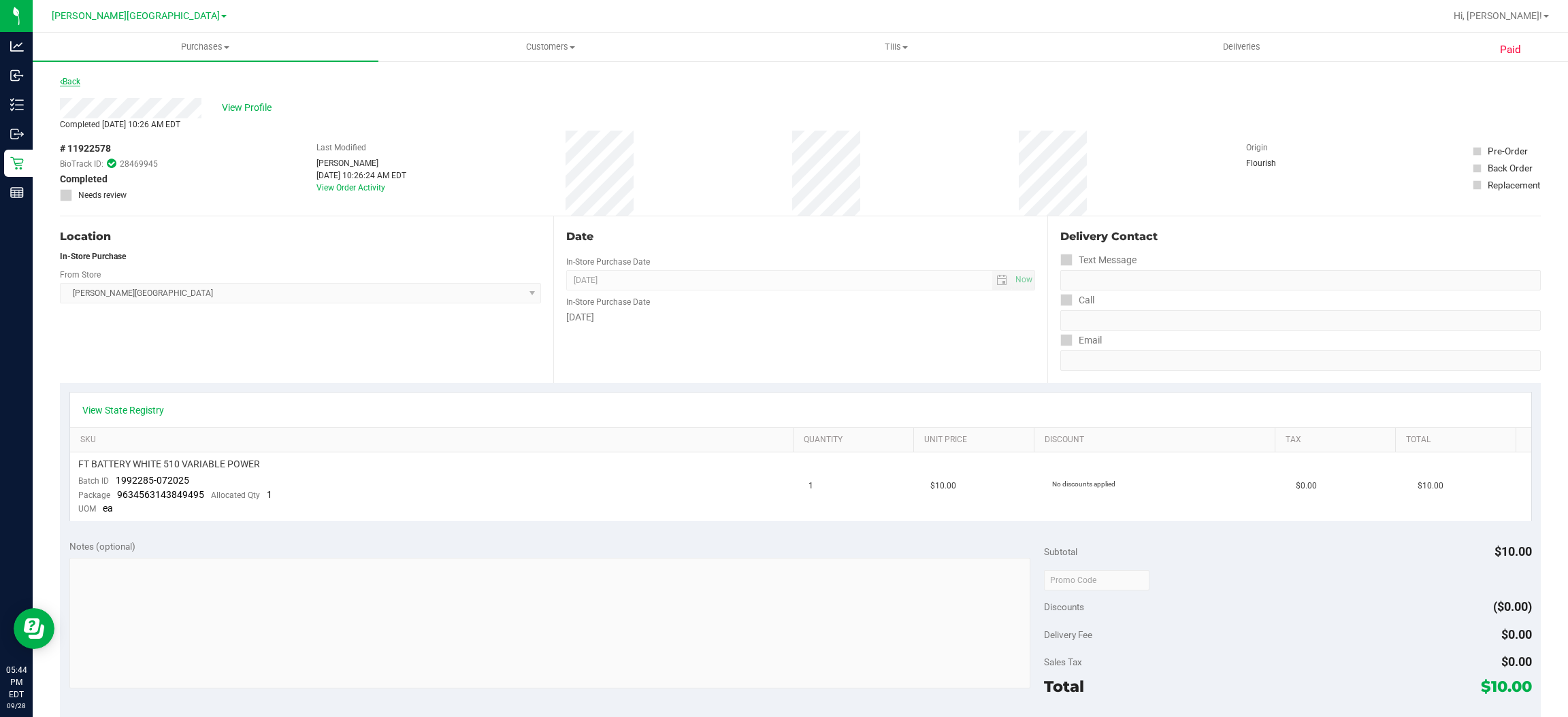
click at [77, 80] on link "Back" at bounding box center [70, 81] width 21 height 9
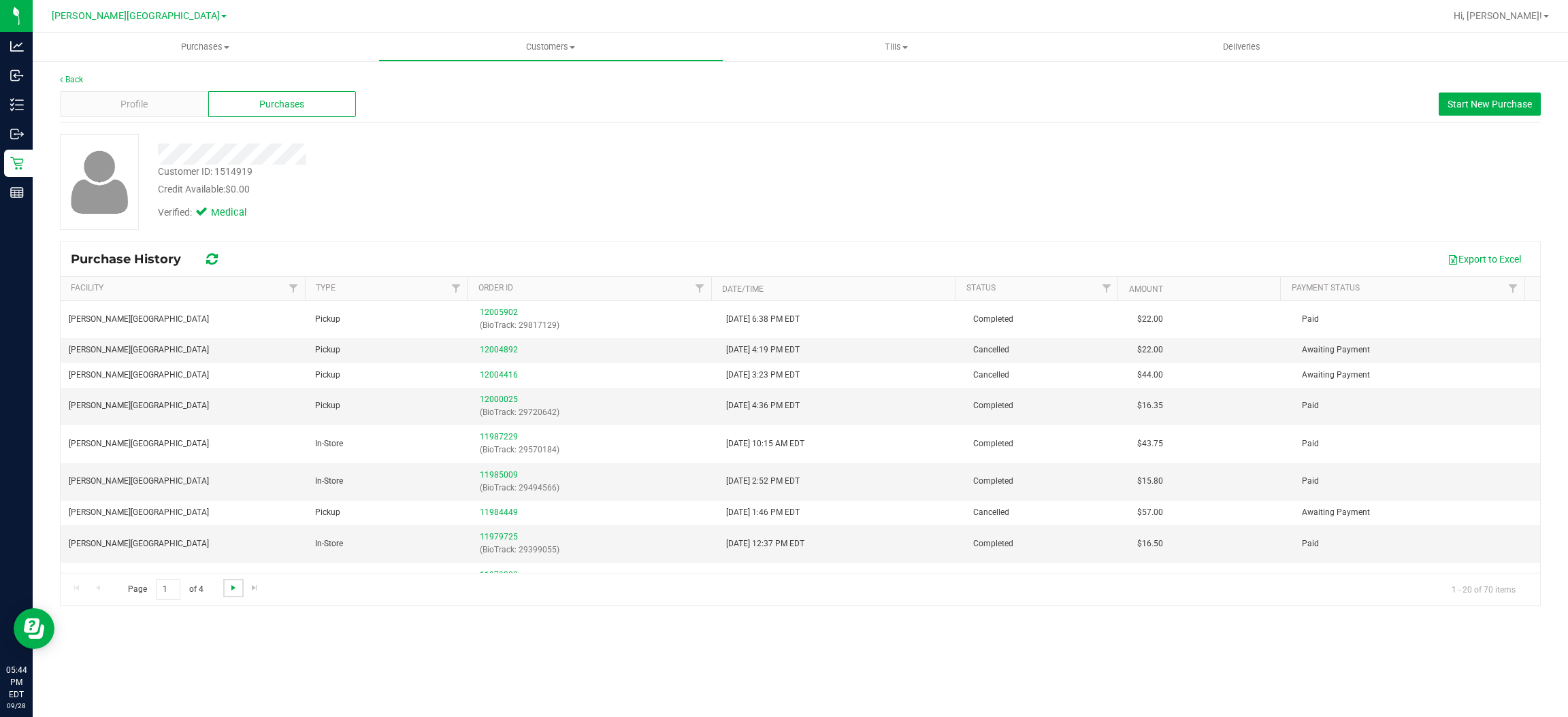
click at [234, 591] on span "Go to the next page" at bounding box center [233, 589] width 11 height 11
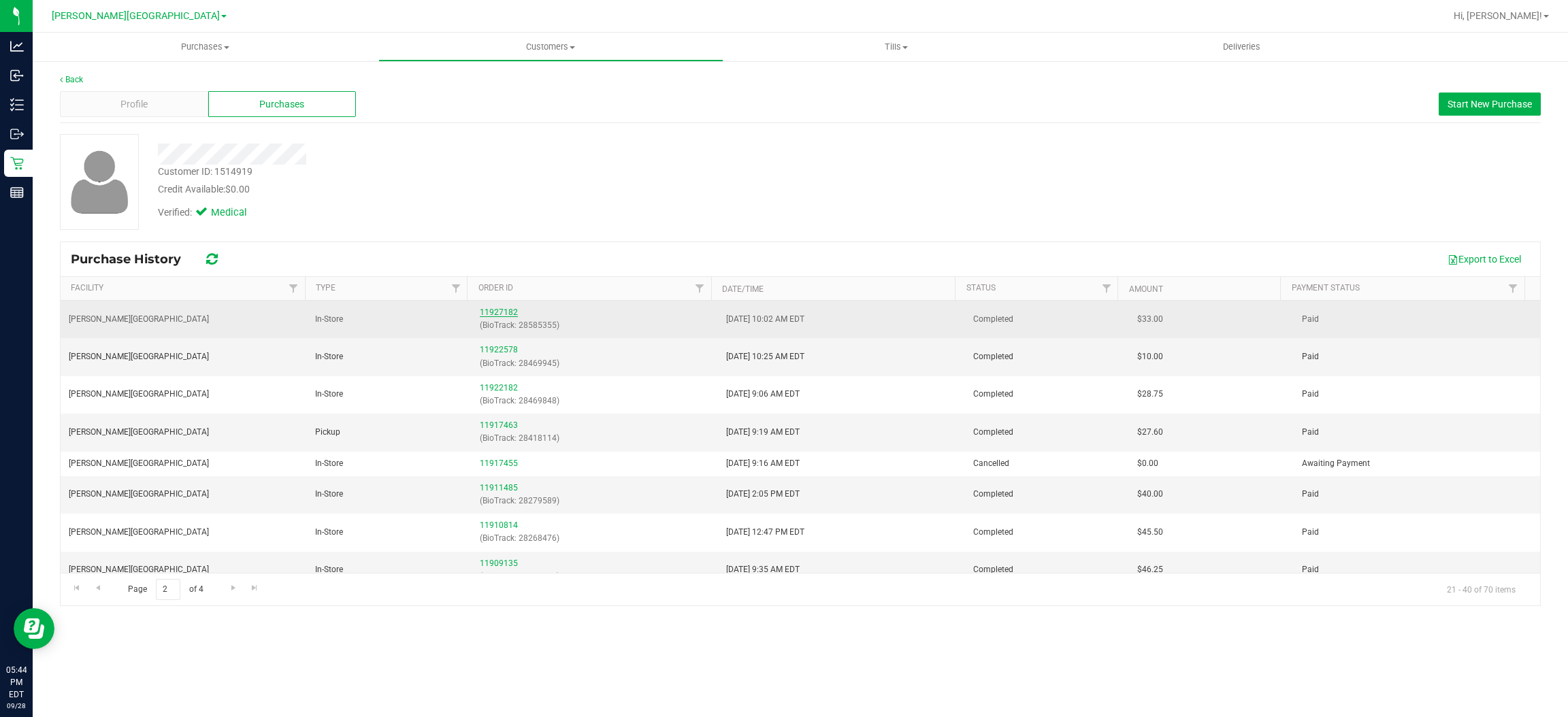
click at [486, 314] on link "11927182" at bounding box center [499, 313] width 38 height 9
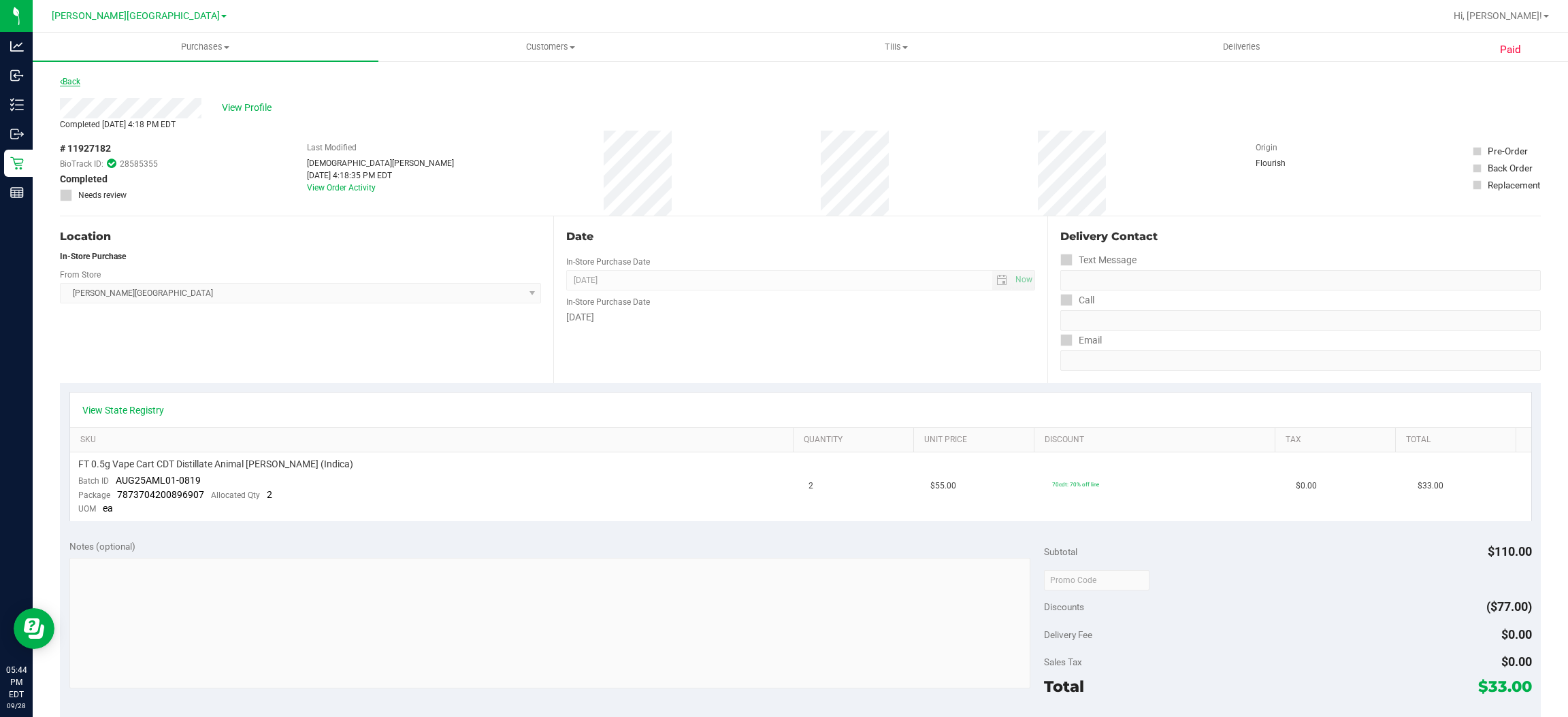
click at [69, 81] on link "Back" at bounding box center [70, 81] width 21 height 9
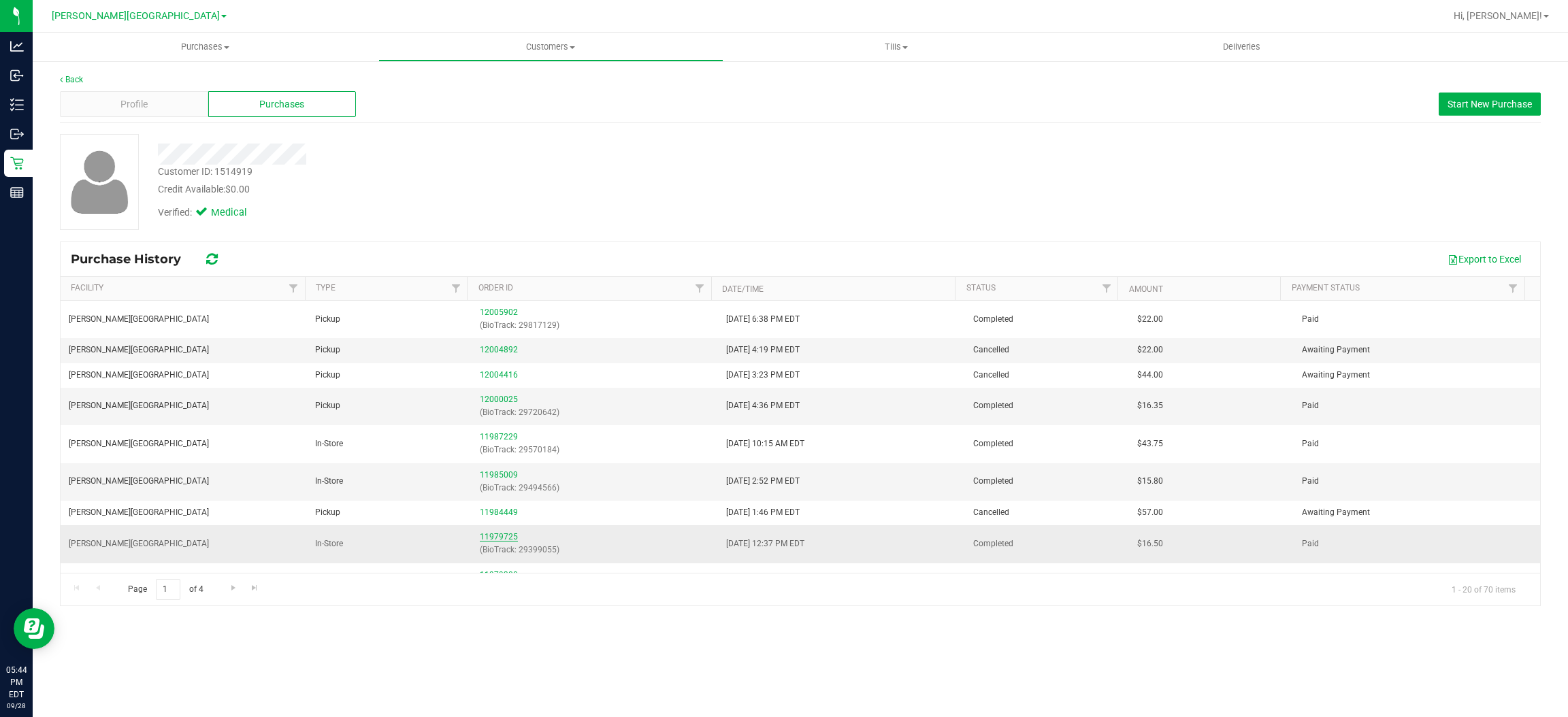
click at [505, 537] on link "11979725" at bounding box center [499, 537] width 38 height 9
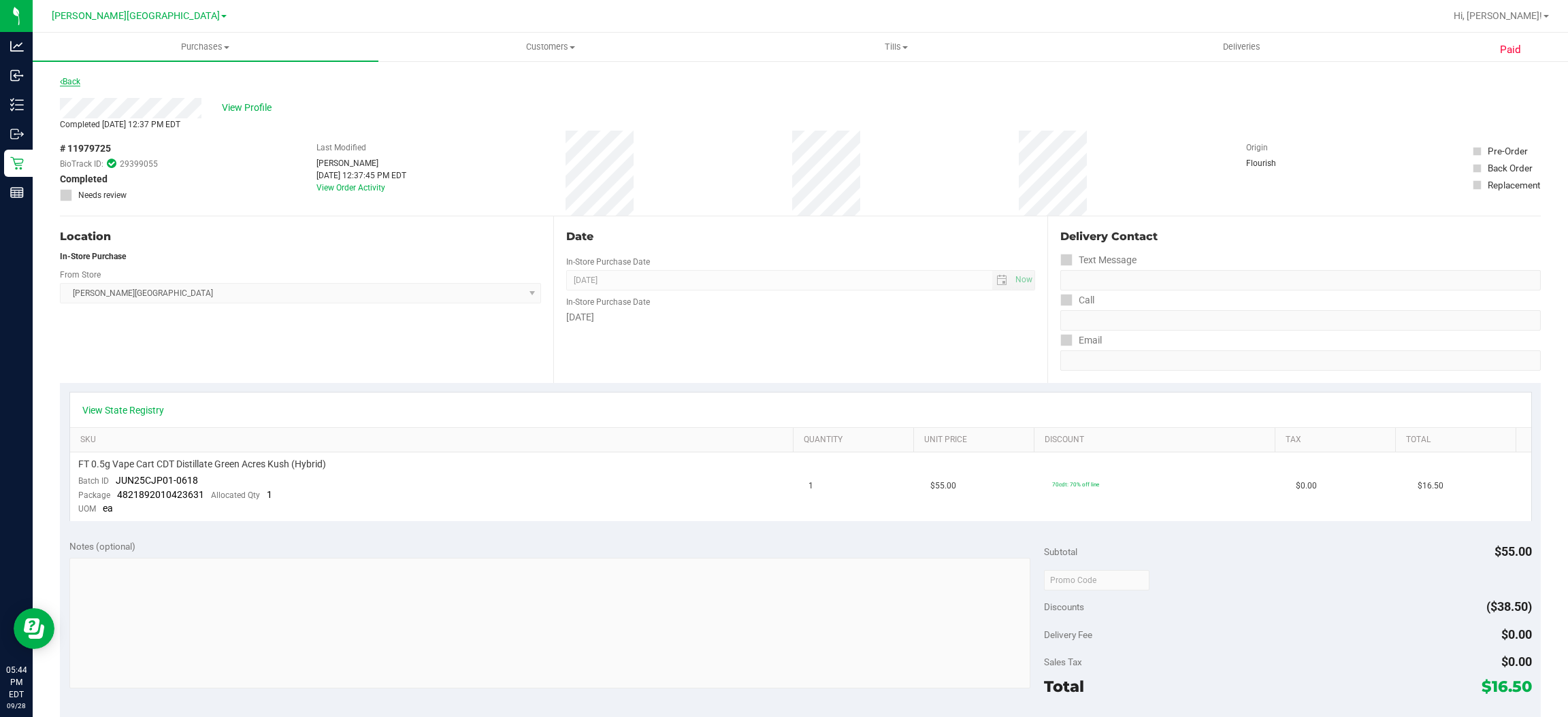
click at [73, 79] on link "Back" at bounding box center [70, 81] width 21 height 9
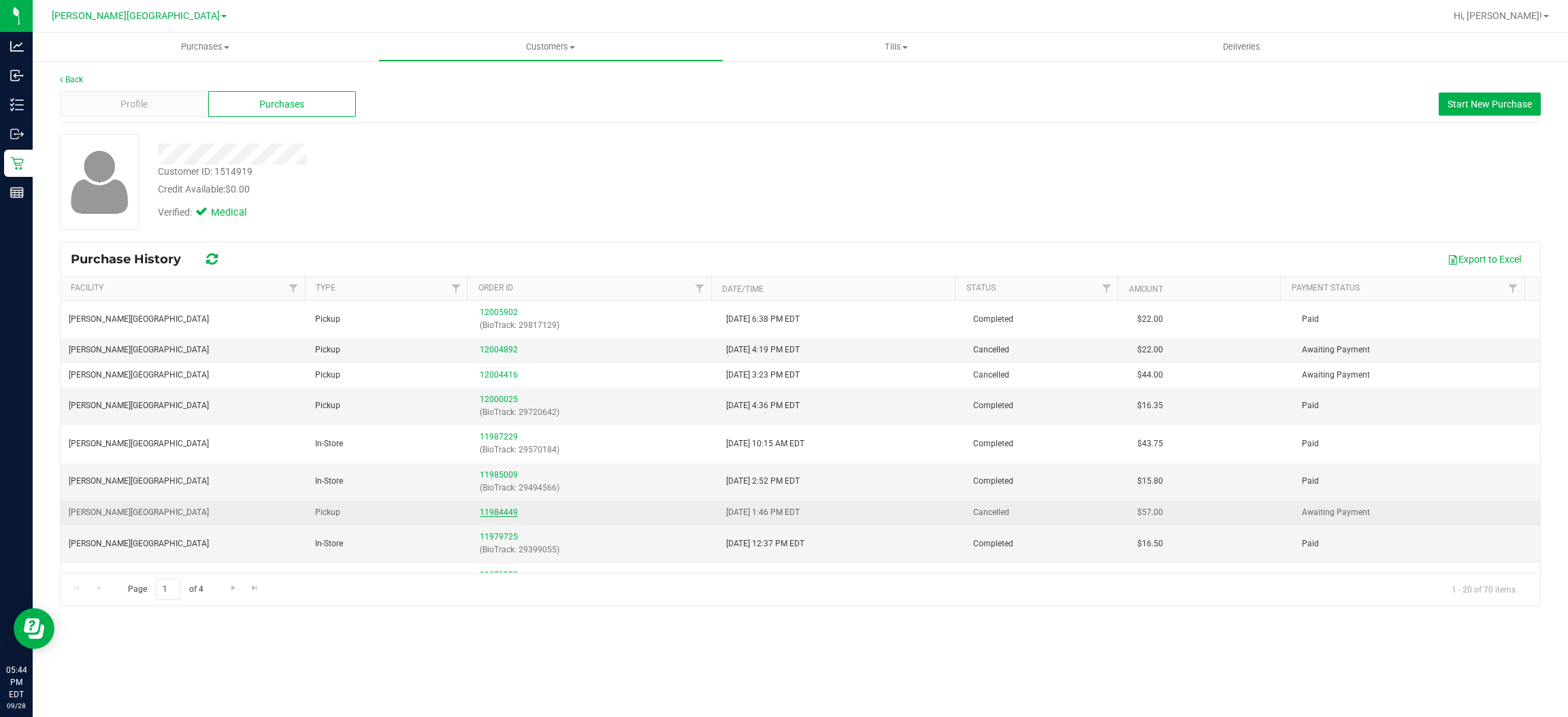
click at [485, 512] on link "11984449" at bounding box center [499, 512] width 38 height 9
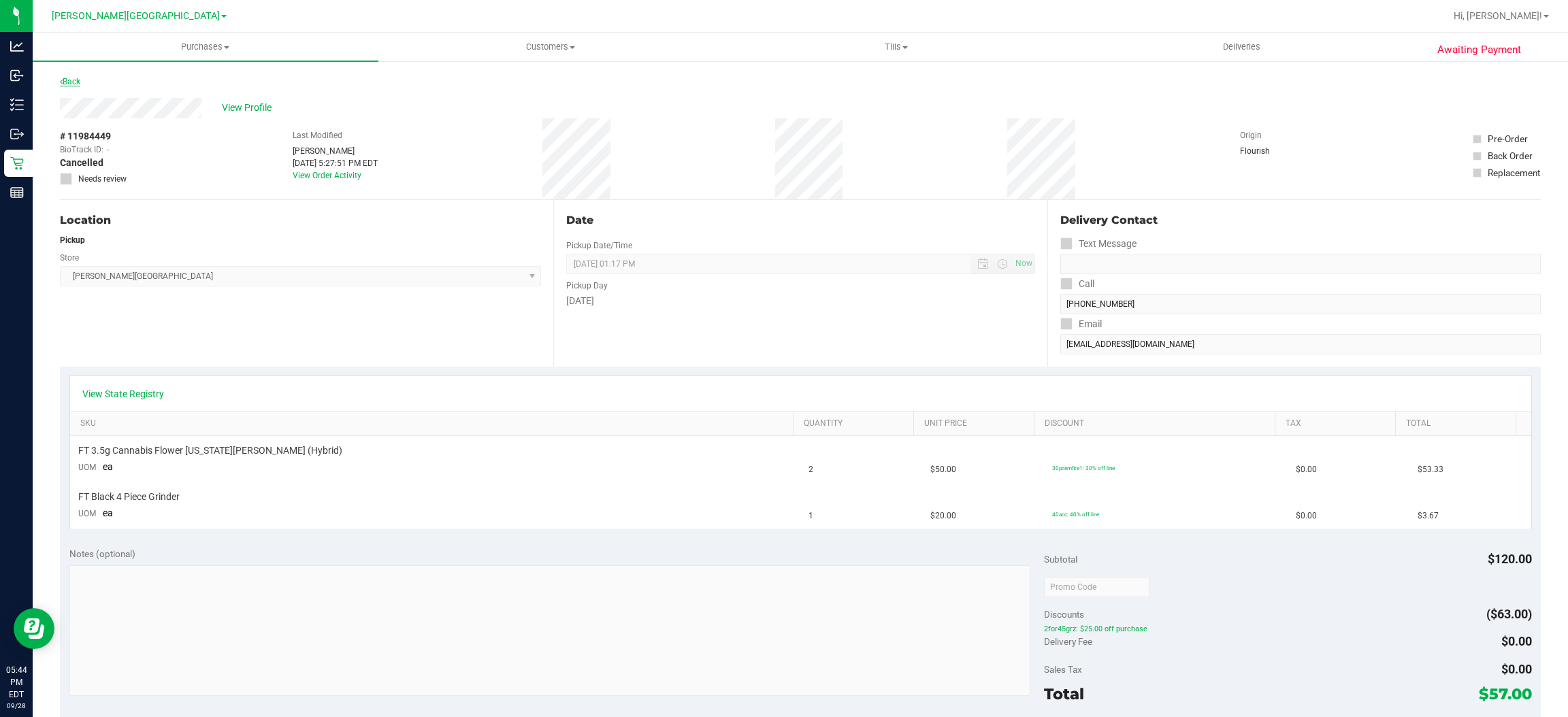
click at [73, 84] on link "Back" at bounding box center [70, 81] width 21 height 9
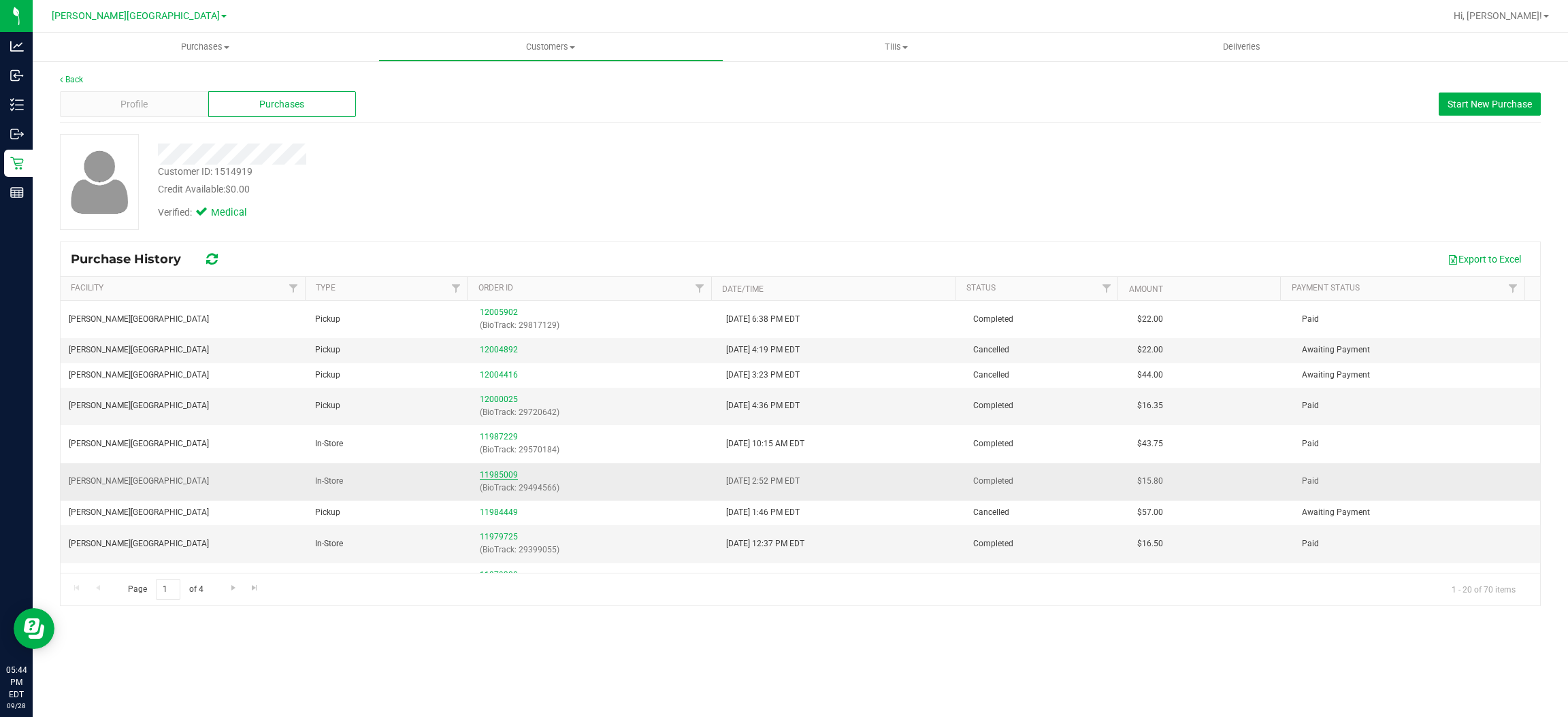
click at [507, 473] on link "11985009" at bounding box center [499, 475] width 38 height 9
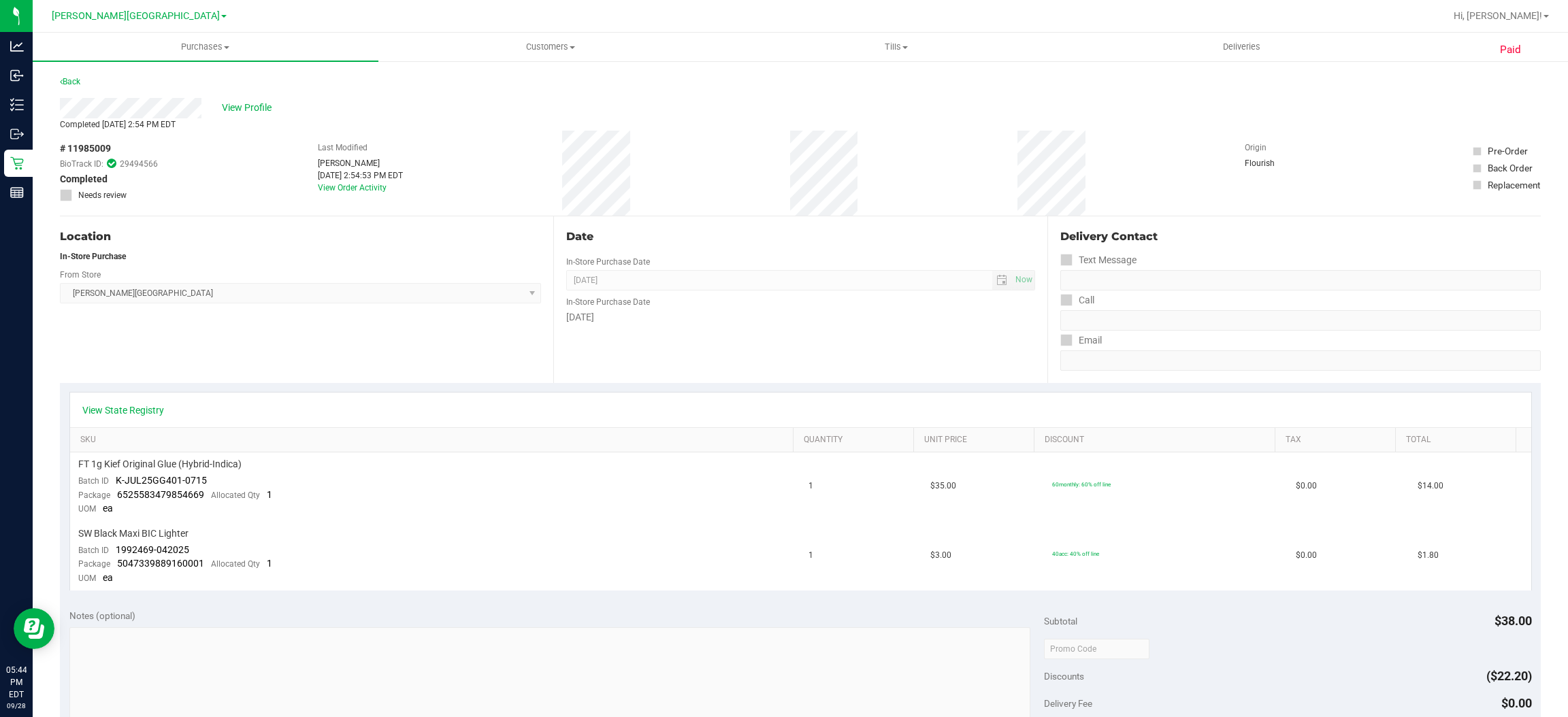
click at [78, 74] on div "Back" at bounding box center [70, 81] width 21 height 16
click at [71, 84] on link "Back" at bounding box center [70, 81] width 21 height 9
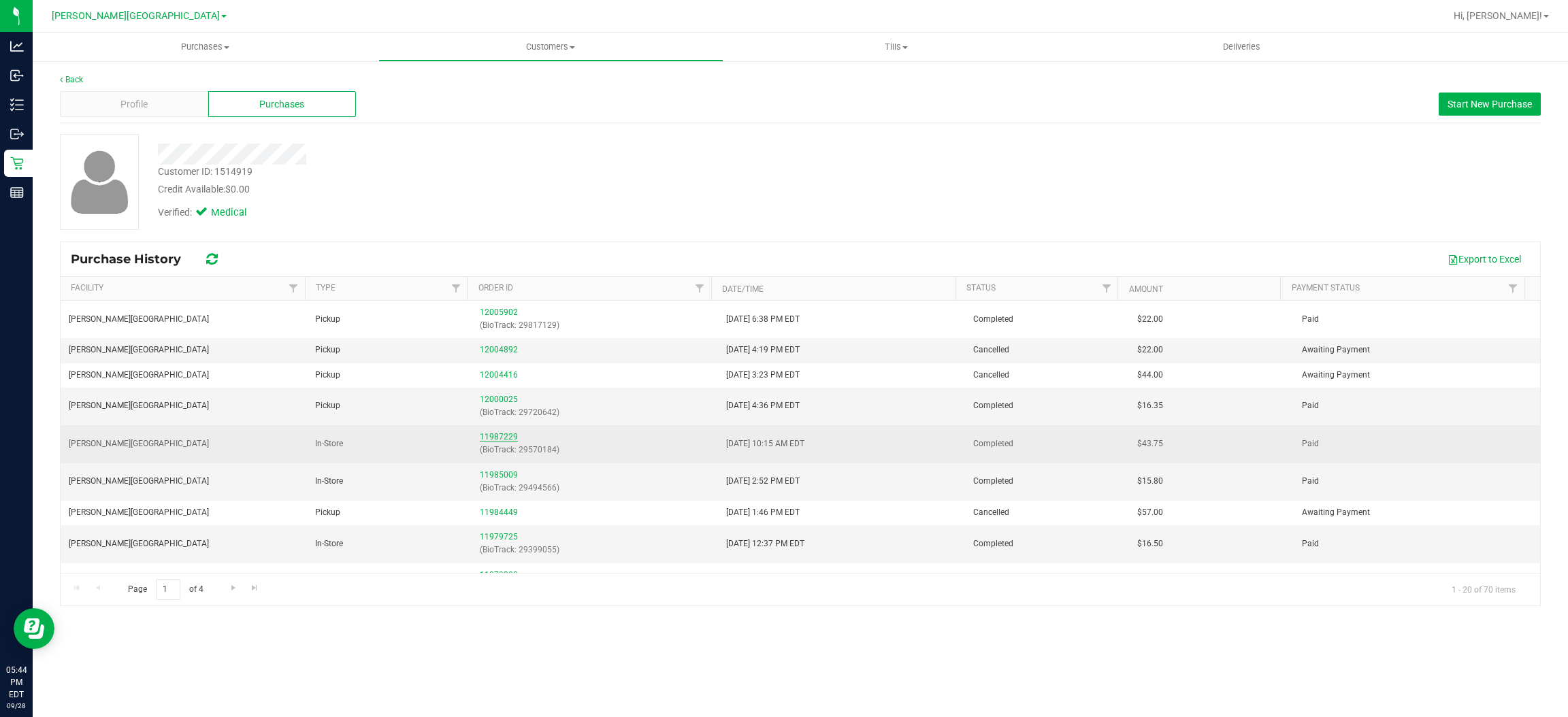
click at [504, 435] on link "11987229" at bounding box center [499, 436] width 38 height 9
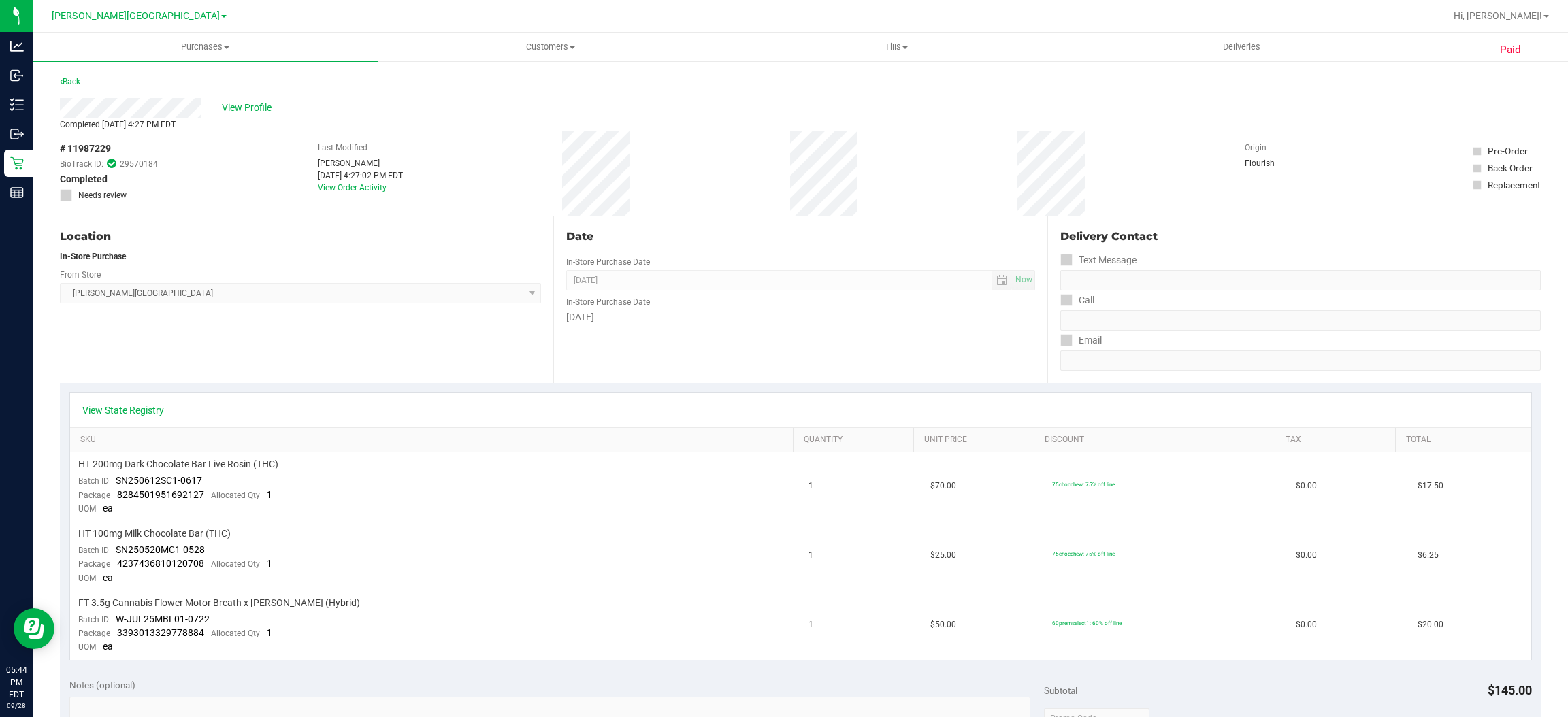
click at [60, 87] on div "Back" at bounding box center [70, 81] width 21 height 16
click at [78, 79] on link "Back" at bounding box center [70, 81] width 21 height 9
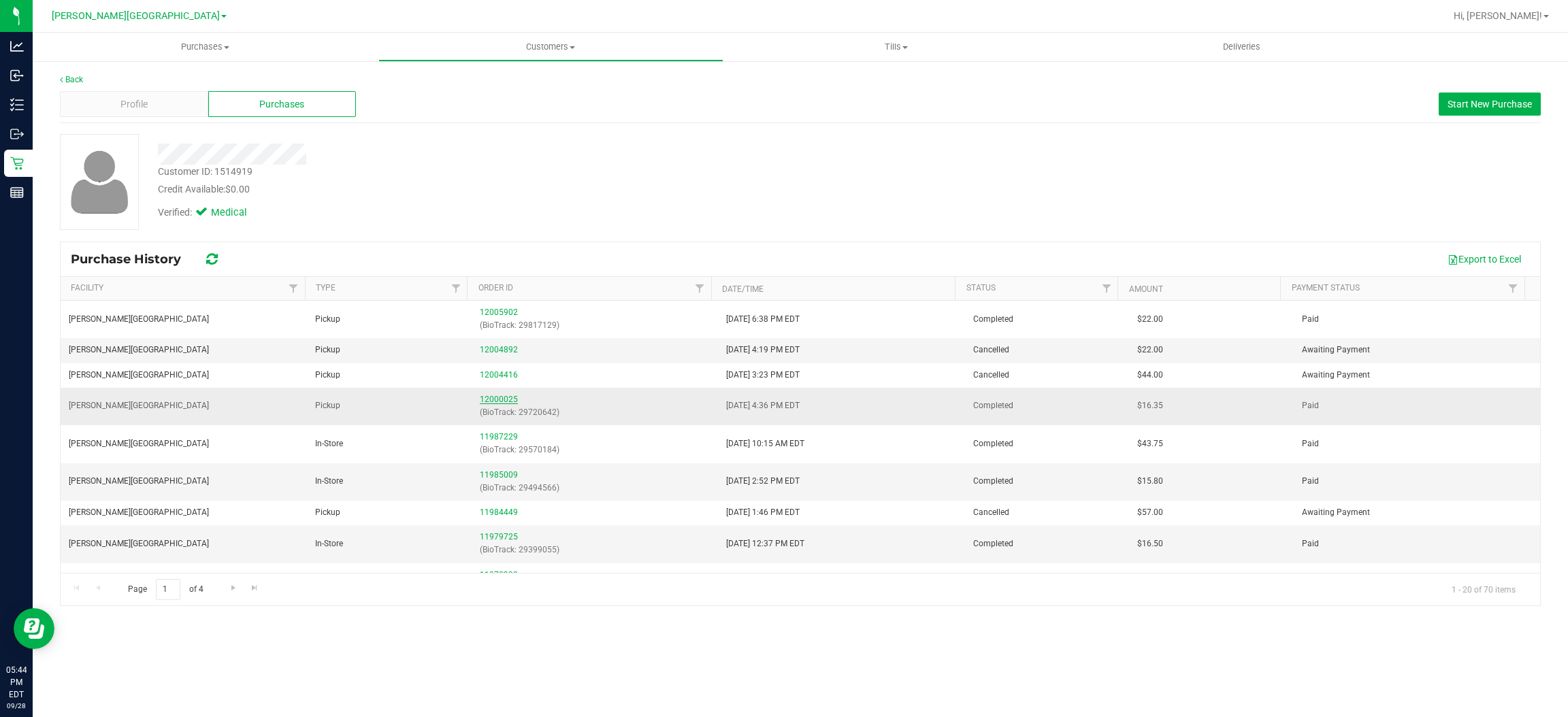
click at [491, 399] on link "12000025" at bounding box center [499, 400] width 38 height 9
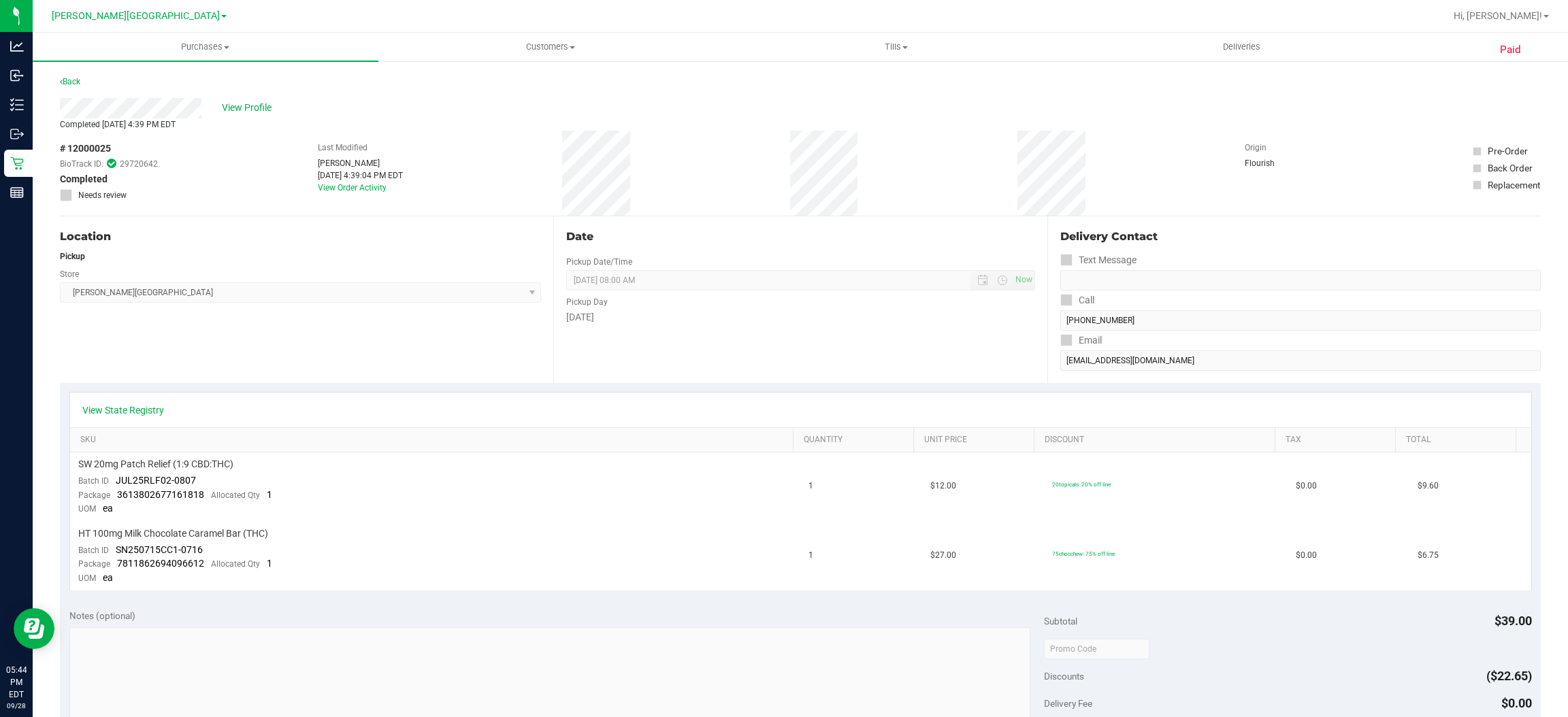
click at [83, 79] on div "Back" at bounding box center [800, 86] width 1481 height 25
click at [77, 79] on div "Back" at bounding box center [800, 86] width 1481 height 25
click at [77, 79] on link "Back" at bounding box center [70, 81] width 21 height 9
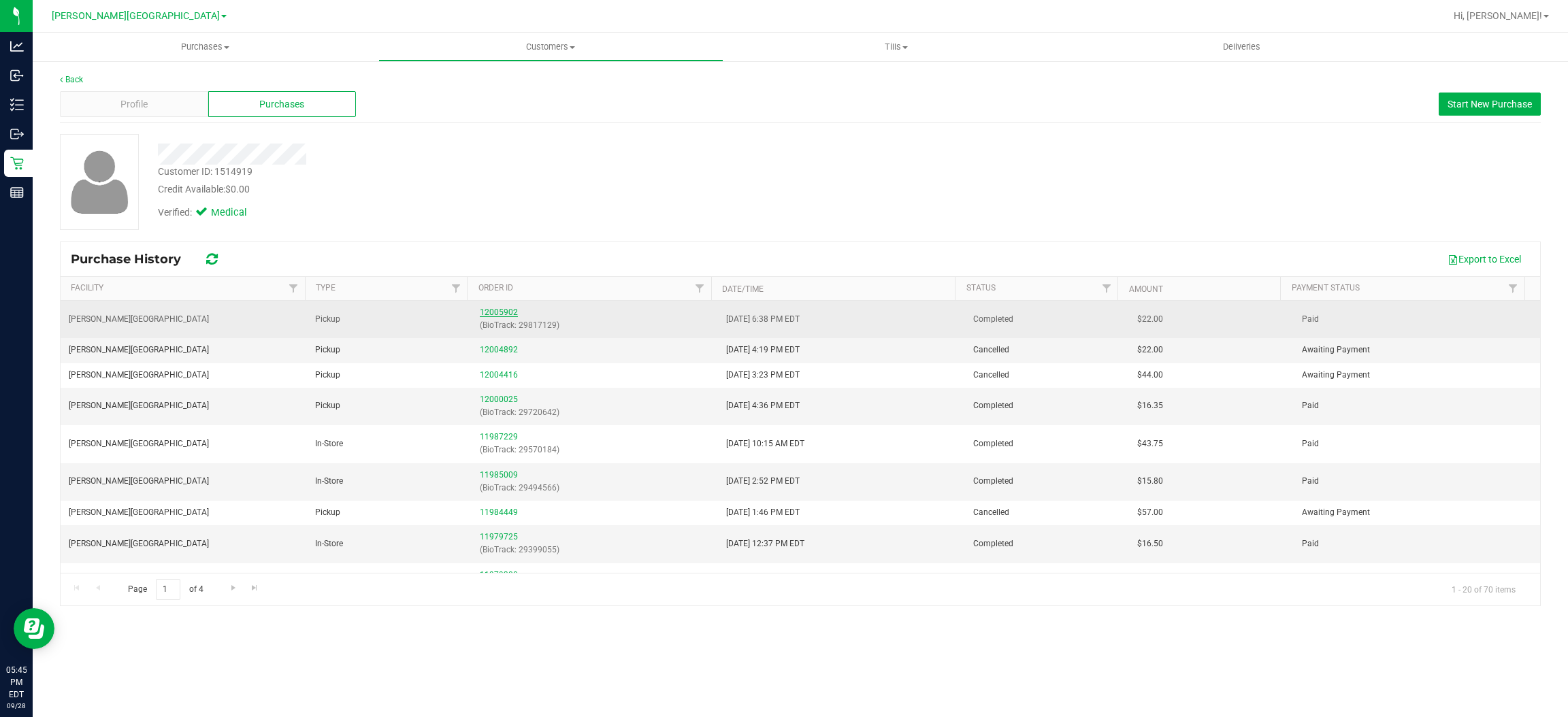
click at [505, 309] on link "12005902" at bounding box center [499, 313] width 38 height 9
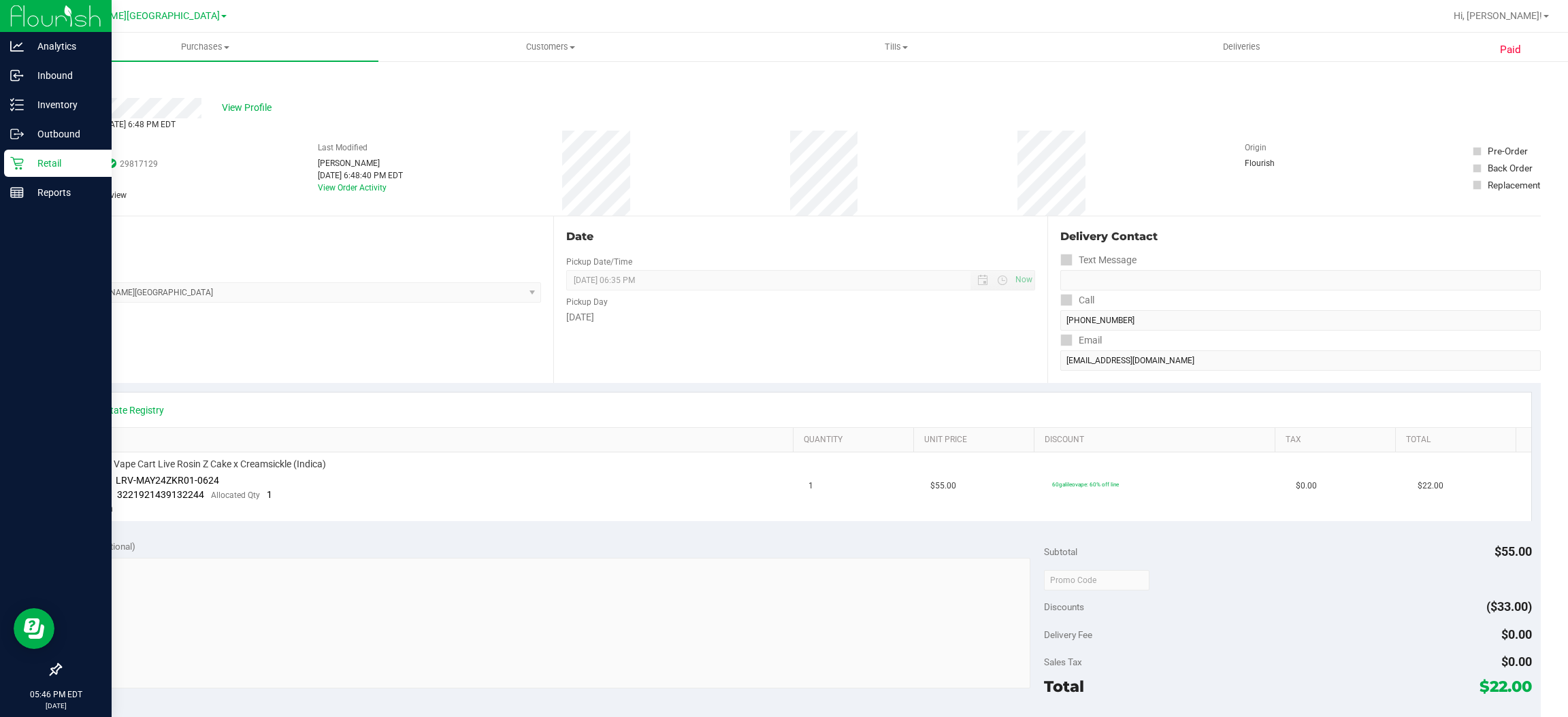
click at [24, 162] on p "Retail" at bounding box center [64, 162] width 81 height 16
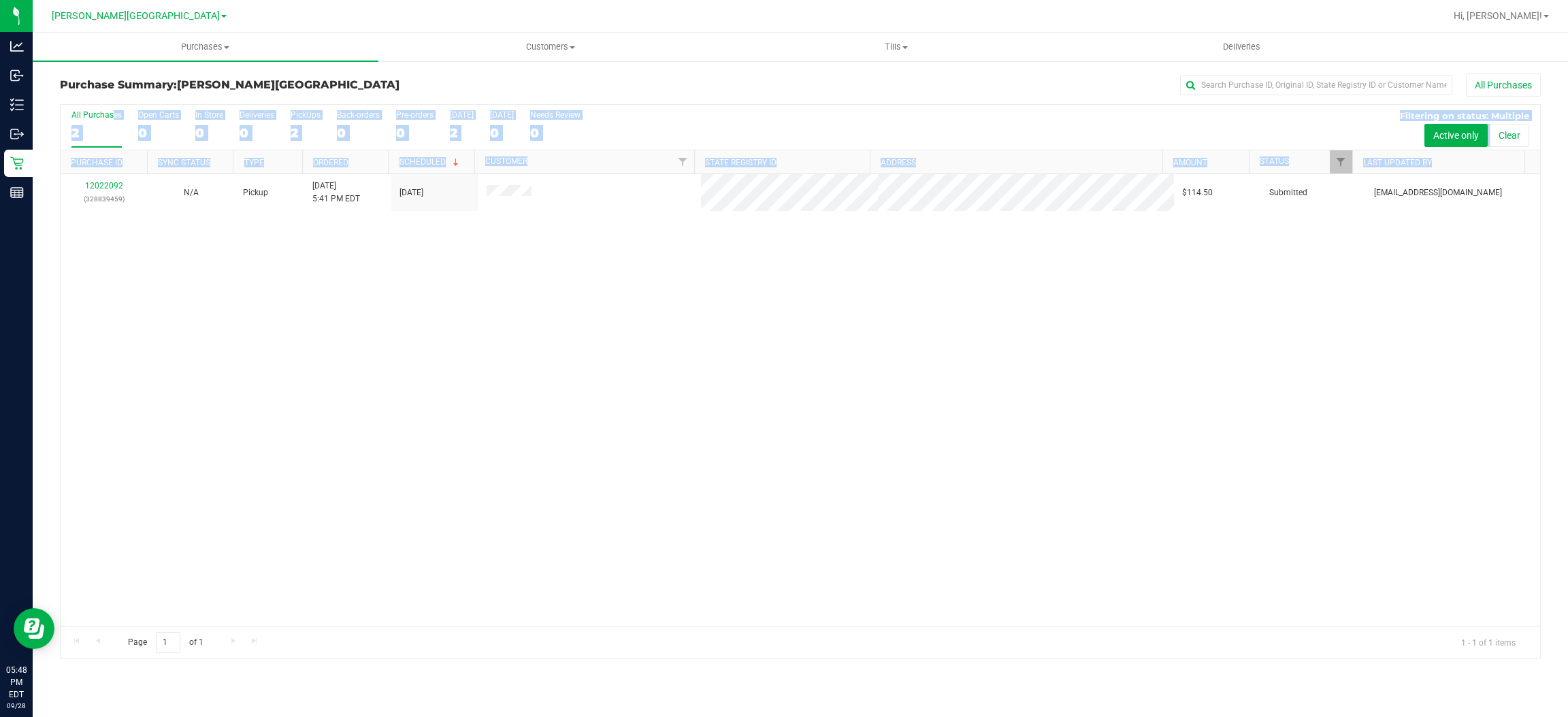
drag, startPoint x: 136, startPoint y: 108, endPoint x: 462, endPoint y: 758, distance: 727.2
click at [462, 717] on html "Analytics Inbound Inventory Outbound Retail Reports 05:48 PM EDT [DATE] 09/28 […" at bounding box center [784, 358] width 1568 height 717
drag, startPoint x: 1091, startPoint y: 551, endPoint x: 1098, endPoint y: 540, distance: 13.0
click at [1091, 551] on div "12022092 (328839459) N/A Pickup [DATE] 5:41 PM EDT 9/28/2025 $114.50 Submitted …" at bounding box center [800, 400] width 1479 height 452
click at [767, 92] on div "All Purchases" at bounding box center [1047, 85] width 987 height 23
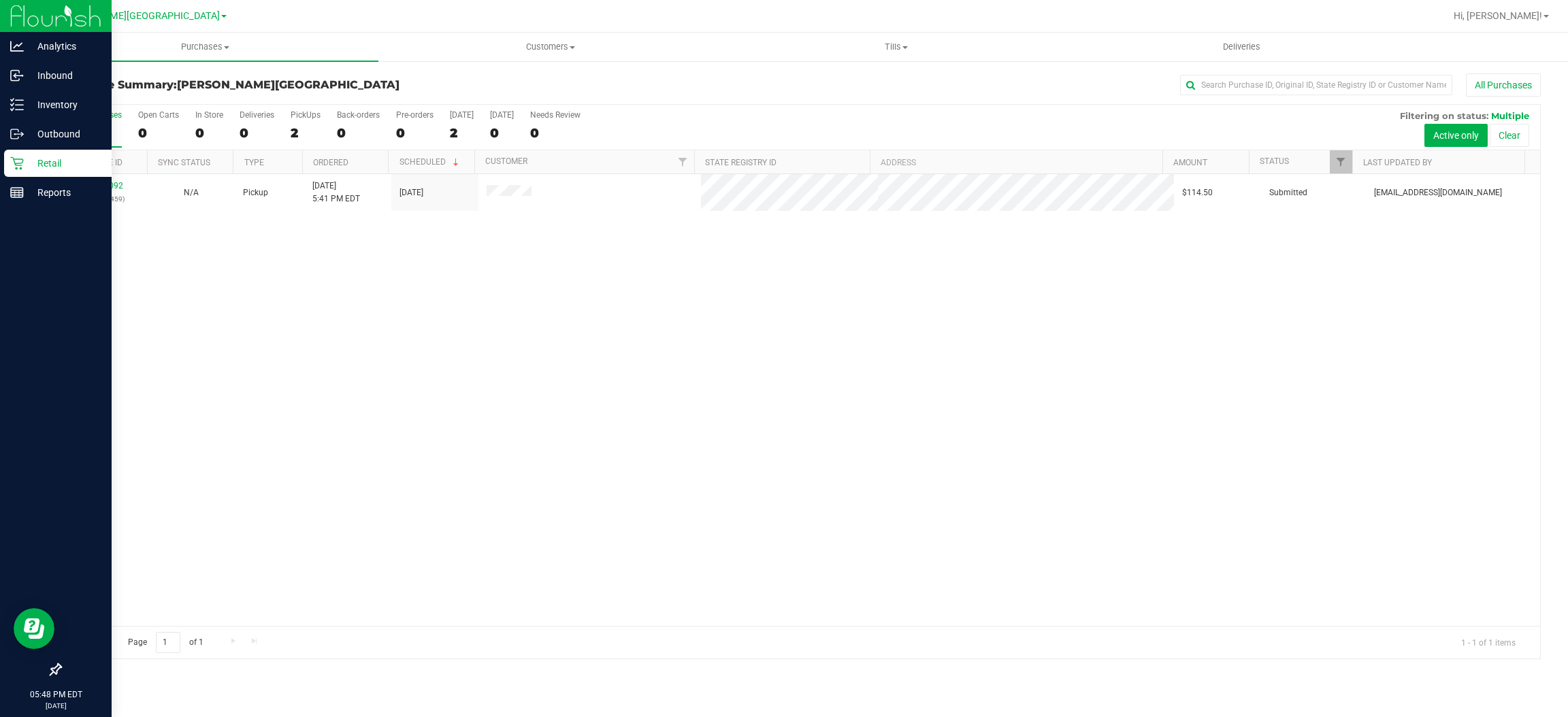
click at [68, 167] on p "Retail" at bounding box center [64, 162] width 81 height 16
click at [57, 153] on div "Retail" at bounding box center [58, 162] width 108 height 27
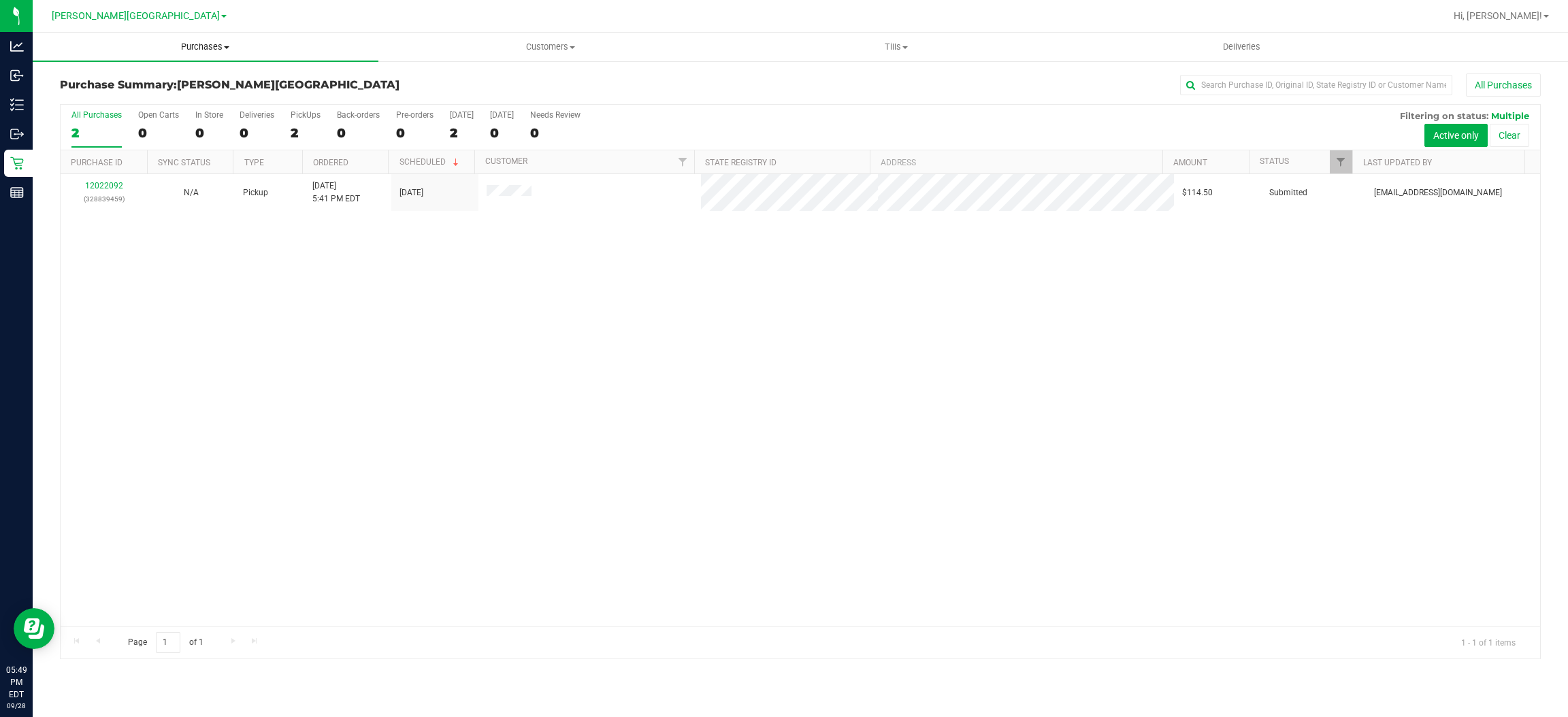
click at [208, 43] on span "Purchases" at bounding box center [206, 46] width 346 height 12
click at [190, 92] on li "Fulfillment" at bounding box center [206, 98] width 346 height 16
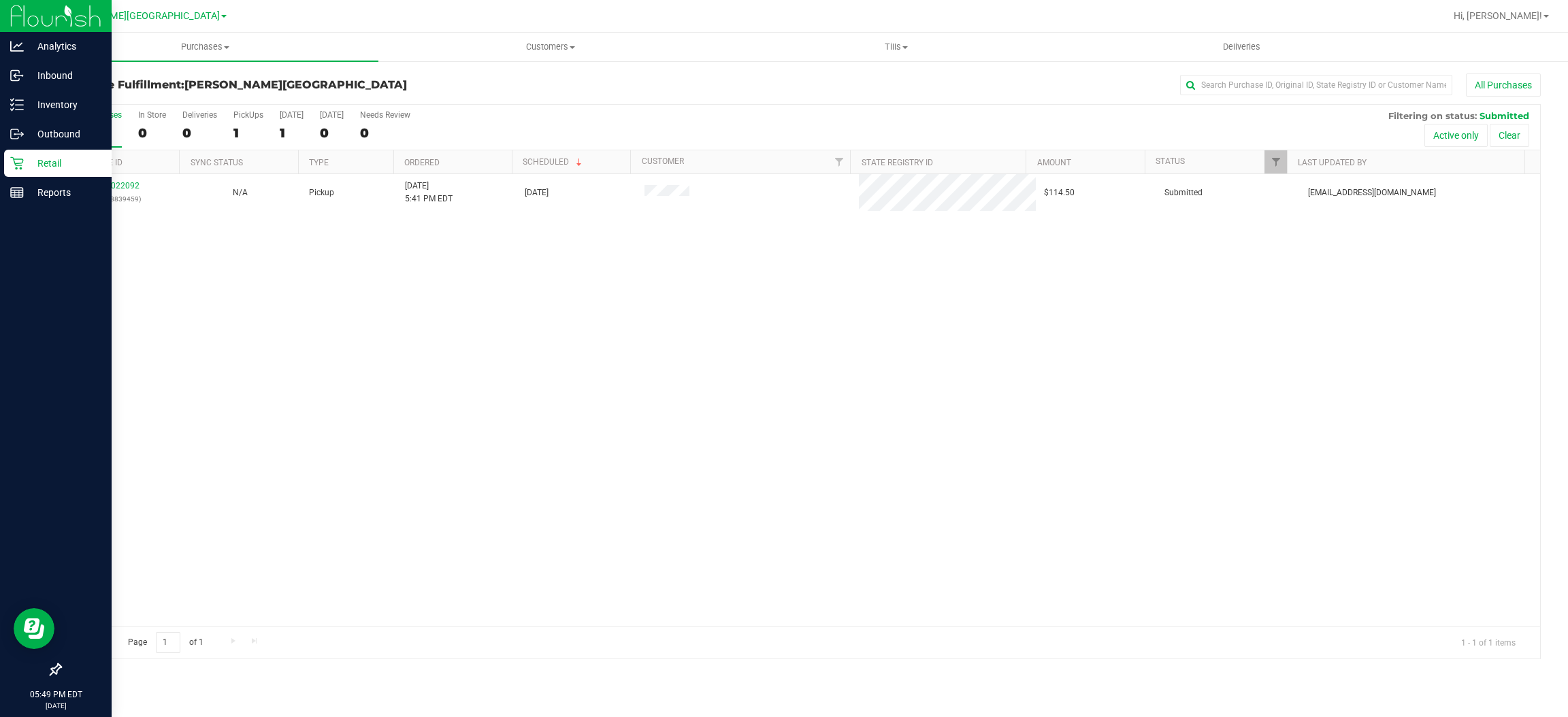
click at [17, 170] on div "Retail" at bounding box center [58, 162] width 108 height 27
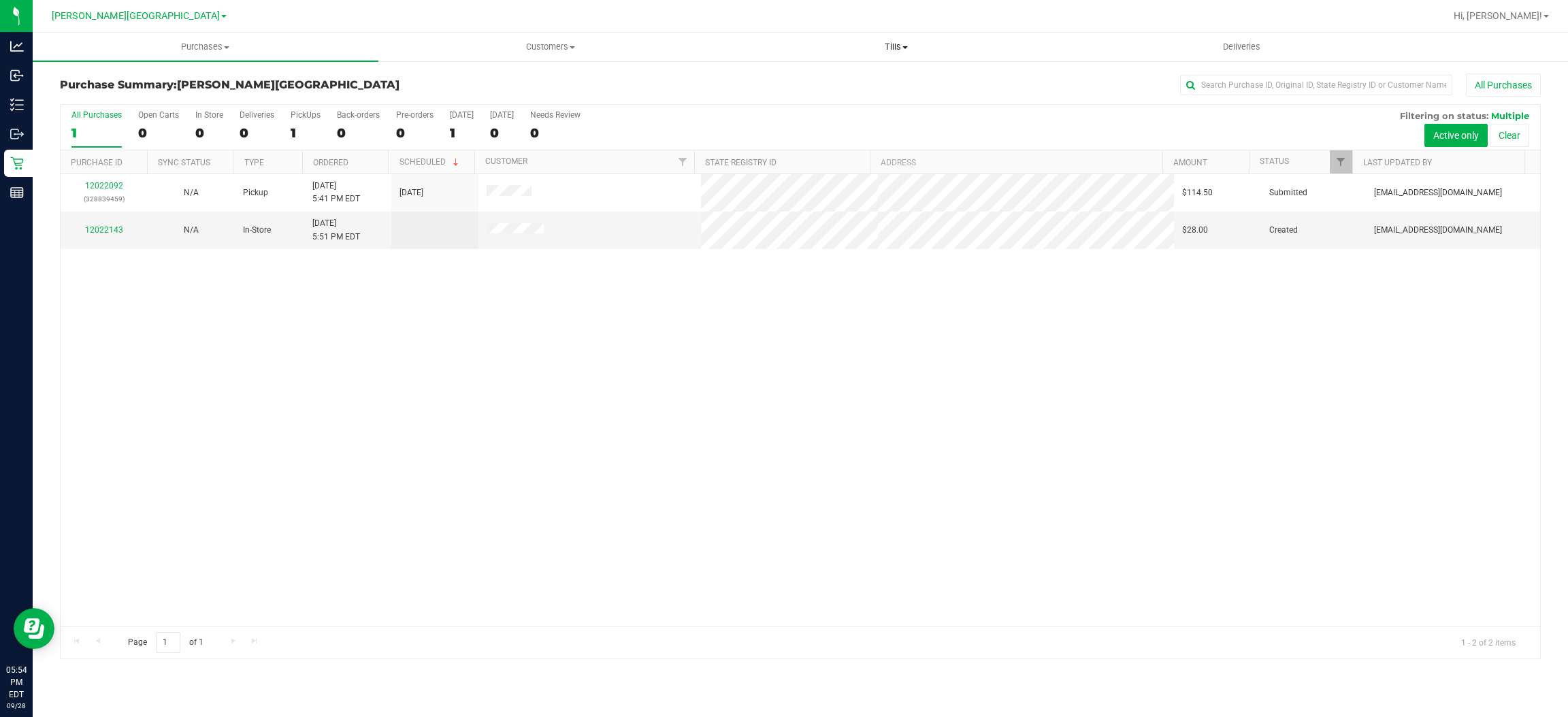
click at [893, 36] on uib-tab-heading "Tills Manage tills Reconcile e-payments" at bounding box center [895, 46] width 345 height 27
click at [781, 80] on span "Manage tills" at bounding box center [769, 82] width 92 height 11
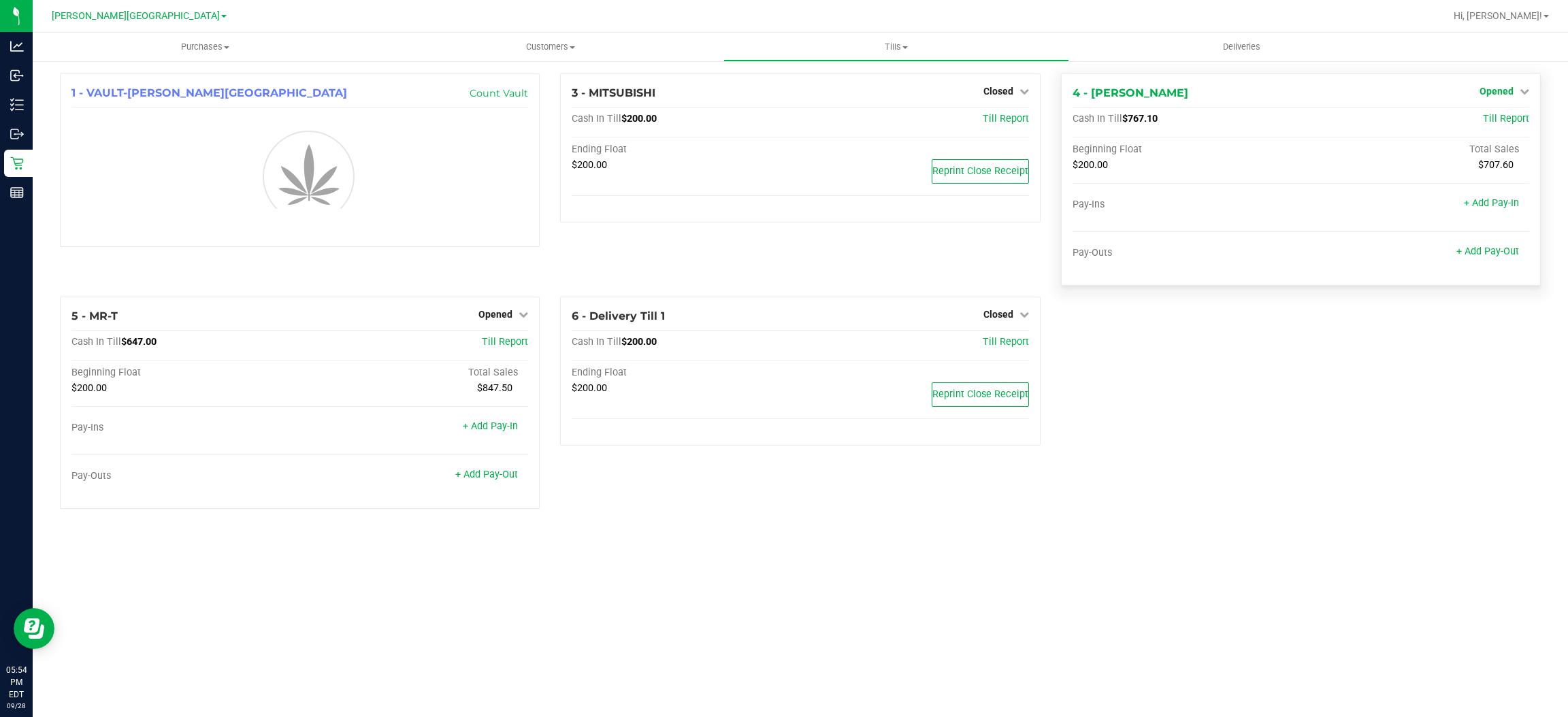
click at [1513, 94] on link "Opened" at bounding box center [1504, 92] width 50 height 11
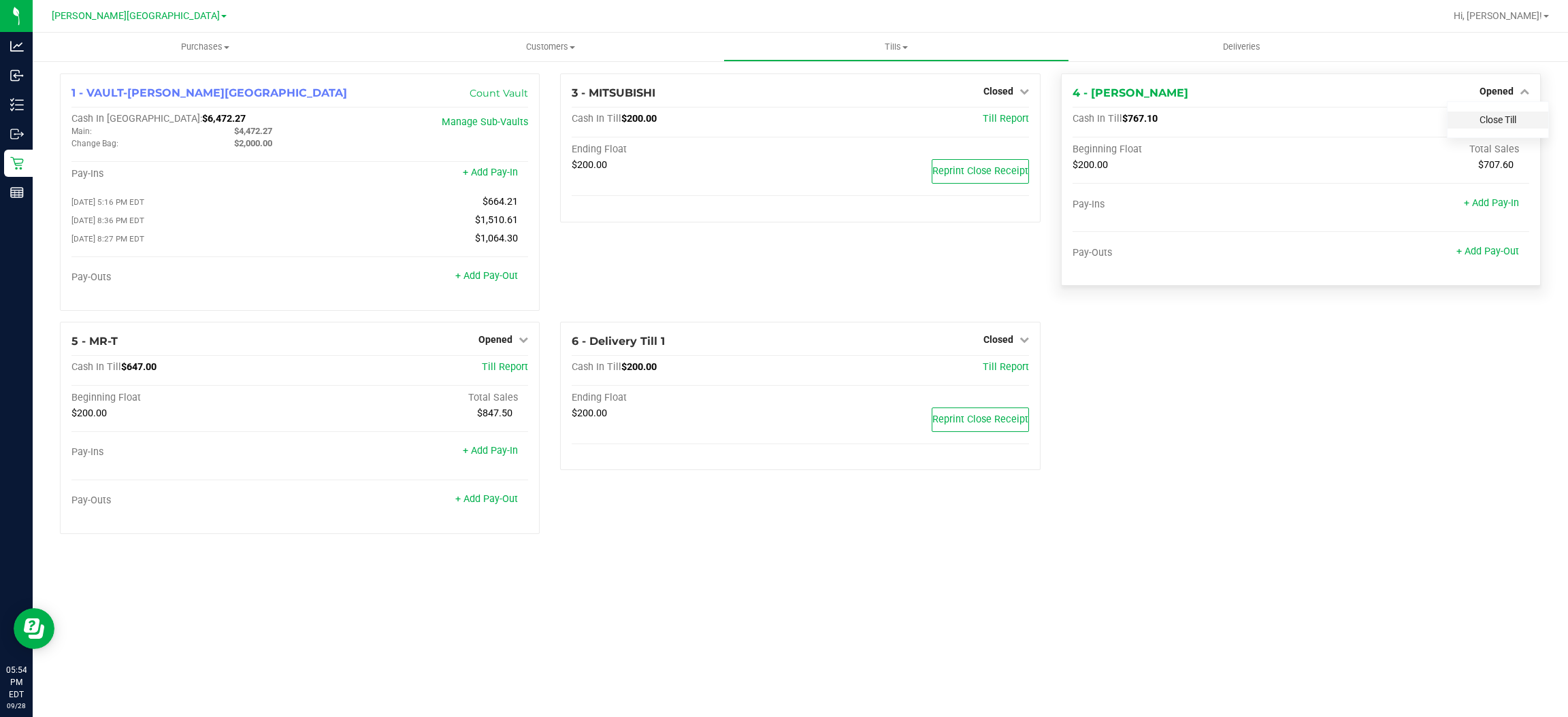
click at [1500, 120] on link "Close Till" at bounding box center [1497, 120] width 37 height 11
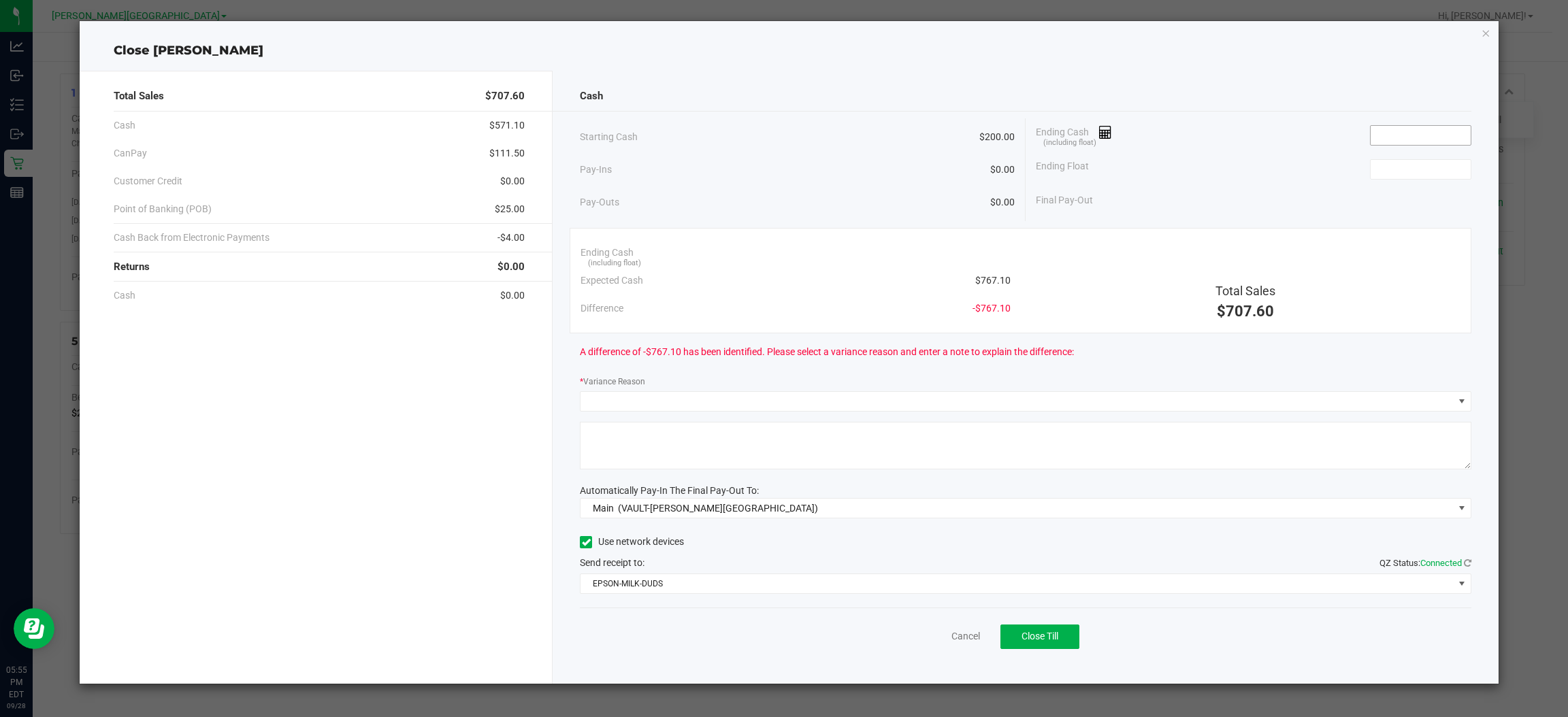
click at [1384, 138] on input at bounding box center [1421, 135] width 100 height 19
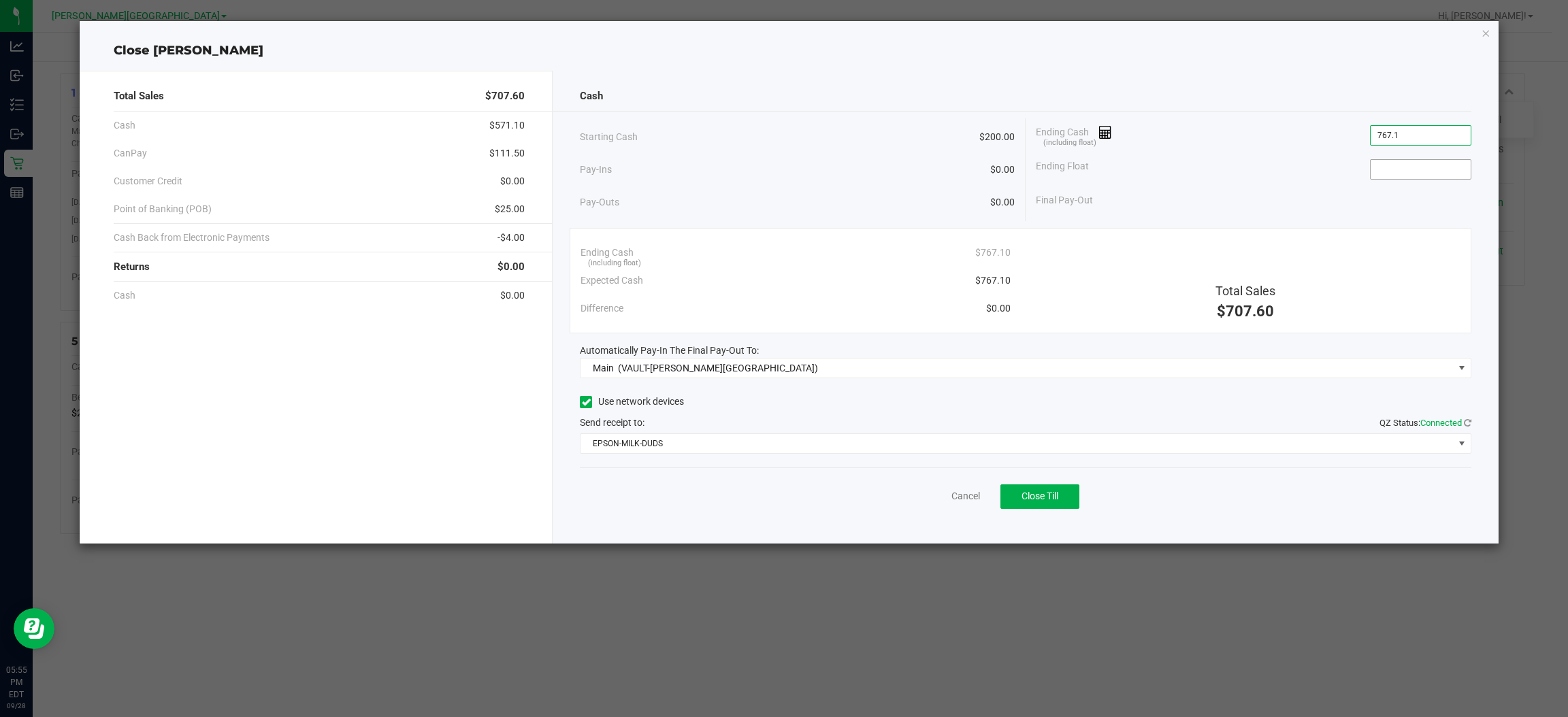
type input "$767.10"
click at [1411, 174] on input at bounding box center [1421, 169] width 100 height 19
type input "$200.00"
click at [1220, 192] on div "Final Pay-Out $567.10" at bounding box center [1253, 200] width 435 height 28
click at [962, 380] on div "Cash Starting Cash $200.00 Pay-Ins $0.00 Pay-Outs $0.00 Ending Cash (including …" at bounding box center [1025, 307] width 946 height 473
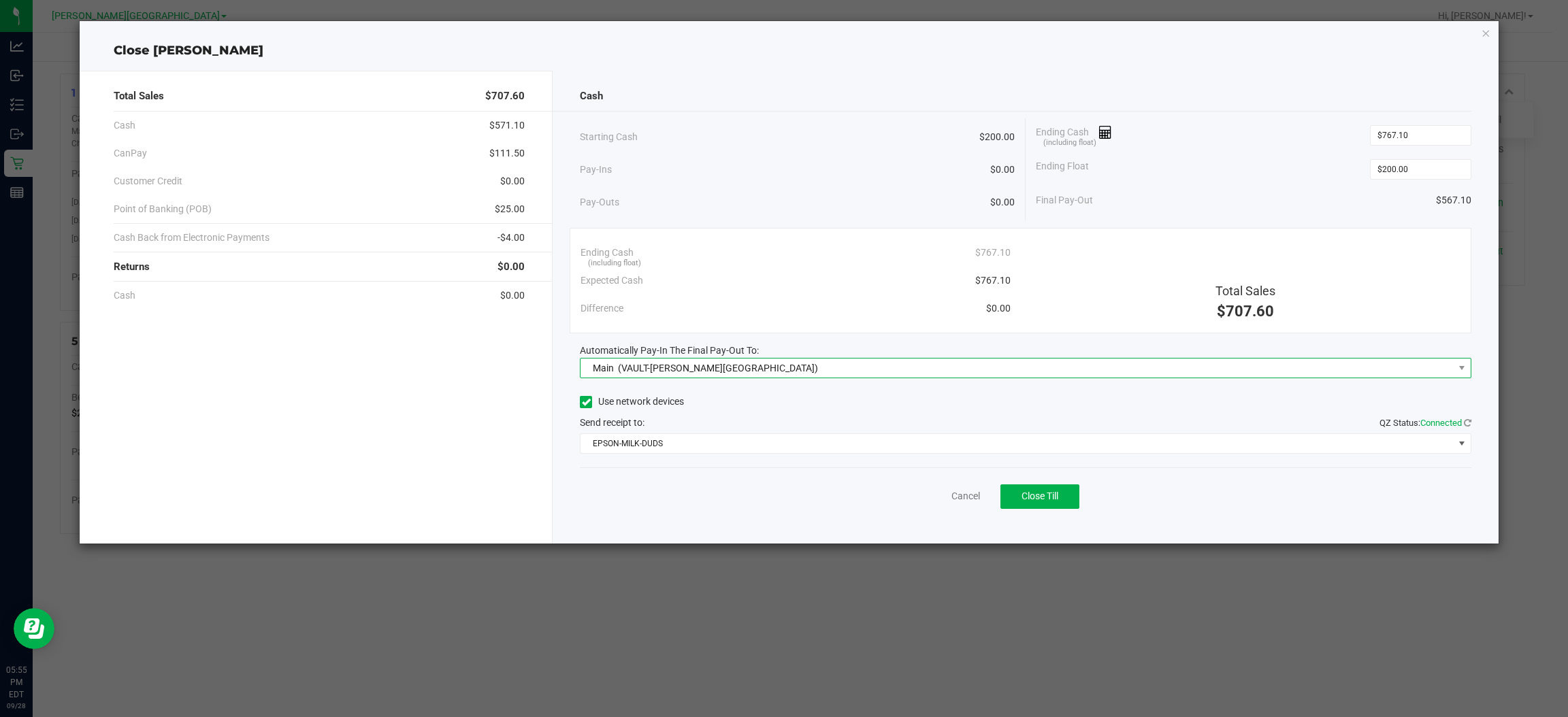
click at [1021, 371] on span "Main (VAULT-[PERSON_NAME][GEOGRAPHIC_DATA])" at bounding box center [1016, 368] width 873 height 19
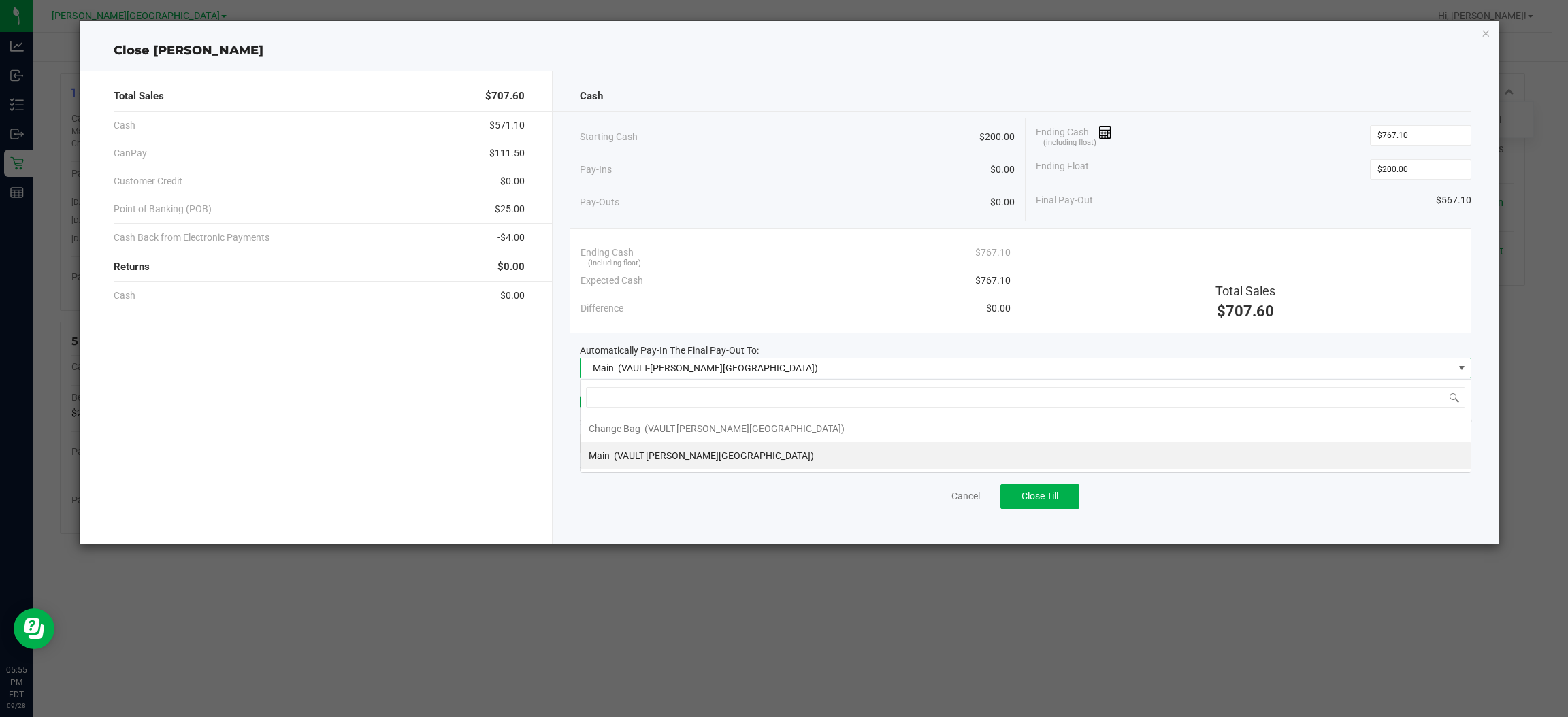
scroll to position [21, 891]
click at [1021, 371] on span "Main (VAULT-[PERSON_NAME][GEOGRAPHIC_DATA])" at bounding box center [1016, 368] width 873 height 19
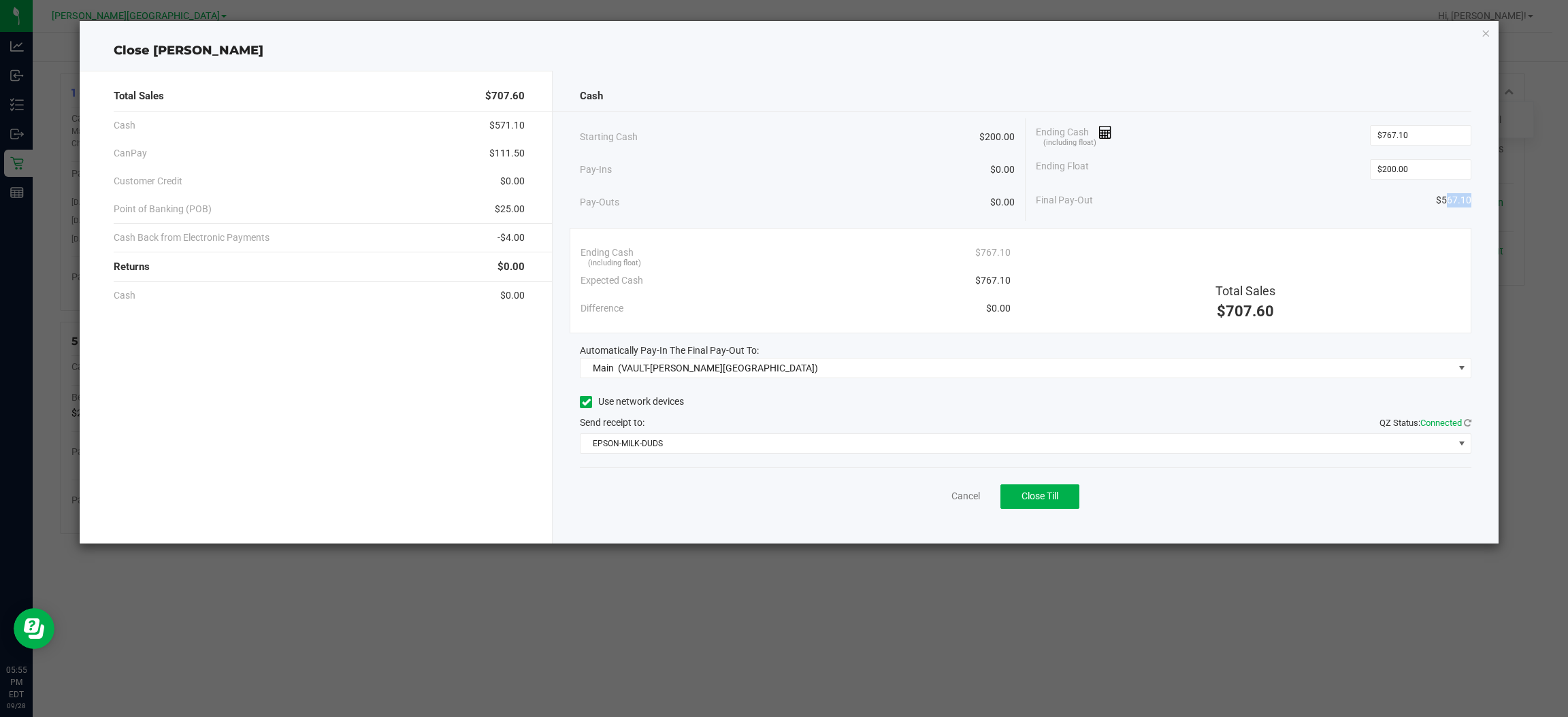
drag, startPoint x: 1442, startPoint y: 201, endPoint x: 1468, endPoint y: 203, distance: 26.1
click at [1468, 203] on span "$567.10" at bounding box center [1453, 200] width 35 height 14
click at [1407, 196] on div "Final Pay-Out $567.10" at bounding box center [1253, 200] width 435 height 28
click at [1057, 486] on button "Close Till" at bounding box center [1040, 497] width 79 height 25
click at [924, 501] on link "Dismiss" at bounding box center [935, 496] width 33 height 14
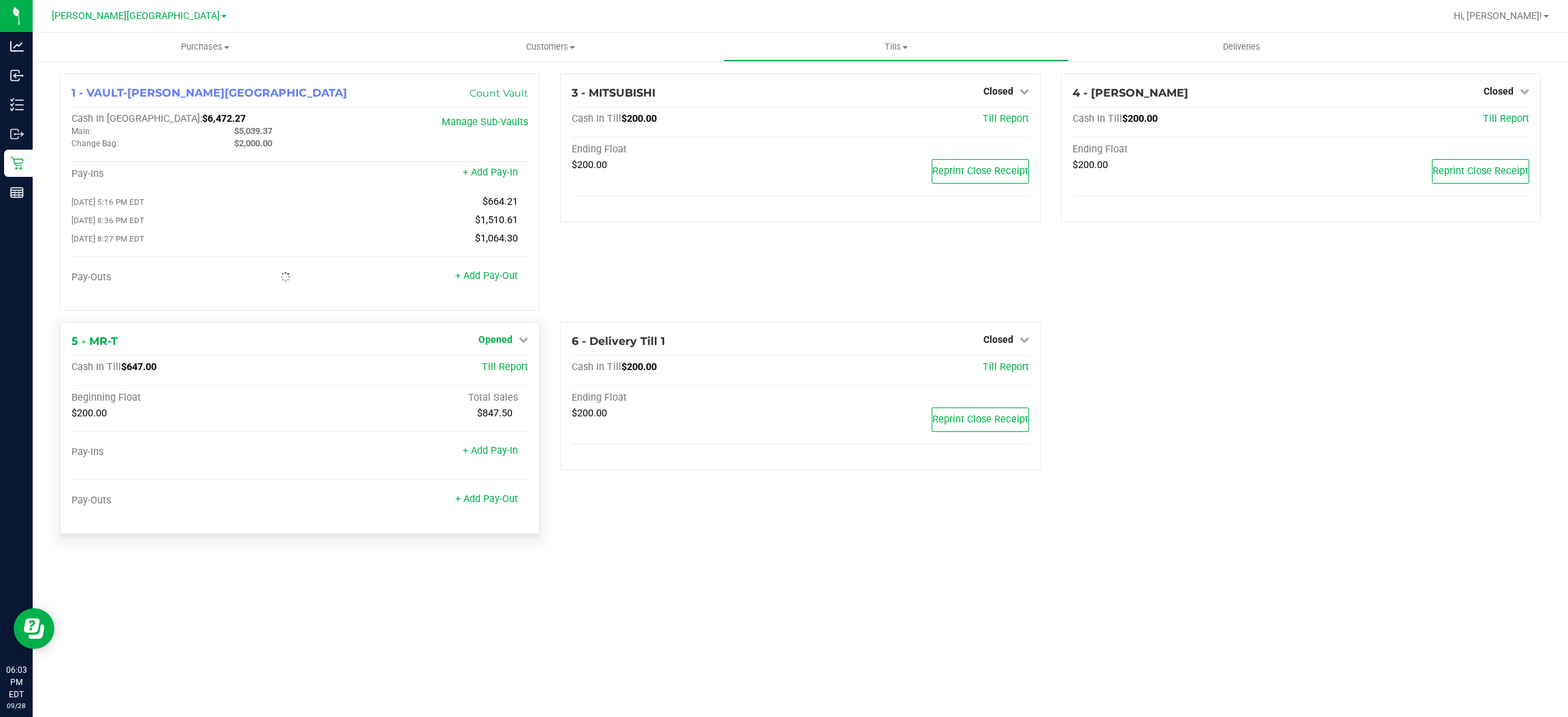
click at [527, 337] on icon at bounding box center [523, 339] width 9 height 9
click at [493, 376] on div "Close Till" at bounding box center [497, 367] width 101 height 17
click at [490, 371] on link "Close Till" at bounding box center [497, 367] width 37 height 11
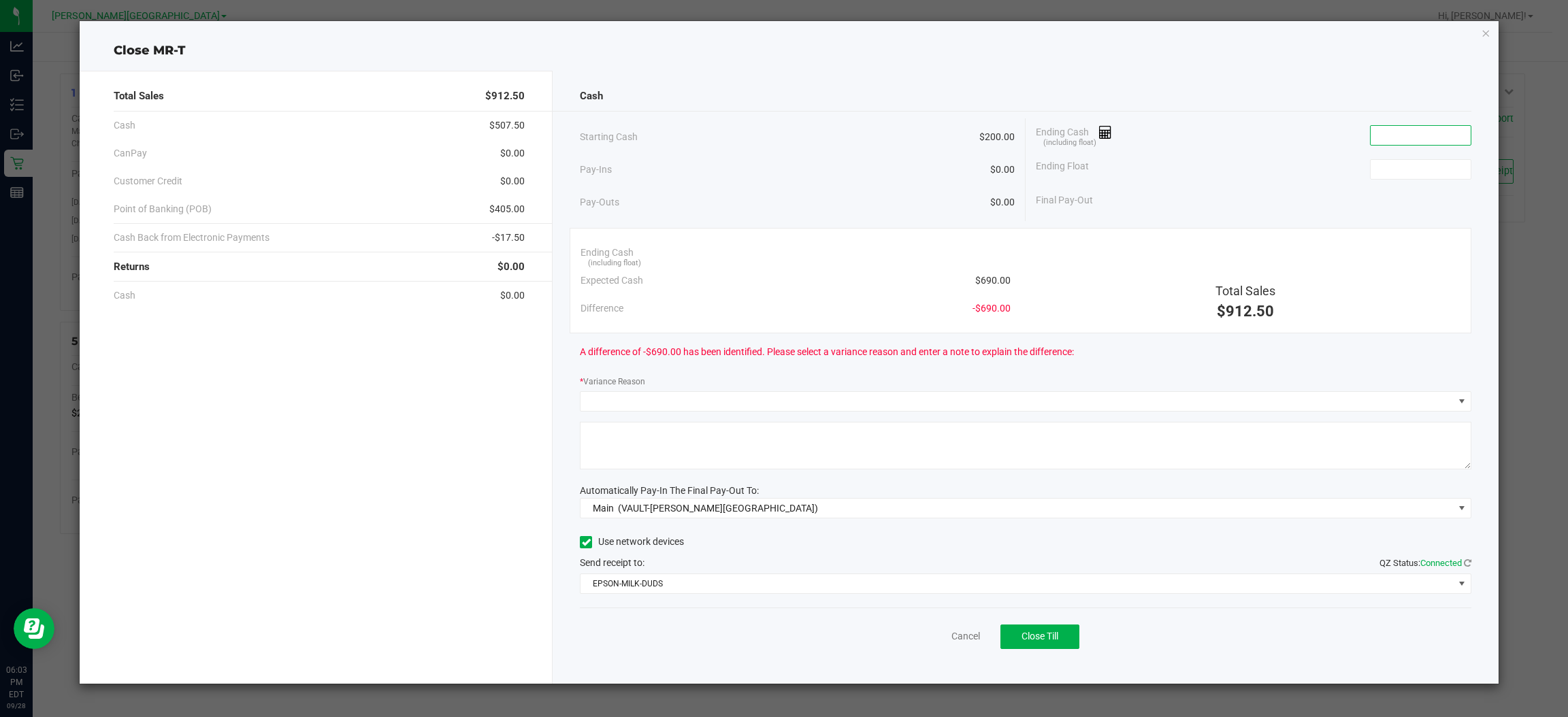
click at [1432, 126] on input at bounding box center [1421, 135] width 100 height 19
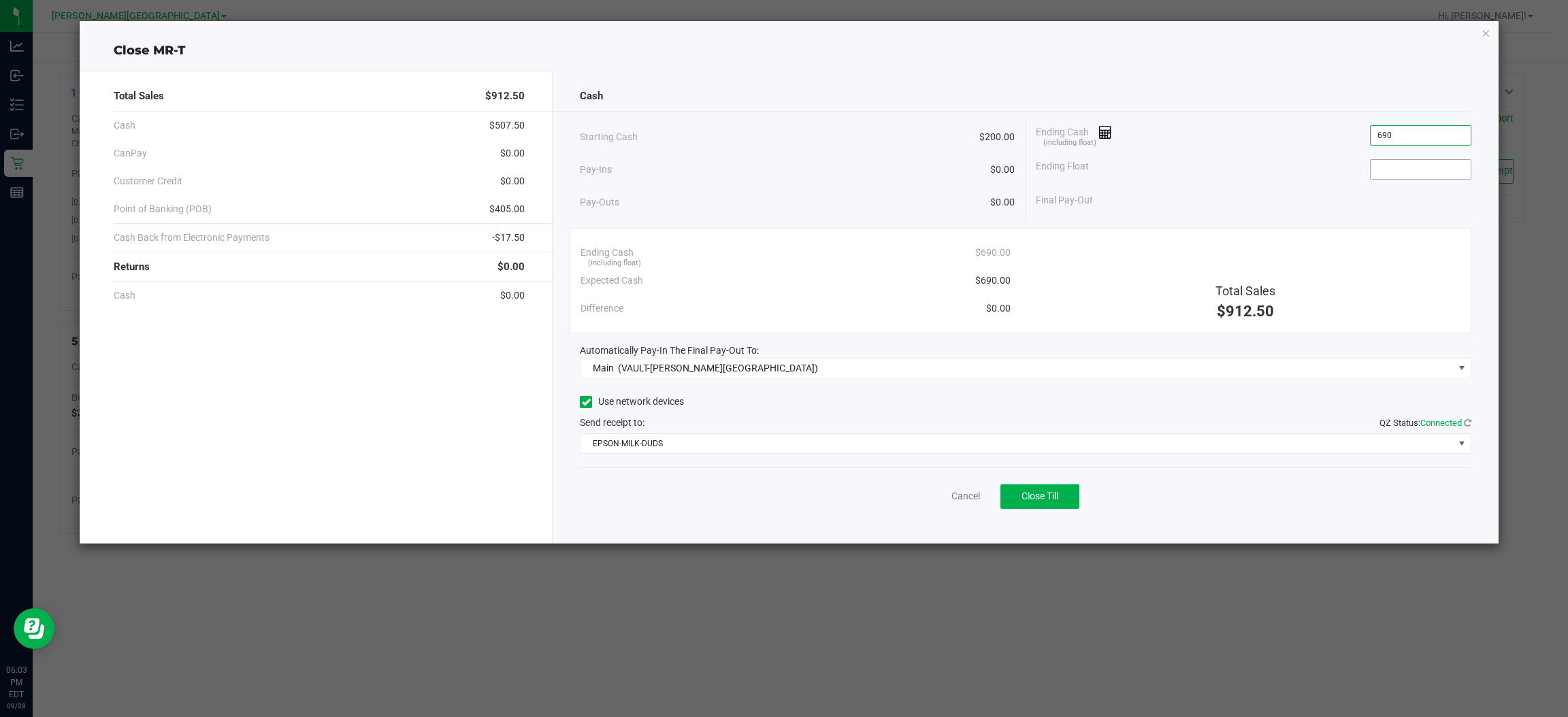
type input "$690.00"
click at [1399, 160] on span at bounding box center [1420, 170] width 101 height 21
click at [1399, 170] on input at bounding box center [1421, 169] width 100 height 19
type input "$200.00"
click at [1333, 186] on div "Final Pay-Out $490.00" at bounding box center [1253, 200] width 435 height 28
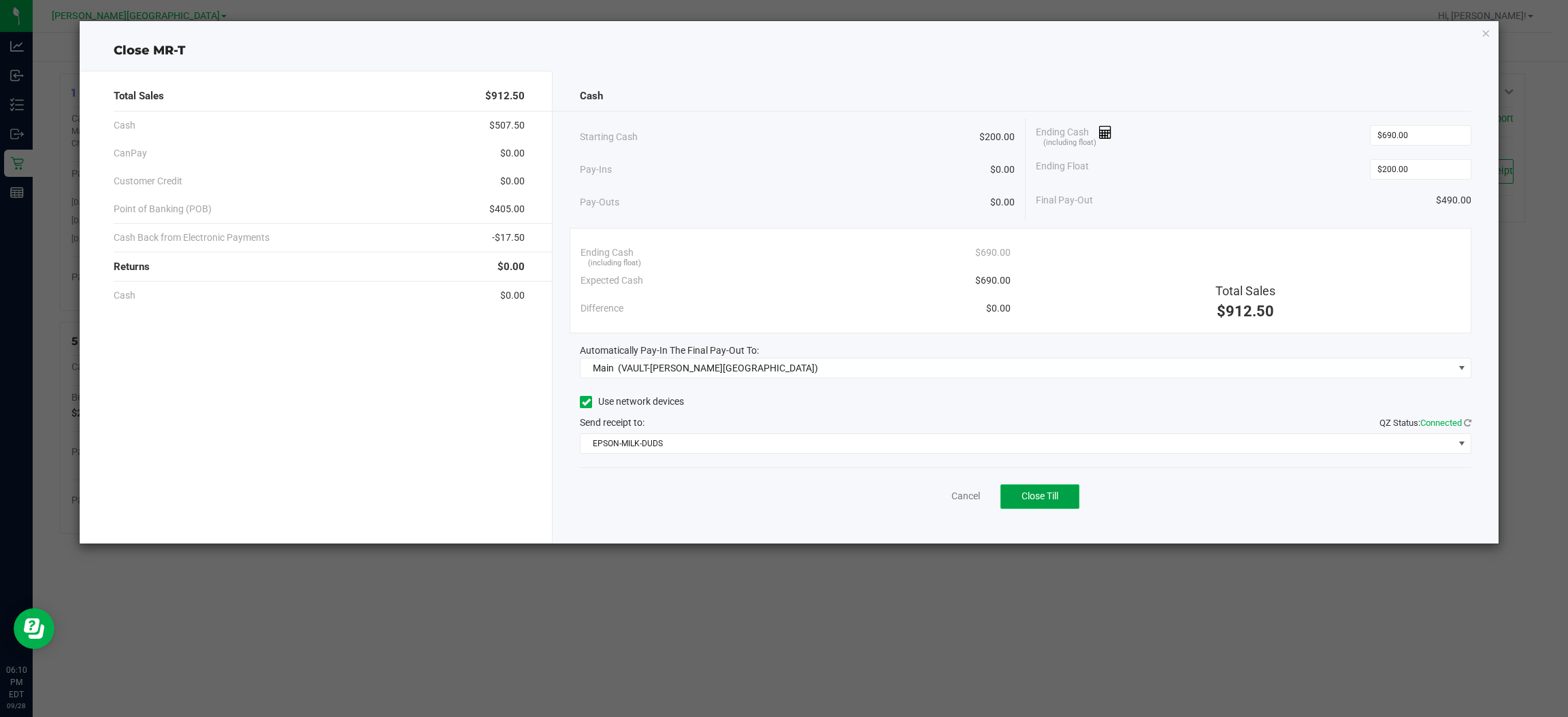
click at [1055, 500] on span "Close Till" at bounding box center [1039, 496] width 37 height 11
click at [933, 491] on link "Dismiss" at bounding box center [935, 496] width 33 height 14
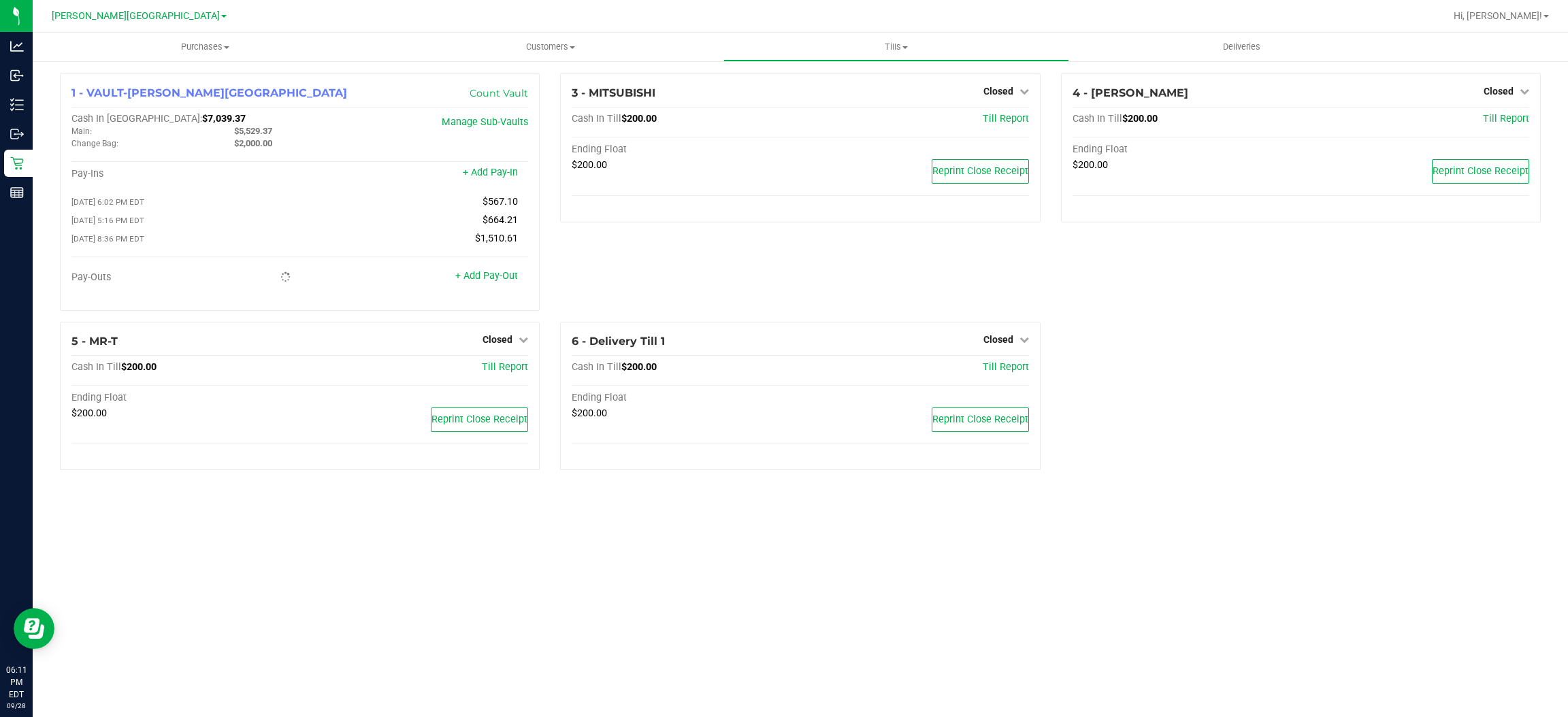
click at [1287, 402] on div "1 - VAULT-[PERSON_NAME][GEOGRAPHIC_DATA] Count Vault Cash In Vault: $7,039.37 M…" at bounding box center [800, 278] width 1501 height 408
click at [254, 126] on div "$5,529.37" at bounding box center [305, 131] width 162 height 12
click at [254, 140] on span "$2,000.00" at bounding box center [253, 143] width 38 height 10
click at [251, 130] on span "$5,529.37" at bounding box center [253, 130] width 38 height 10
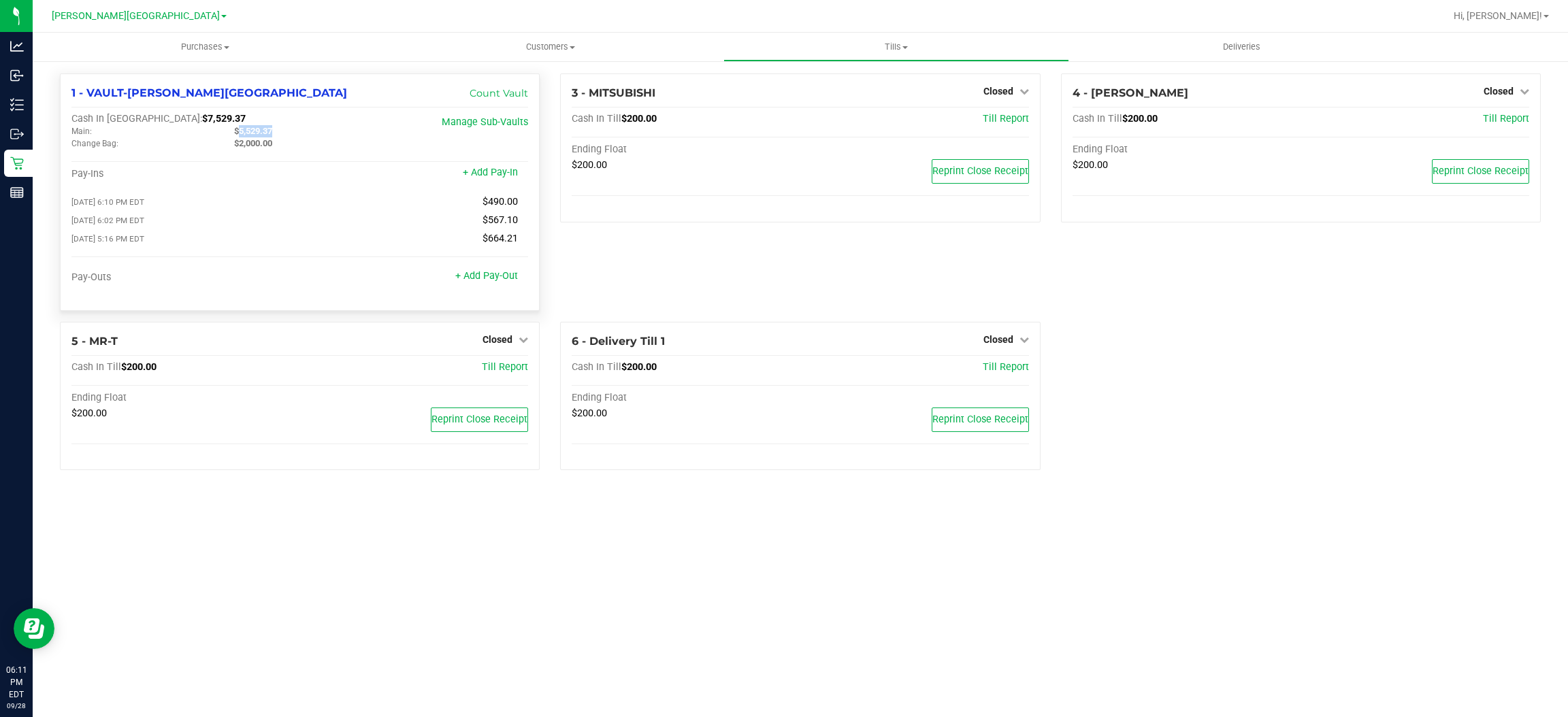
click at [251, 130] on span "$5,529.37" at bounding box center [253, 130] width 38 height 10
copy span "$5,529.37"
click at [202, 114] on span "$7,529.37" at bounding box center [224, 119] width 43 height 11
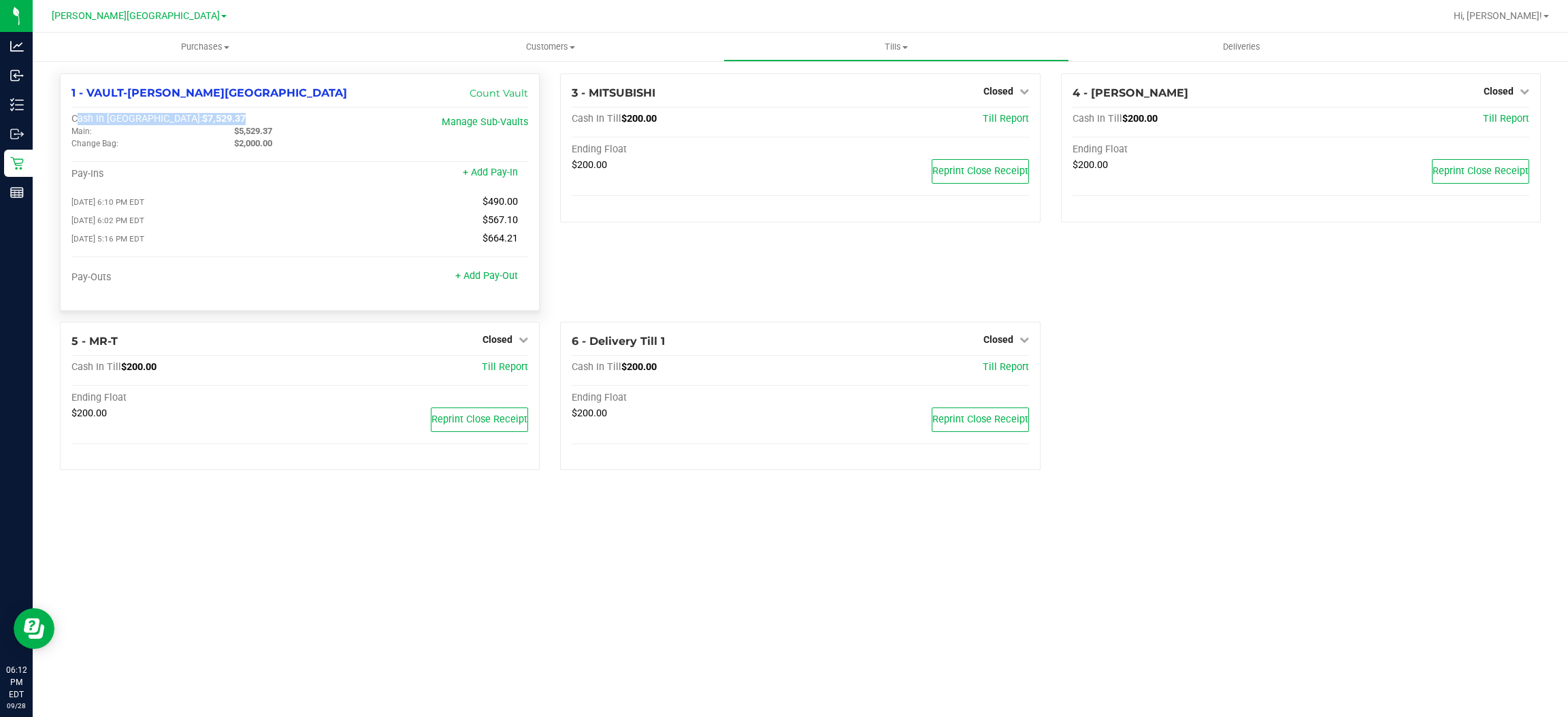
click at [202, 114] on span "$7,529.37" at bounding box center [224, 119] width 43 height 11
copy span "7,529.37"
click at [1314, 408] on div "1 - VAULT-[PERSON_NAME][GEOGRAPHIC_DATA] Count Vault Cash In Vault: $7,529.37 M…" at bounding box center [800, 278] width 1501 height 408
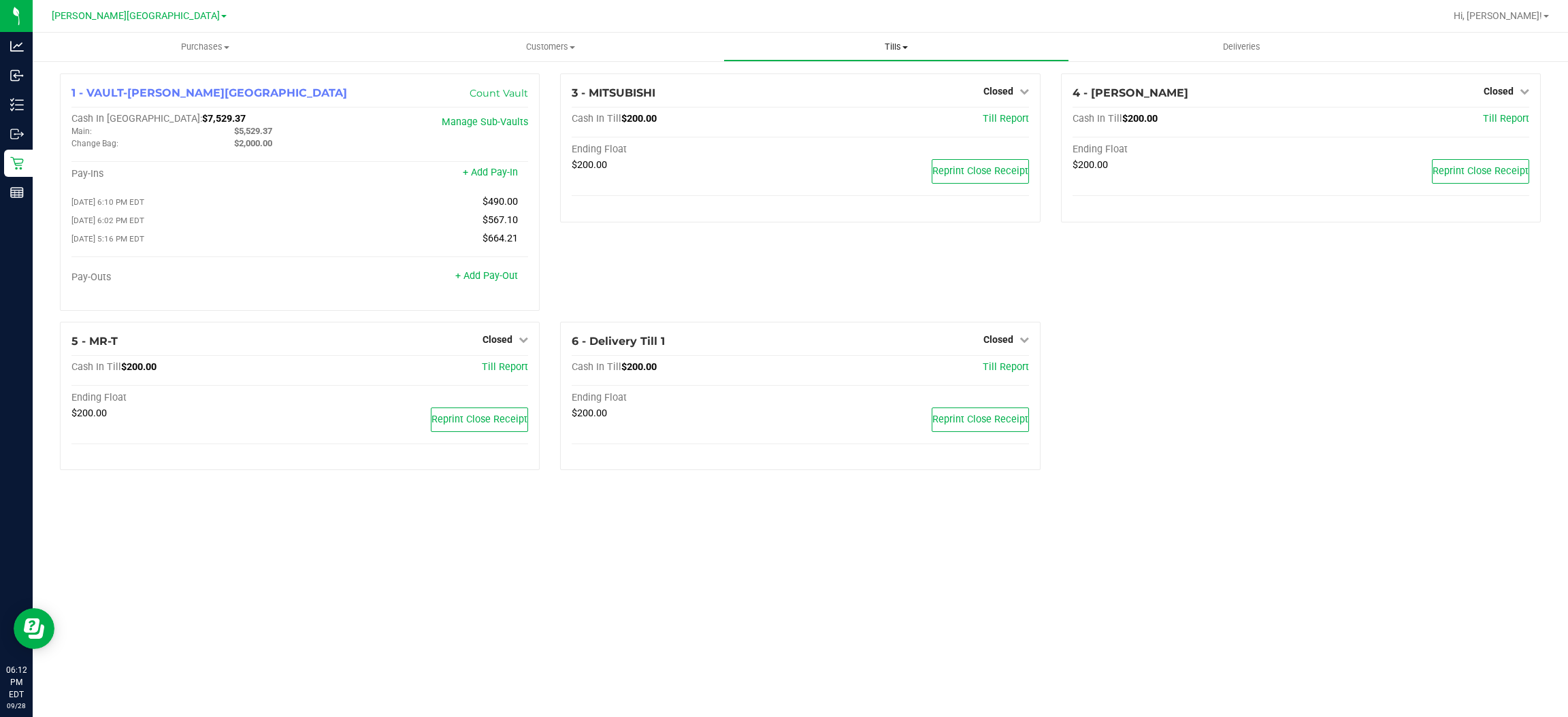
click at [882, 52] on span "Tills" at bounding box center [895, 46] width 345 height 12
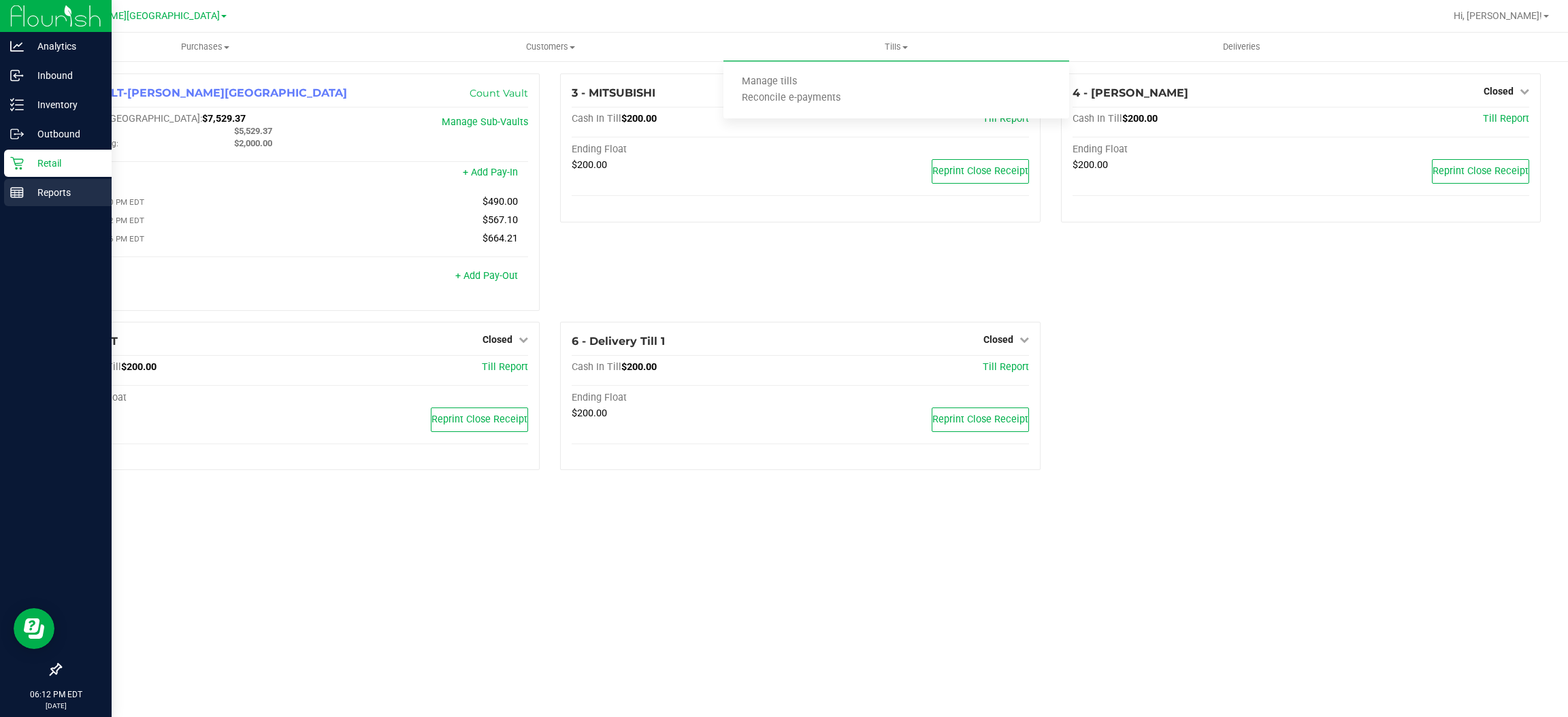
click at [34, 191] on p "Reports" at bounding box center [64, 192] width 81 height 16
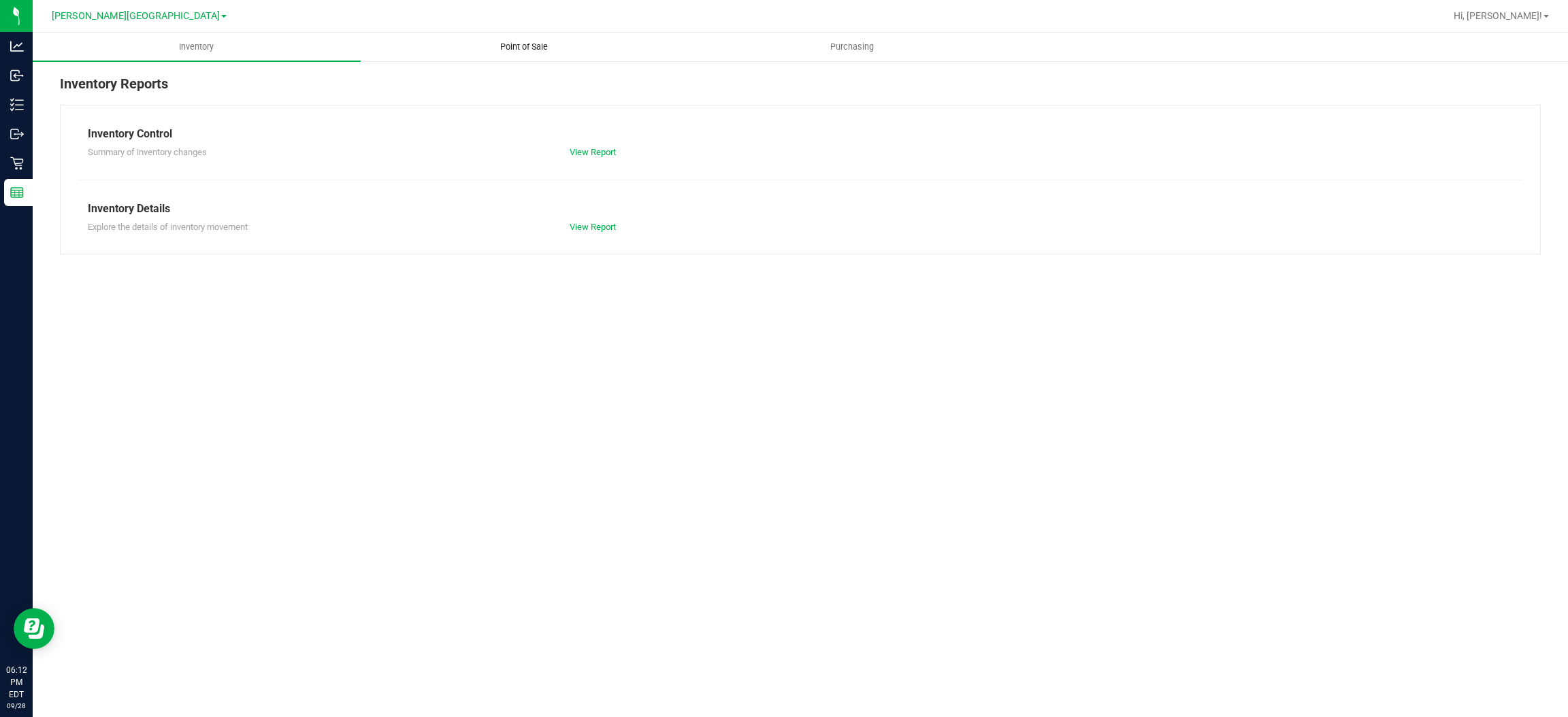
click at [505, 50] on span "Point of Sale" at bounding box center [523, 46] width 84 height 12
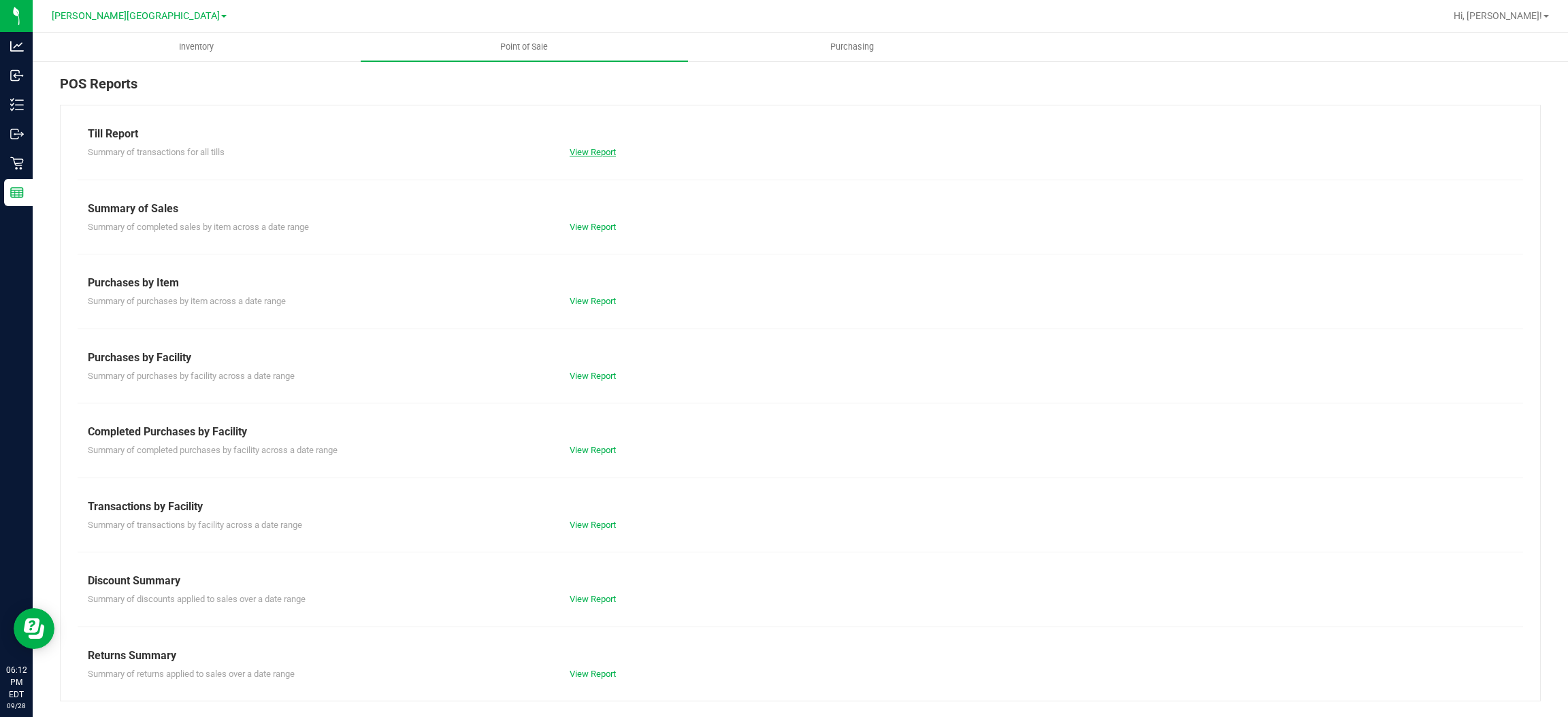
click at [585, 152] on link "View Report" at bounding box center [592, 152] width 46 height 10
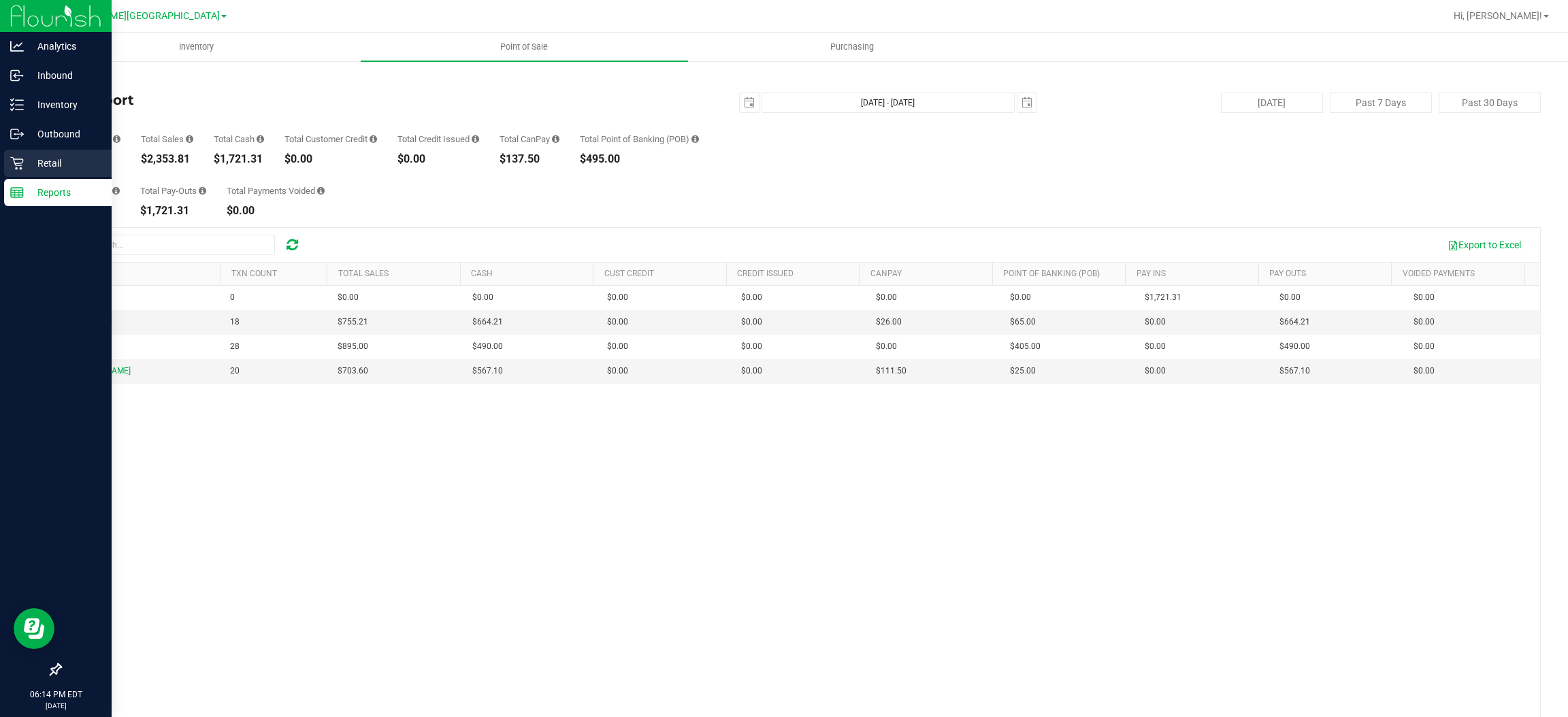
click at [18, 157] on icon at bounding box center [17, 163] width 13 height 13
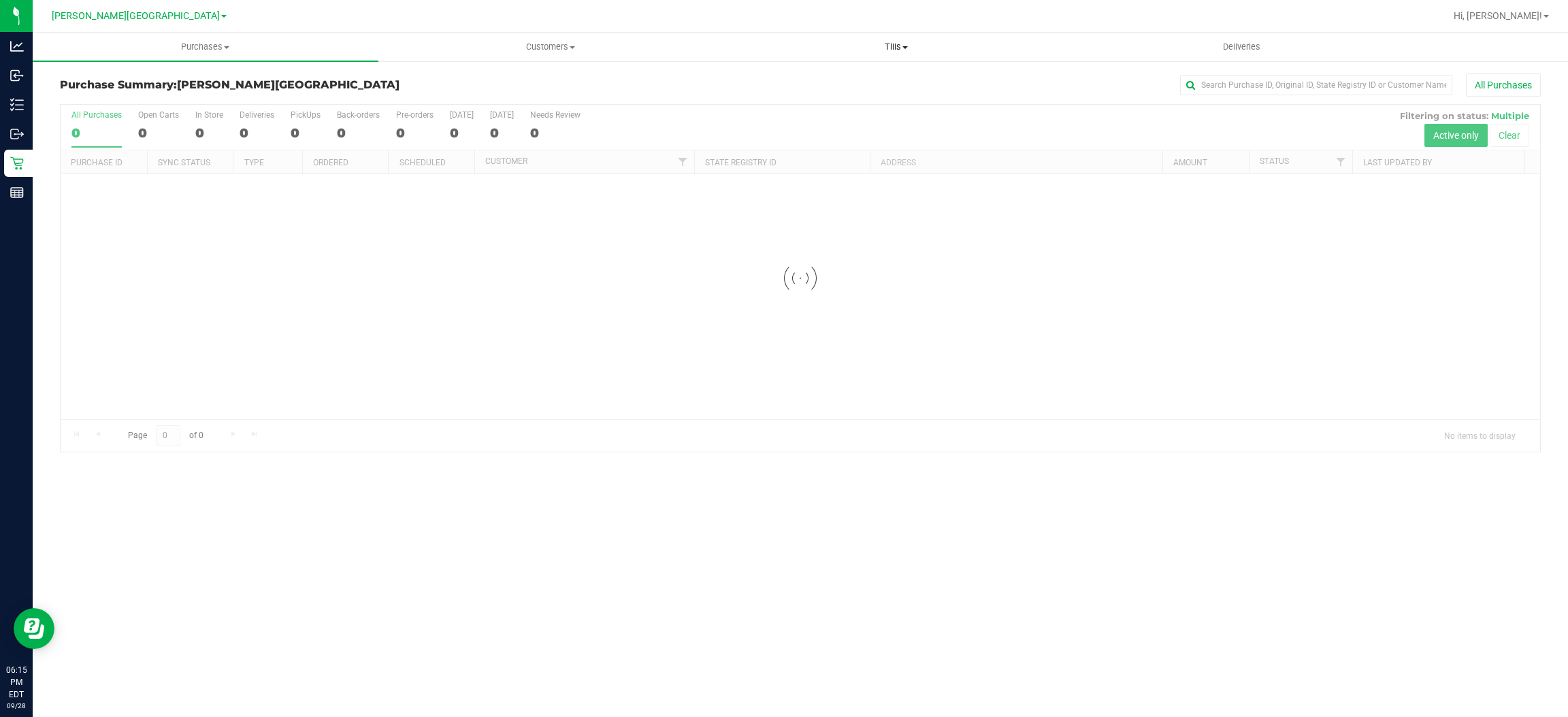
click at [882, 41] on span "Tills" at bounding box center [895, 46] width 345 height 12
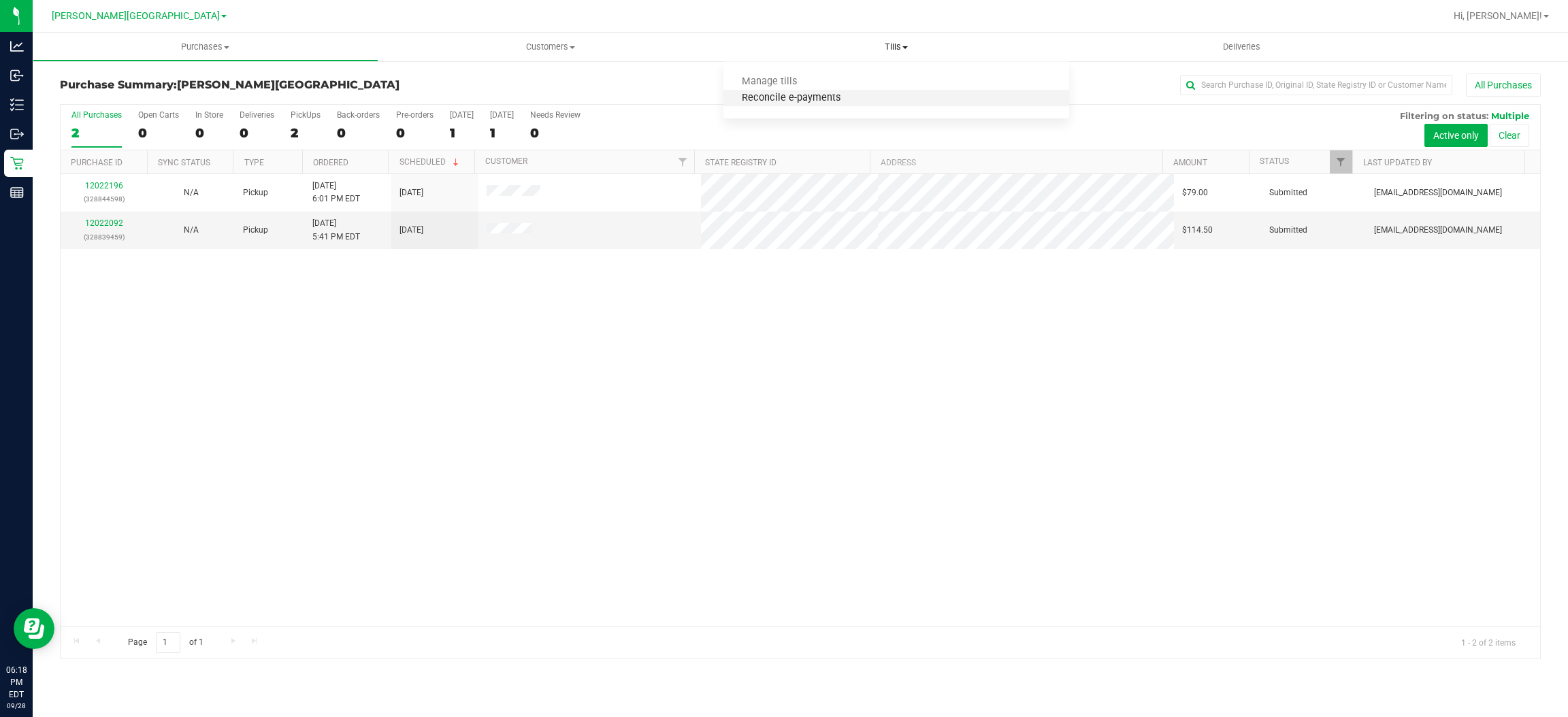
click at [824, 93] on span "Reconcile e-payments" at bounding box center [791, 98] width 135 height 11
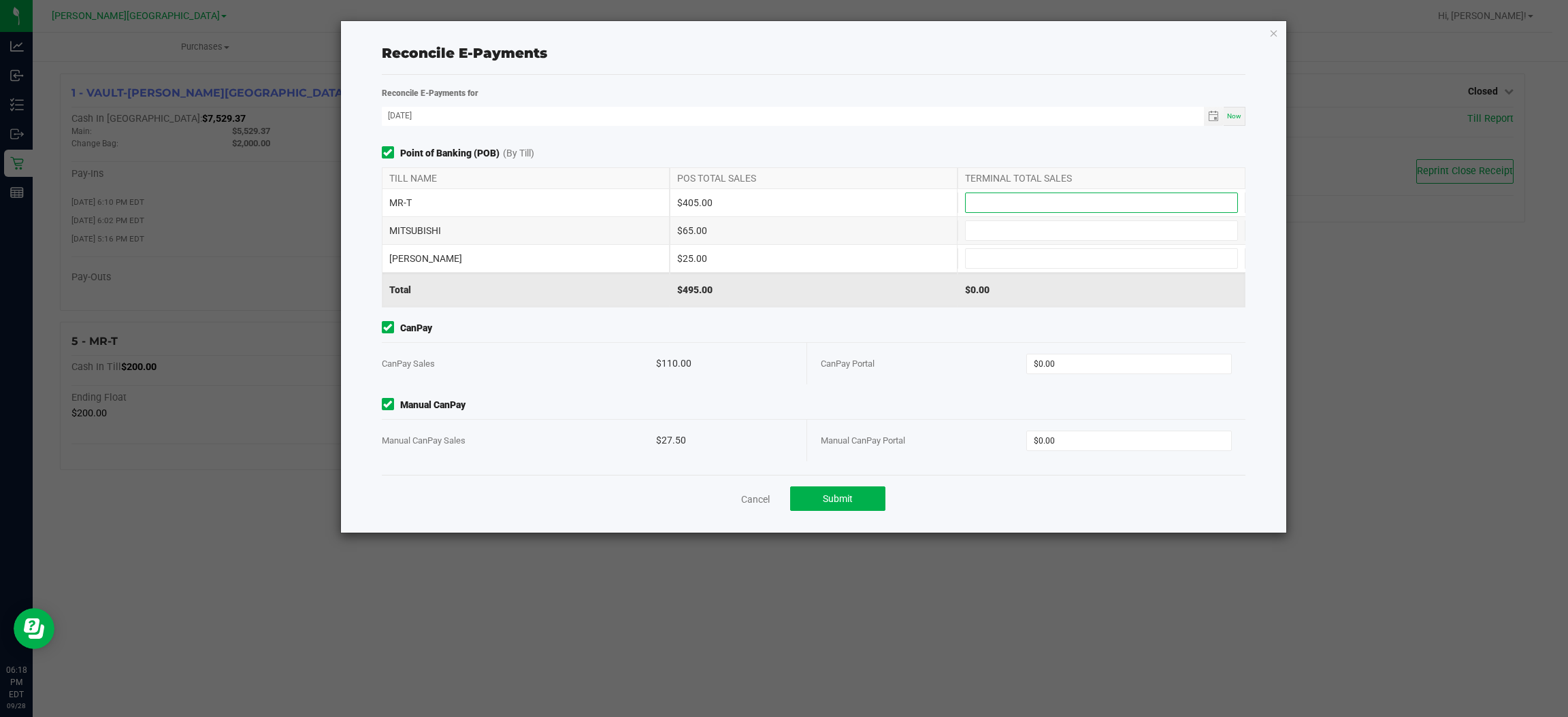
click at [992, 208] on input at bounding box center [1100, 203] width 271 height 19
type input "$405.00"
click at [1021, 224] on input at bounding box center [1100, 230] width 271 height 19
type input "$65.00"
click at [993, 267] on input at bounding box center [1100, 259] width 271 height 19
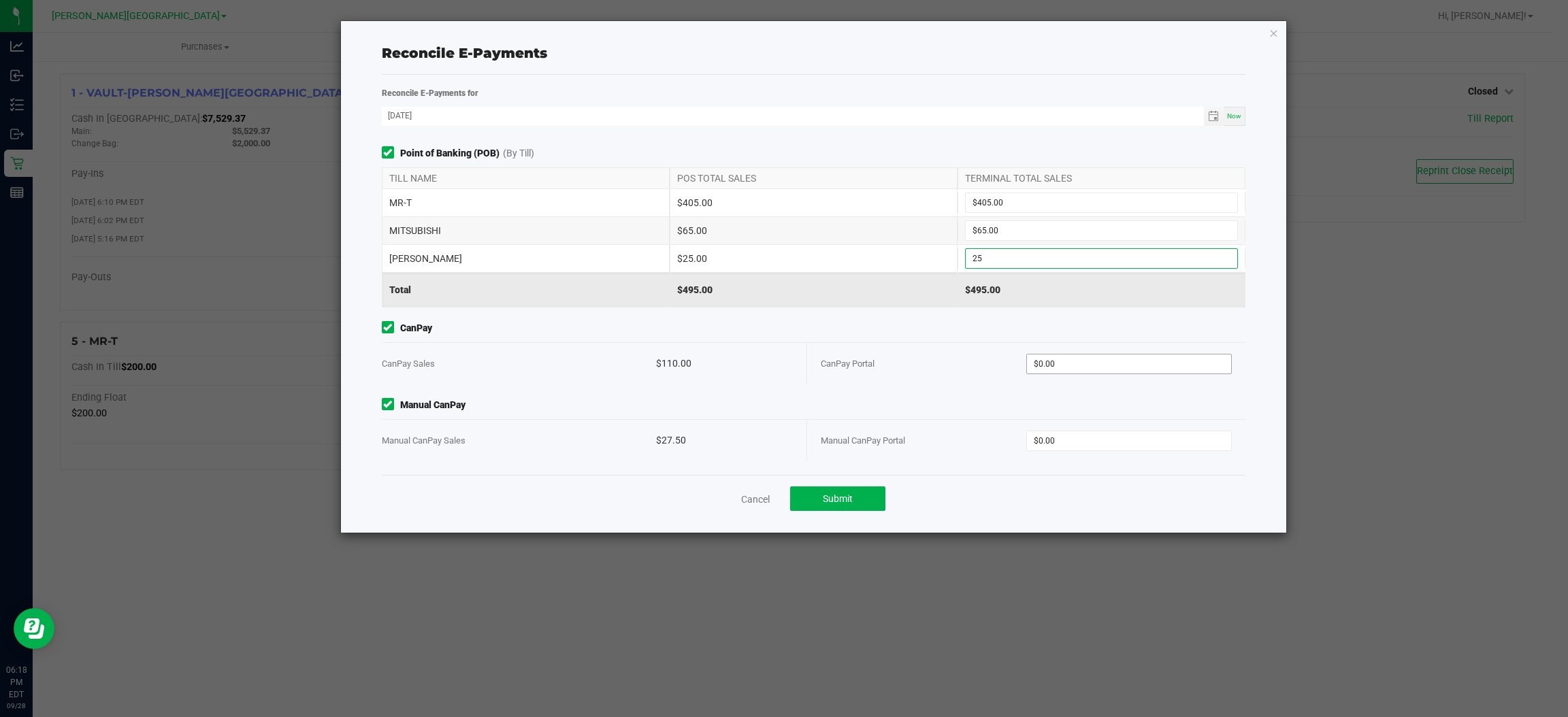
type input "$25.00"
click at [1065, 366] on input "0" at bounding box center [1129, 364] width 204 height 19
type input "$110.00"
click at [1076, 444] on input "0" at bounding box center [1129, 441] width 204 height 19
click at [949, 408] on span "Manual CanPay" at bounding box center [813, 404] width 863 height 14
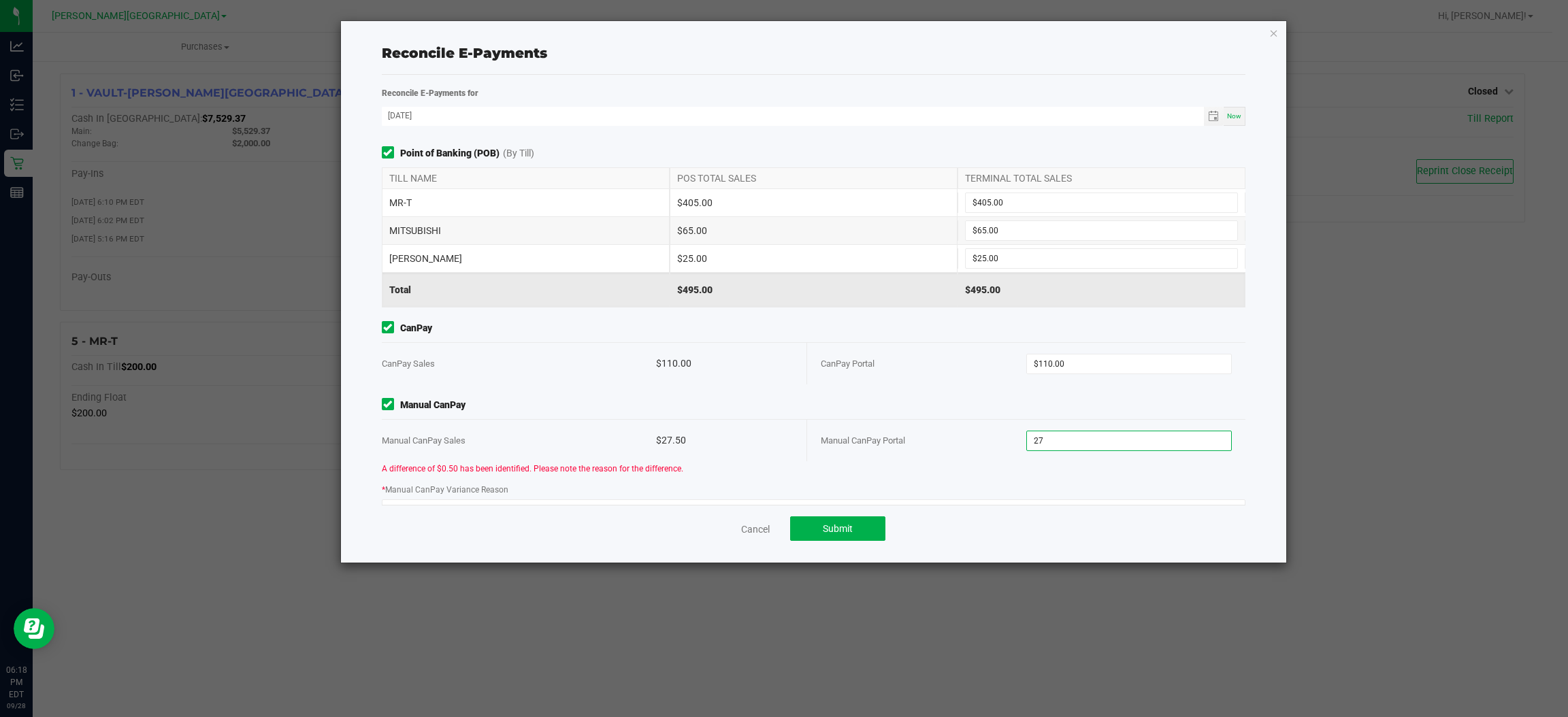
click at [1065, 436] on input "27" at bounding box center [1129, 441] width 204 height 19
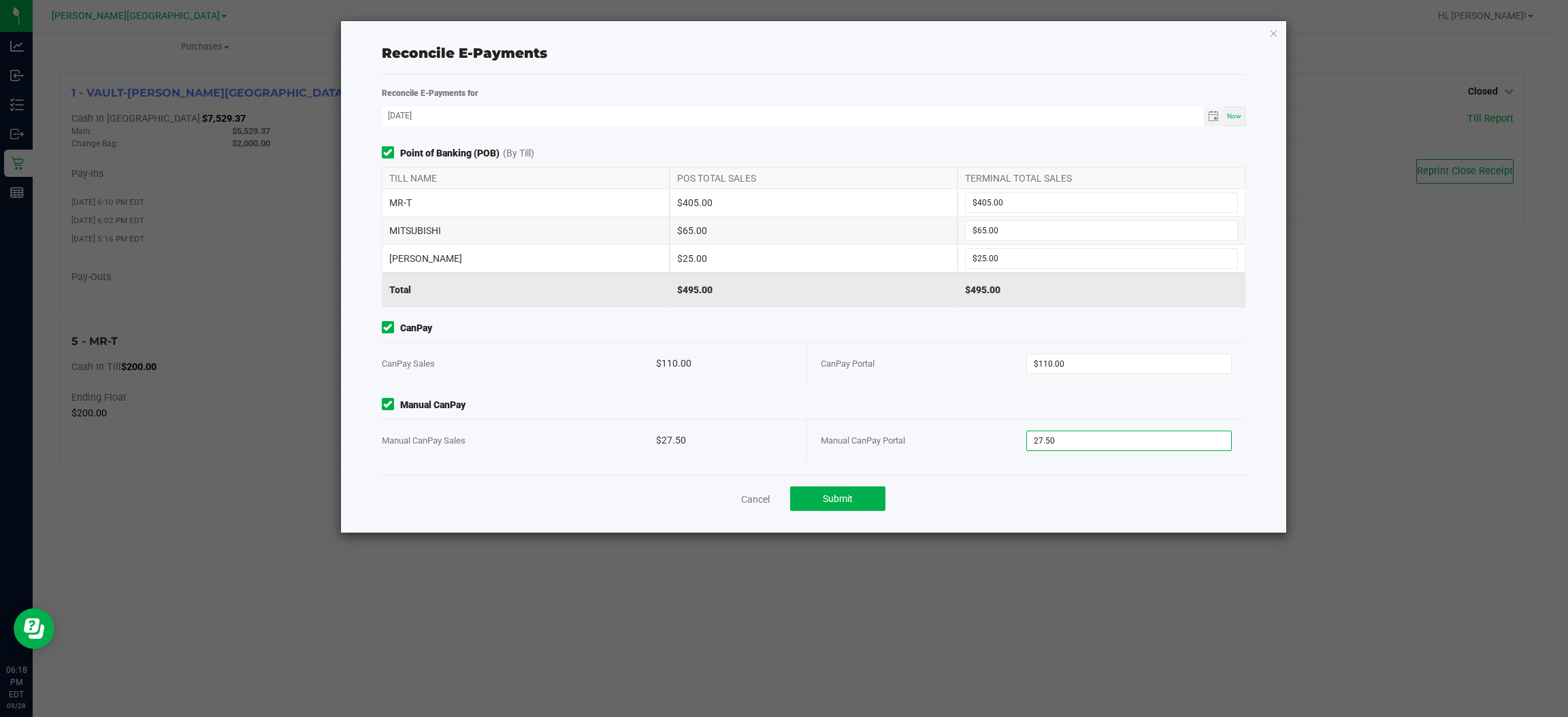
type input "$27.50"
click at [997, 461] on div "Manual CanPay Portal" at bounding box center [924, 440] width 206 height 42
click at [805, 498] on button "Submit" at bounding box center [837, 499] width 95 height 25
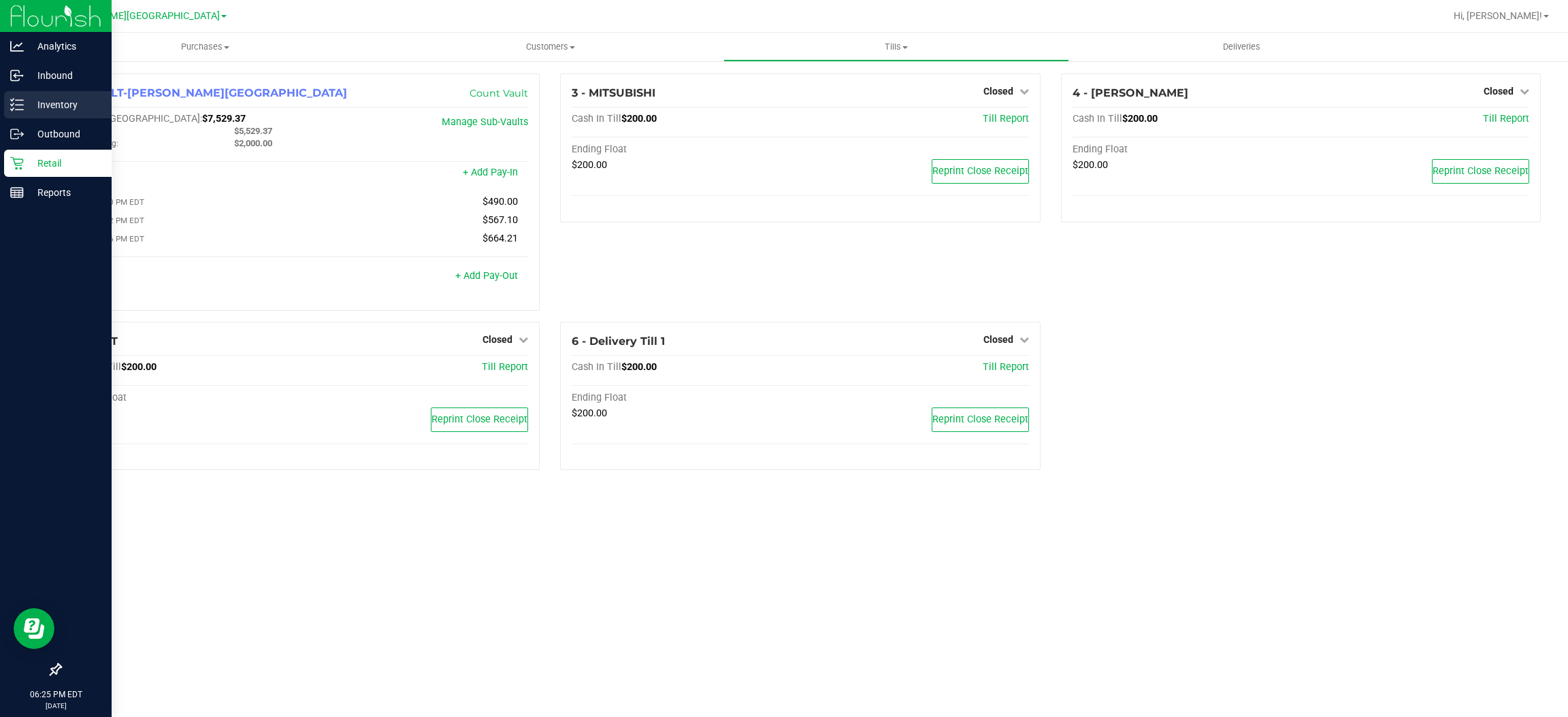
click at [4, 103] on div "Inventory" at bounding box center [58, 105] width 108 height 27
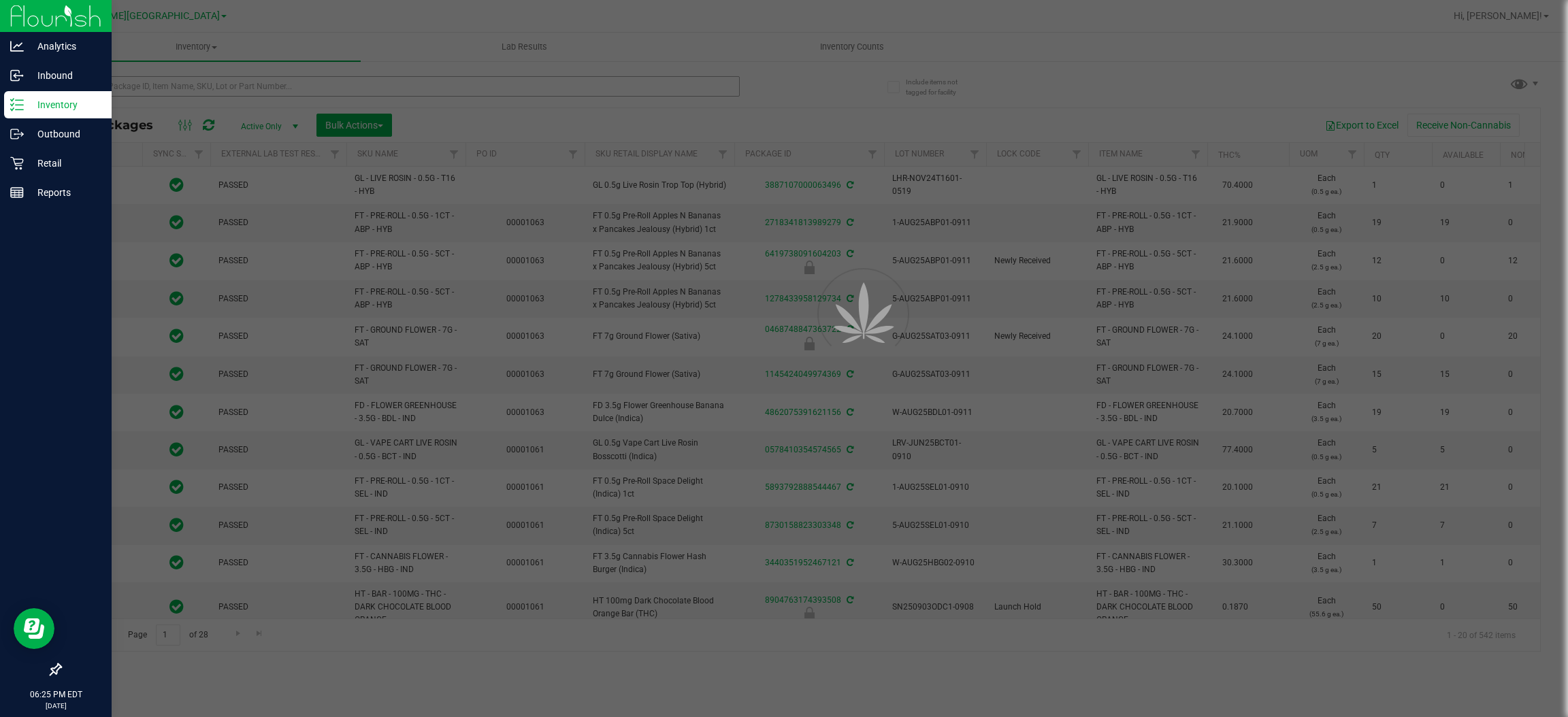
drag, startPoint x: 246, startPoint y: 50, endPoint x: 242, endPoint y: 79, distance: 29.3
click at [242, 84] on div at bounding box center [784, 358] width 1568 height 717
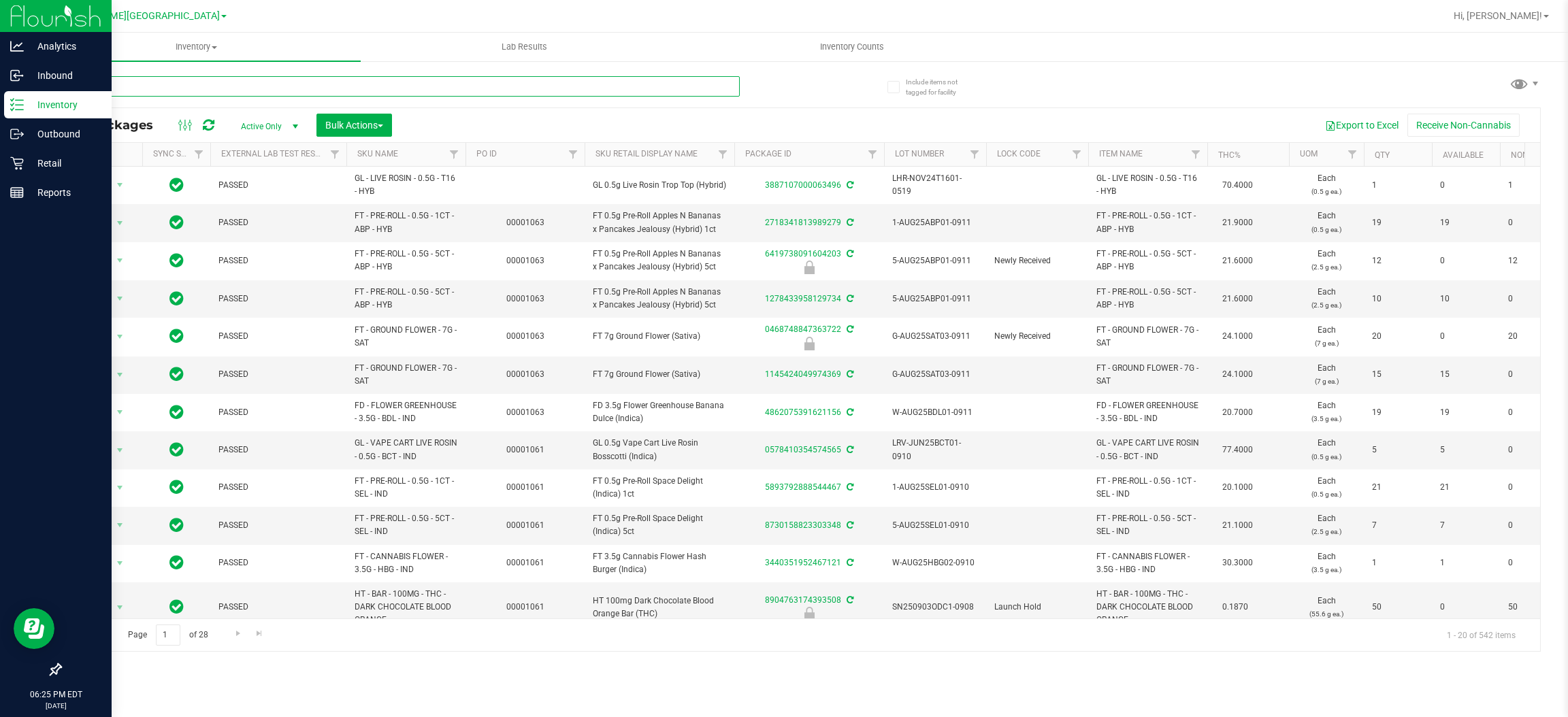
click at [157, 87] on input "text" at bounding box center [400, 87] width 680 height 21
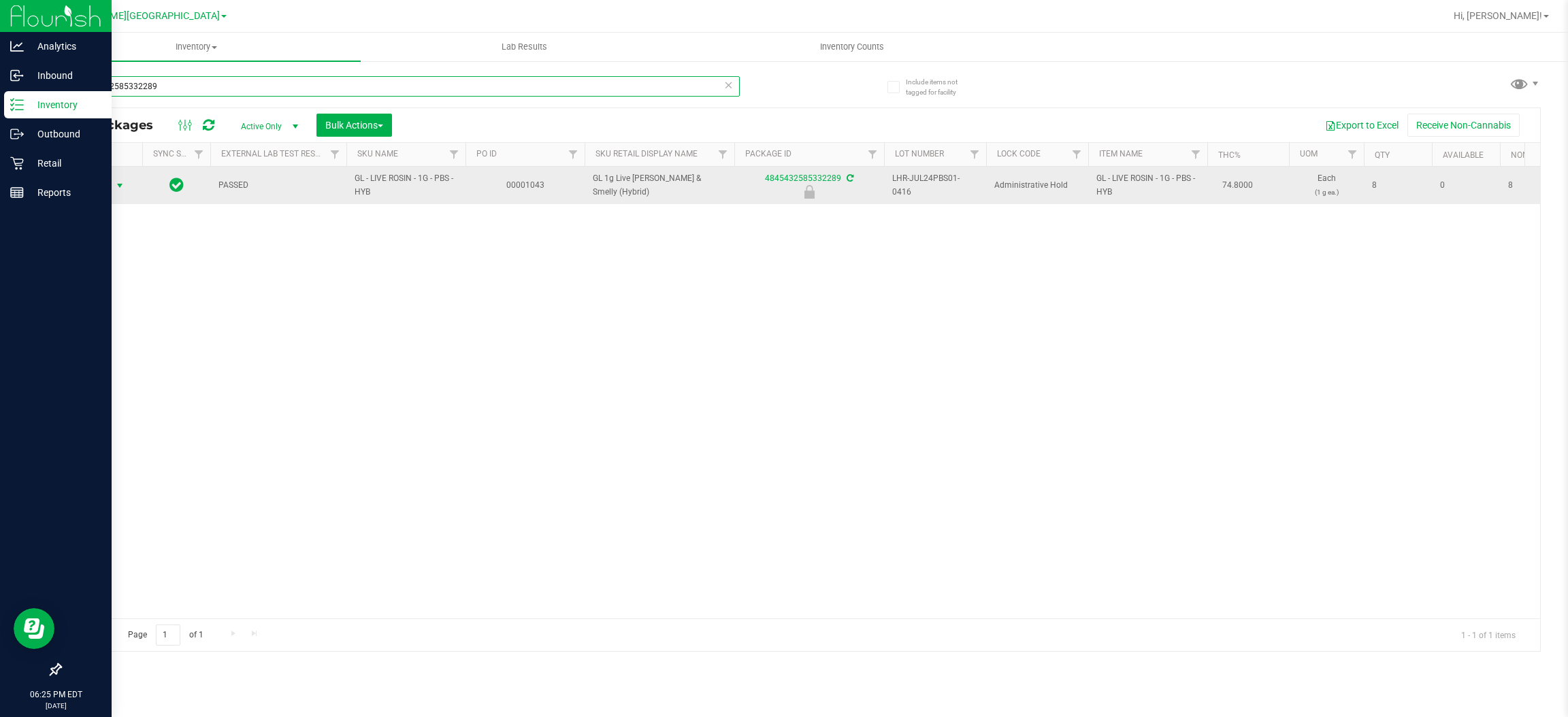
type input "4845432585332289"
click at [96, 184] on span "Action" at bounding box center [93, 186] width 37 height 19
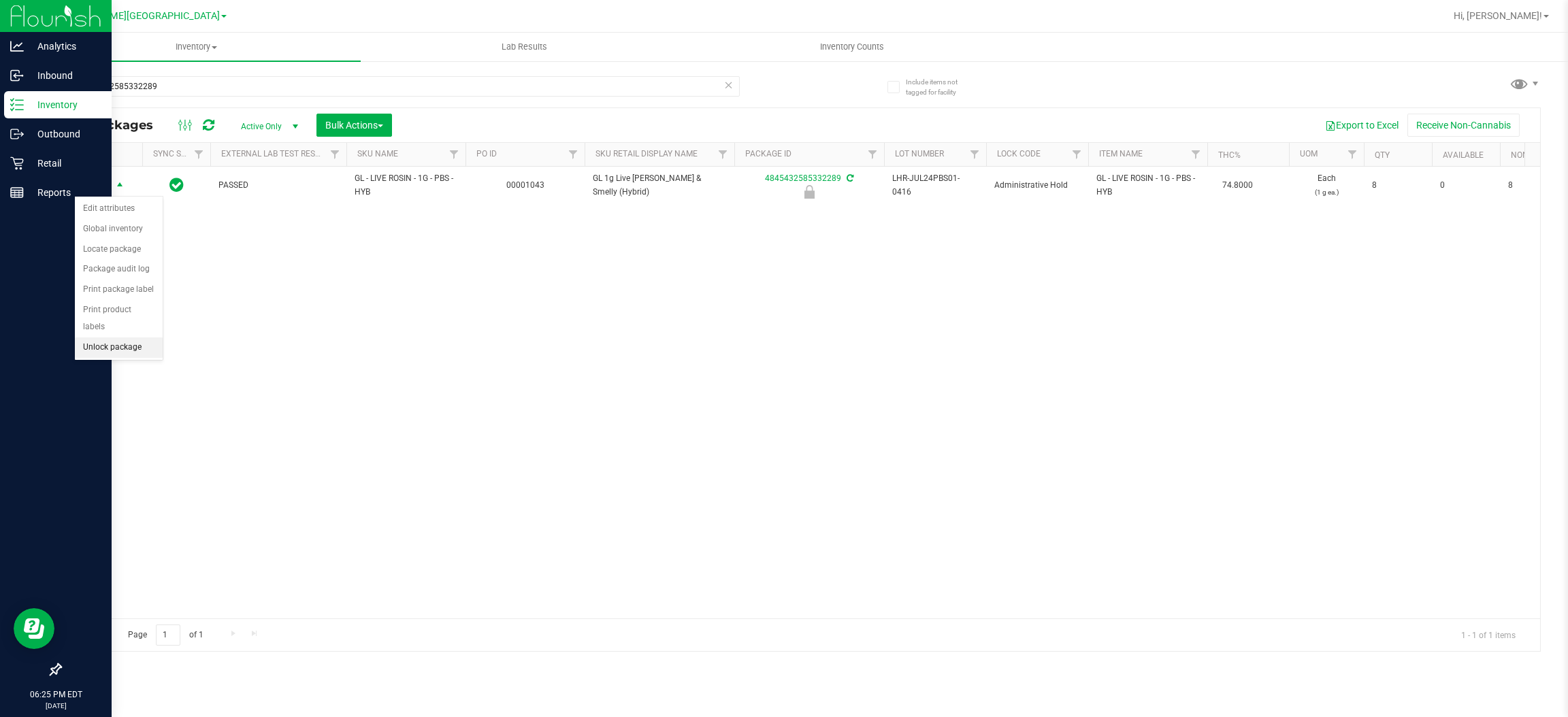
click at [122, 337] on li "Unlock package" at bounding box center [118, 348] width 88 height 21
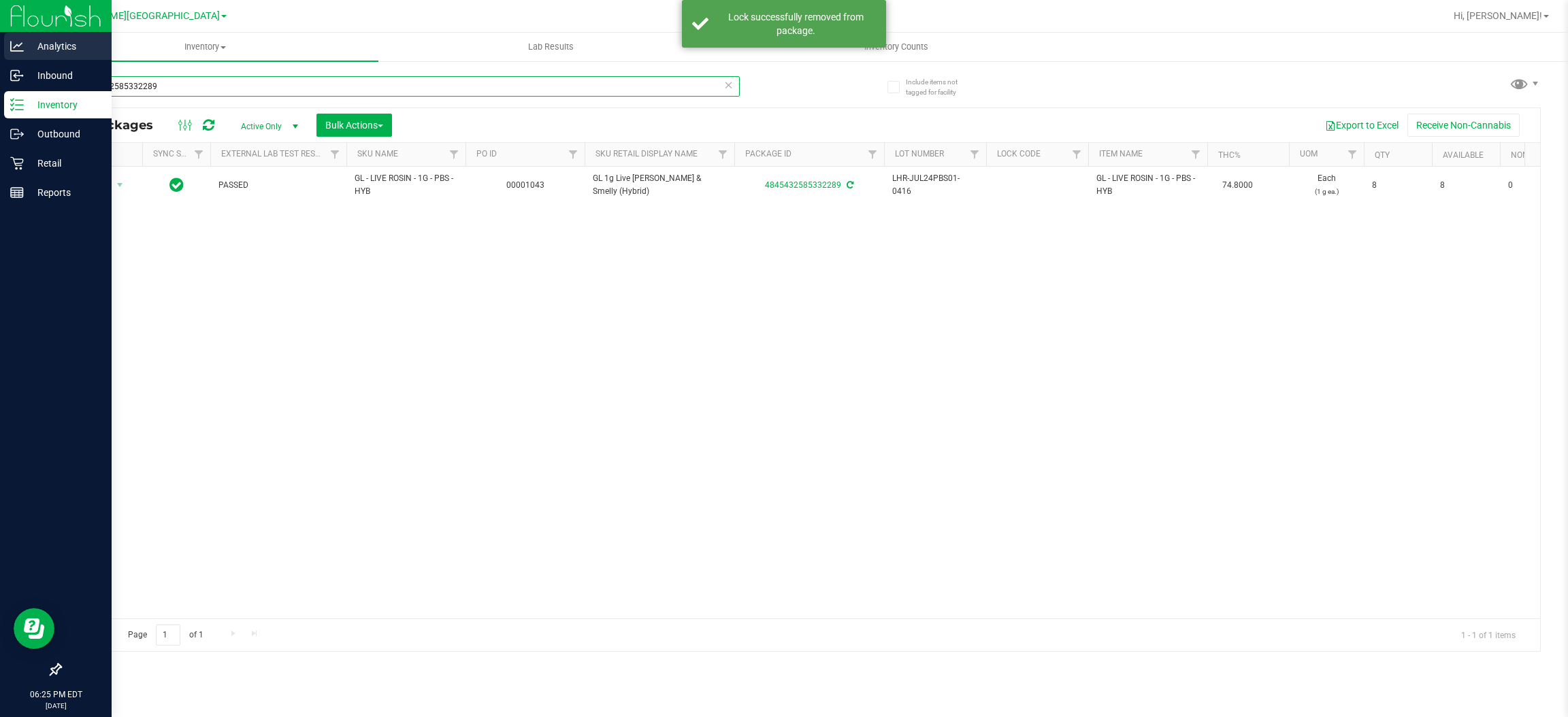
drag, startPoint x: 181, startPoint y: 77, endPoint x: 0, endPoint y: 47, distance: 183.5
click at [0, 47] on div "Analytics Inbound Inventory Outbound Retail Reports 06:25 PM EDT [DATE] 09/28 […" at bounding box center [784, 358] width 1568 height 717
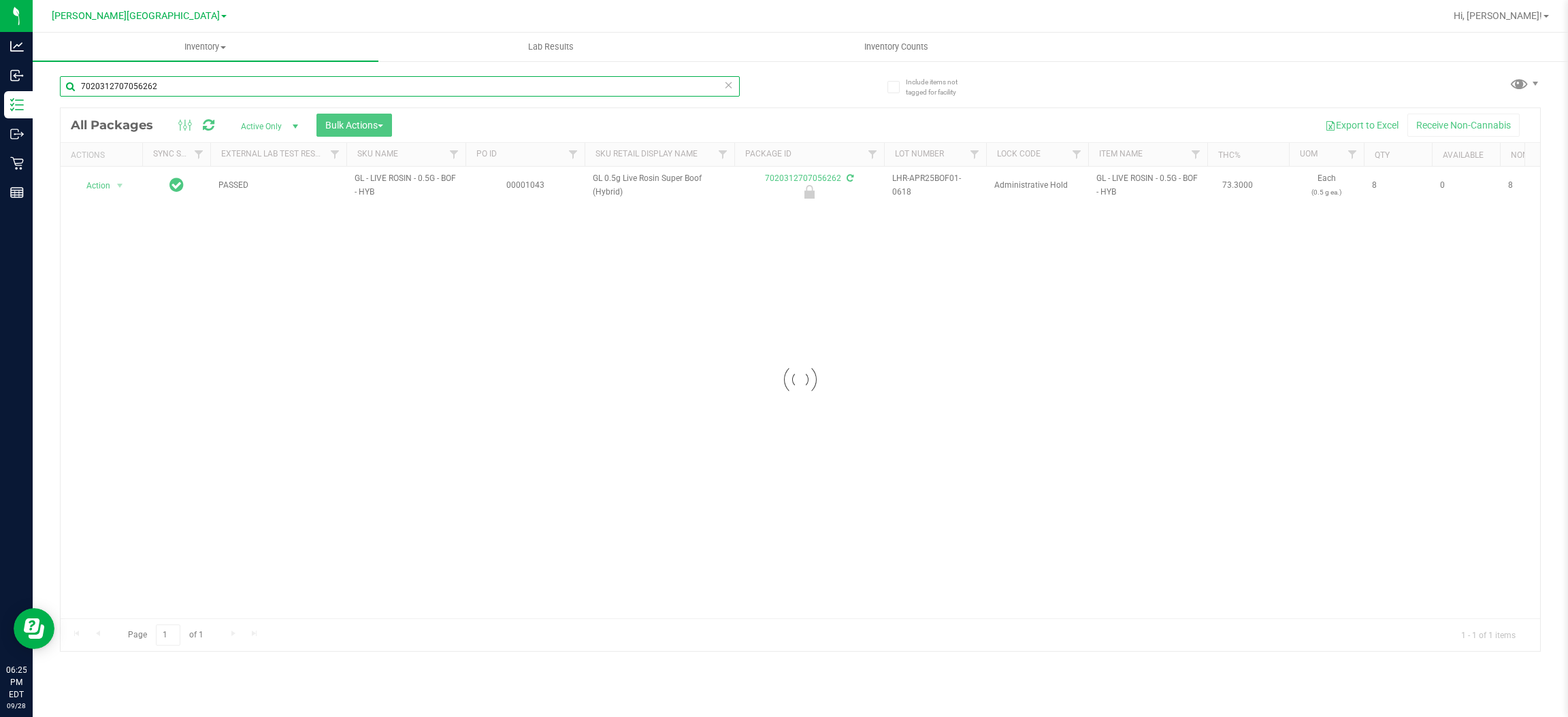
type input "7020312707056262"
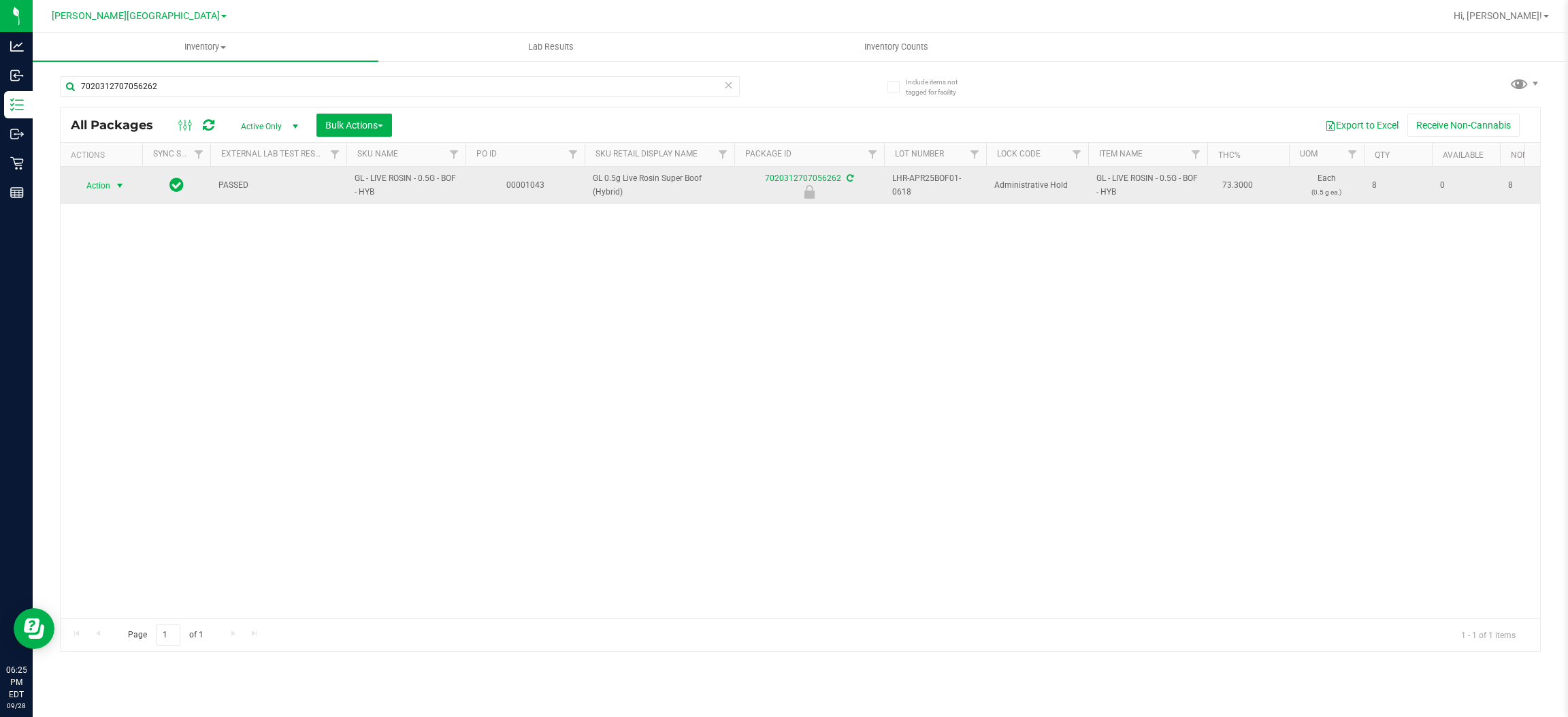
click at [93, 179] on span "Action" at bounding box center [93, 186] width 37 height 19
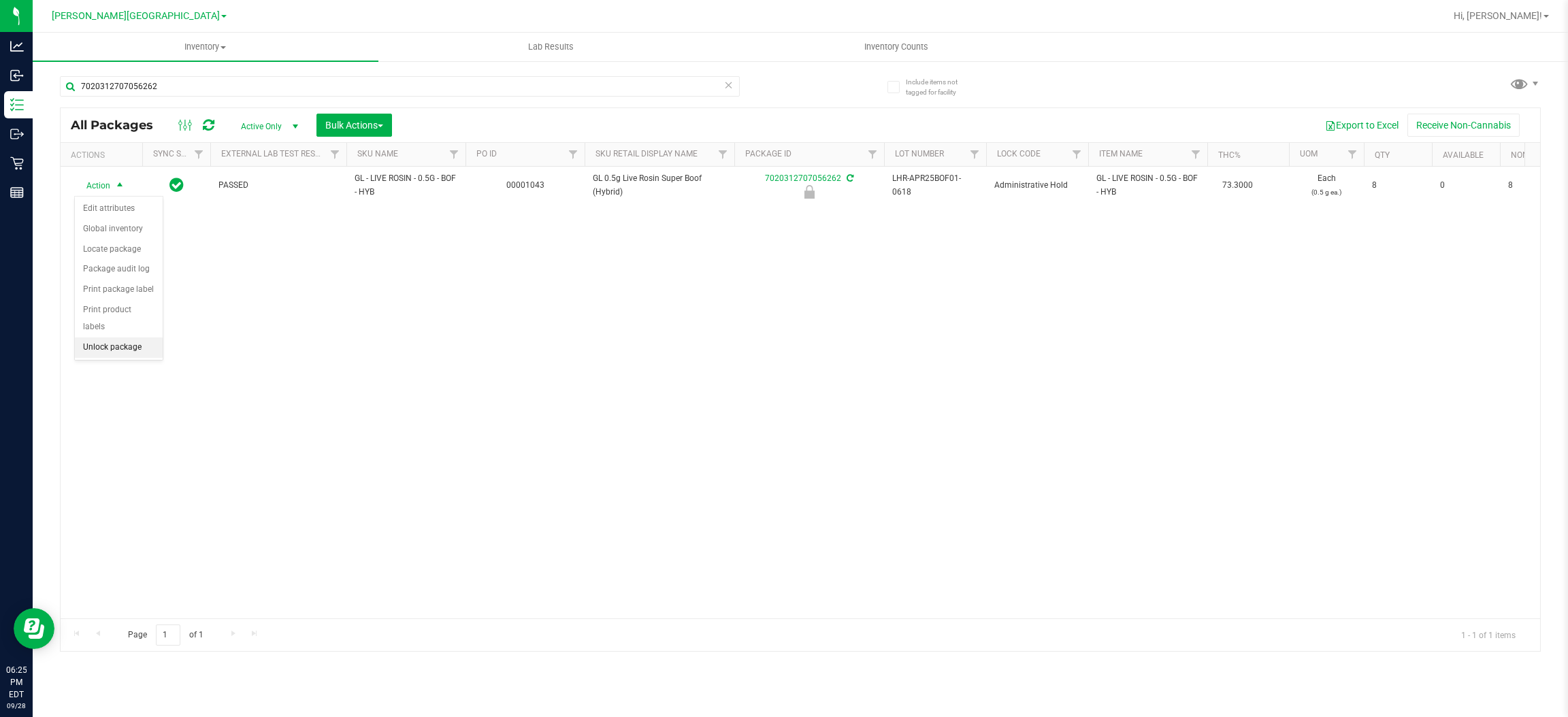
click at [122, 337] on li "Unlock package" at bounding box center [118, 348] width 88 height 21
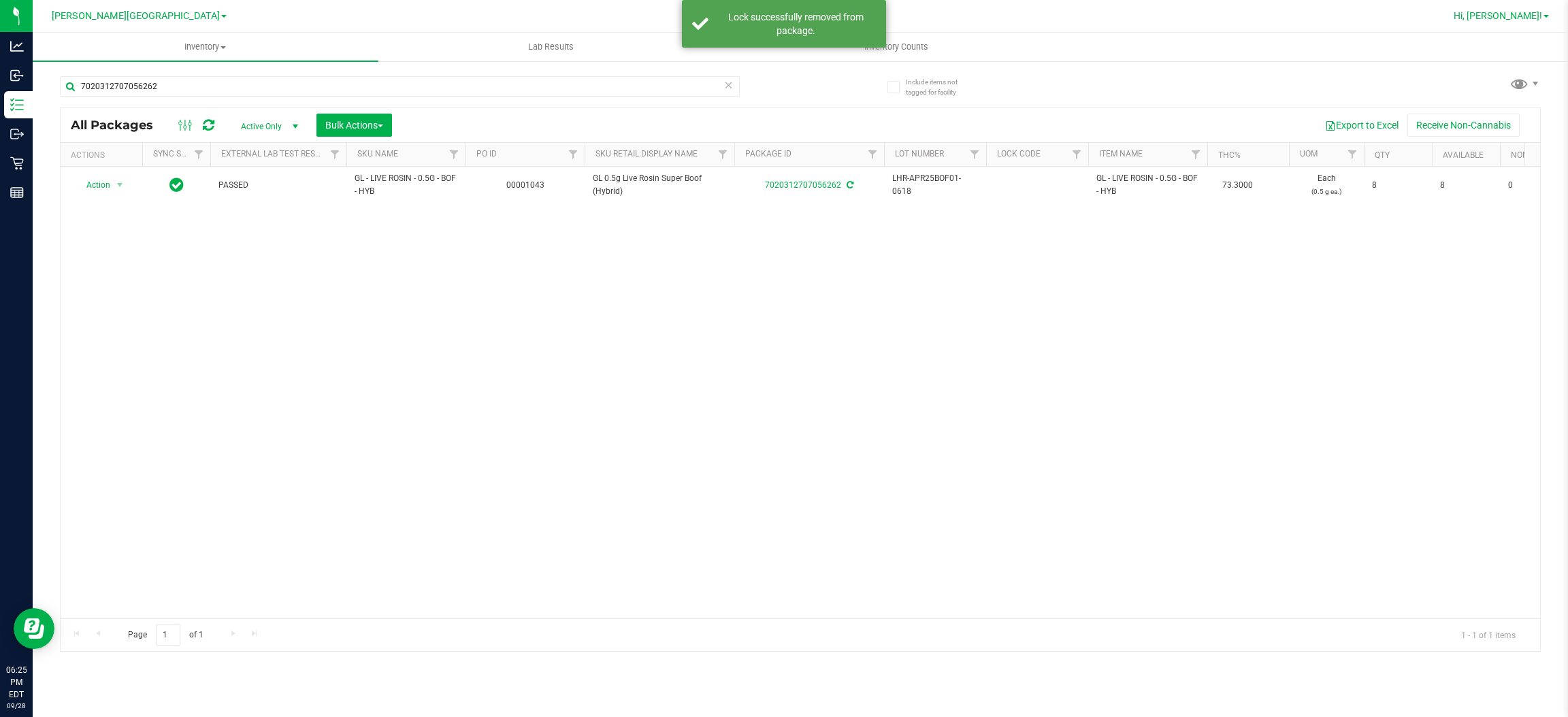
click at [1553, 9] on link "Hi, [PERSON_NAME]!" at bounding box center [1501, 15] width 106 height 14
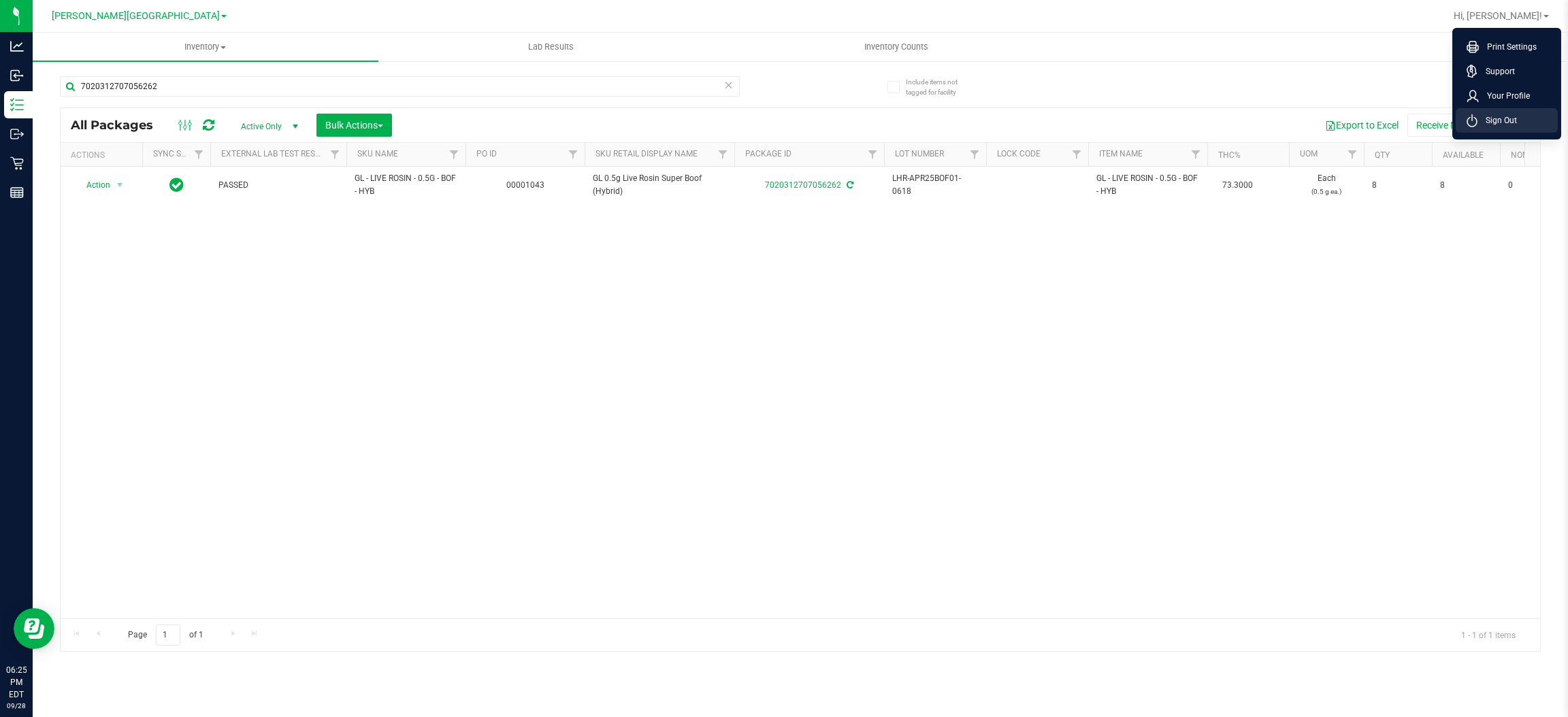
click at [1502, 118] on span "Sign Out" at bounding box center [1497, 120] width 40 height 13
